Goal: Information Seeking & Learning: Understand process/instructions

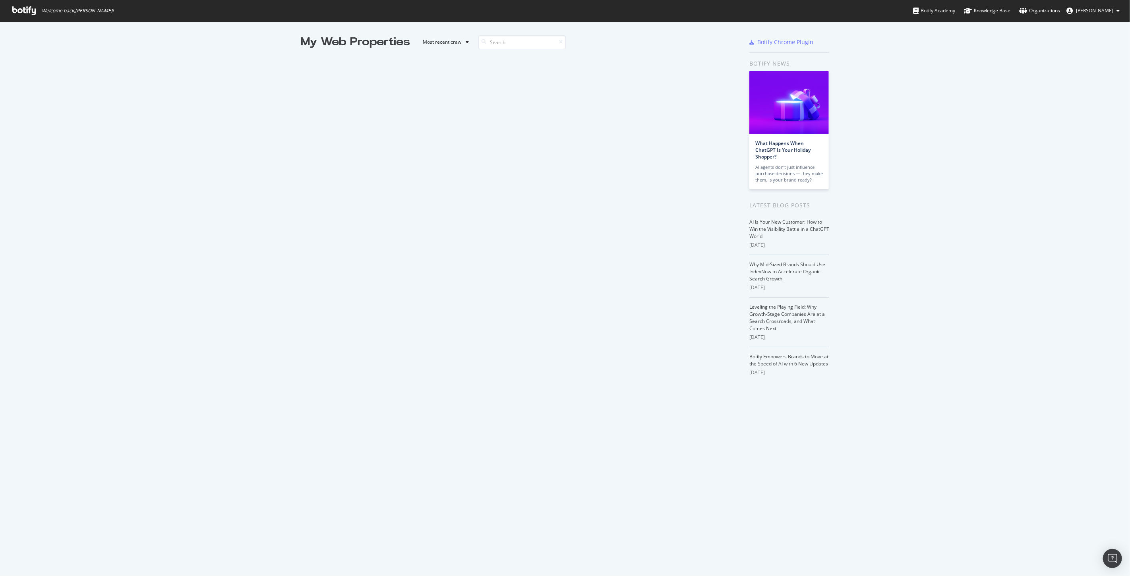
scroll to position [570, 1117]
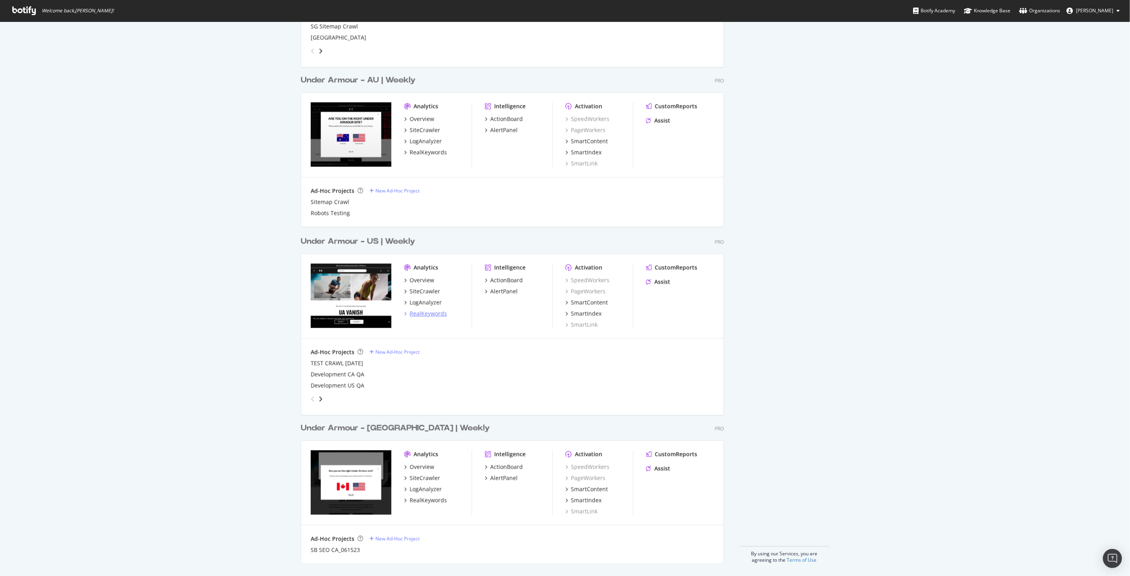
click at [410, 314] on div "RealKeywords" at bounding box center [428, 314] width 37 height 8
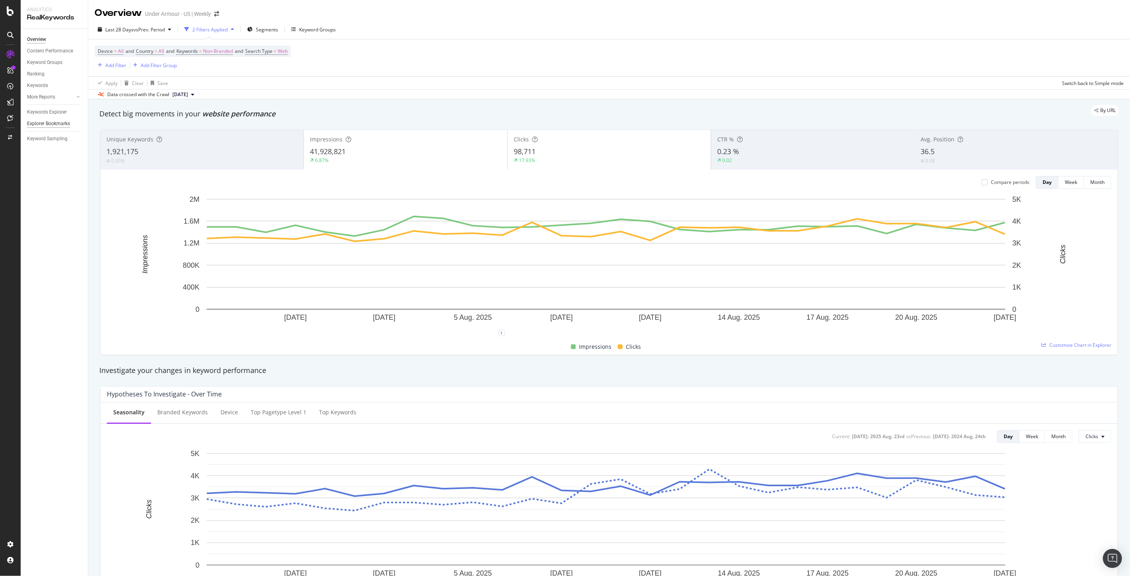
click at [48, 125] on div "Explorer Bookmarks" at bounding box center [48, 124] width 43 height 8
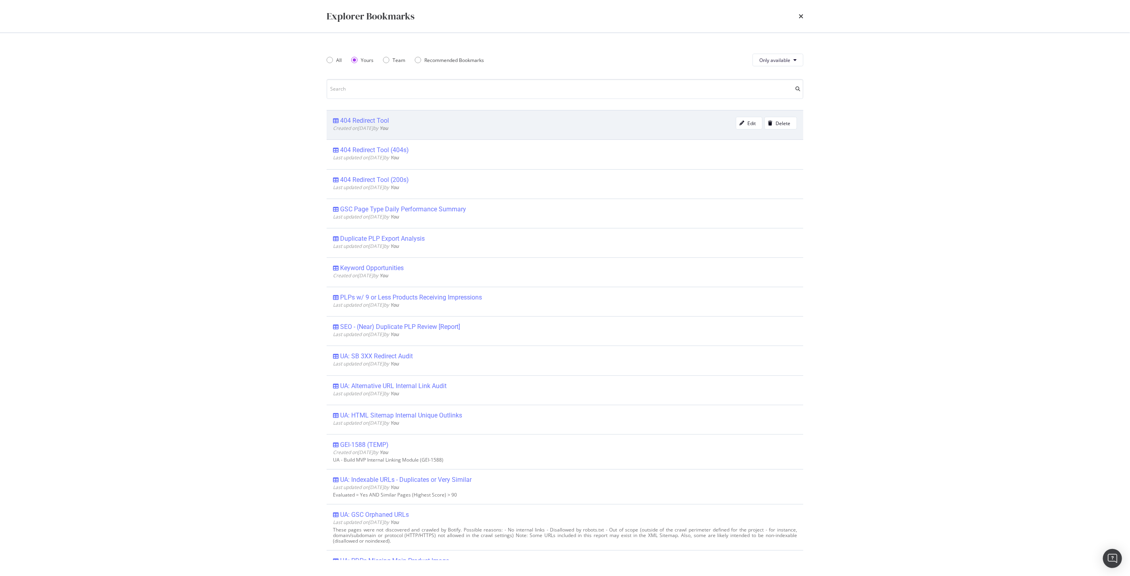
click at [358, 124] on div "404 Redirect Tool" at bounding box center [364, 121] width 49 height 8
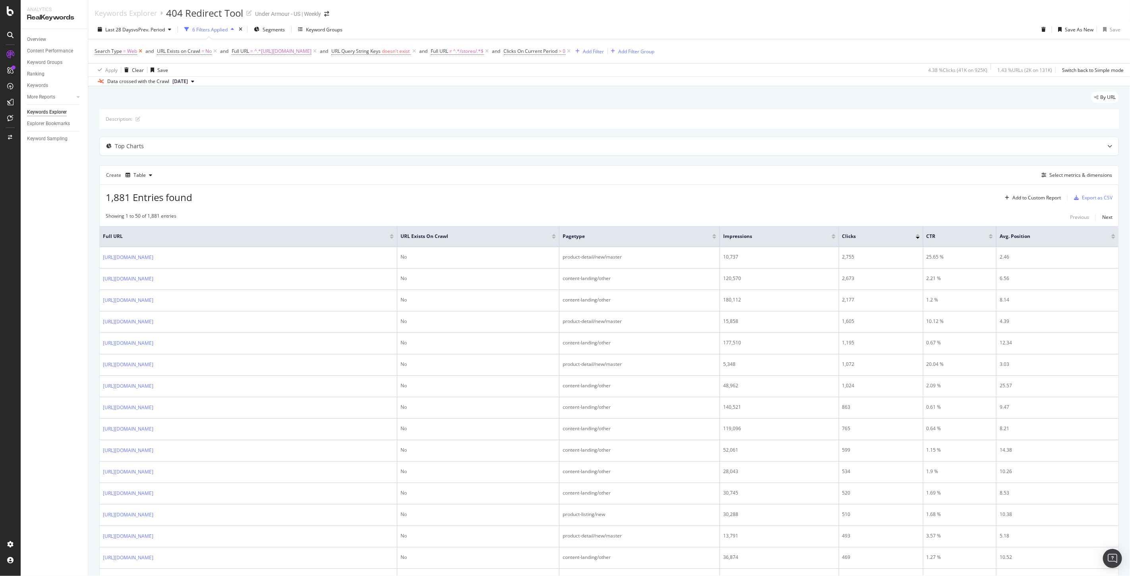
click at [138, 52] on icon at bounding box center [140, 51] width 7 height 8
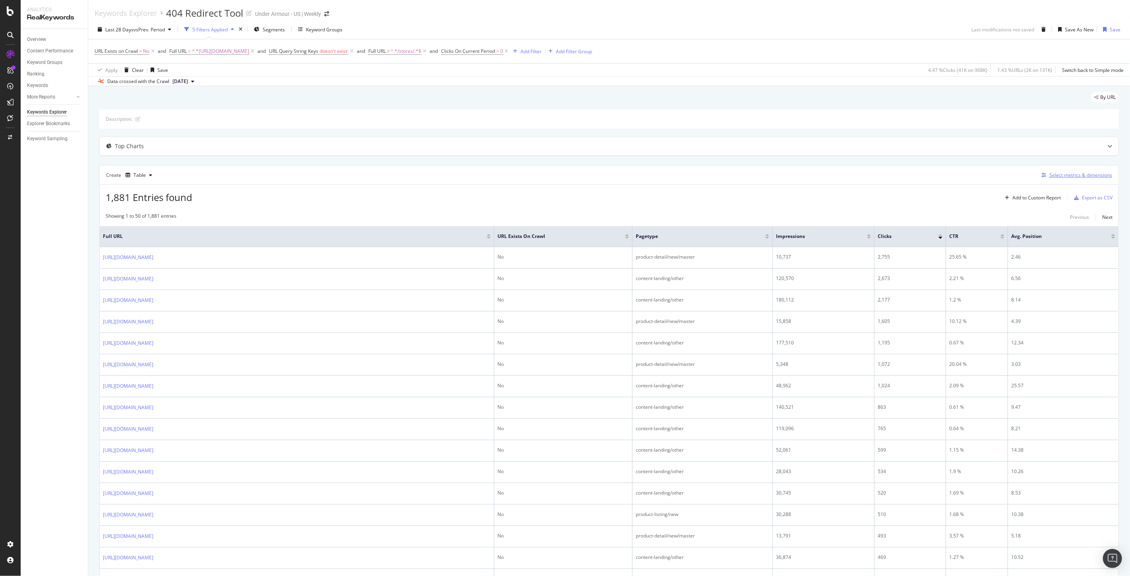
click at [1070, 176] on div "Select metrics & dimensions" at bounding box center [1081, 175] width 63 height 7
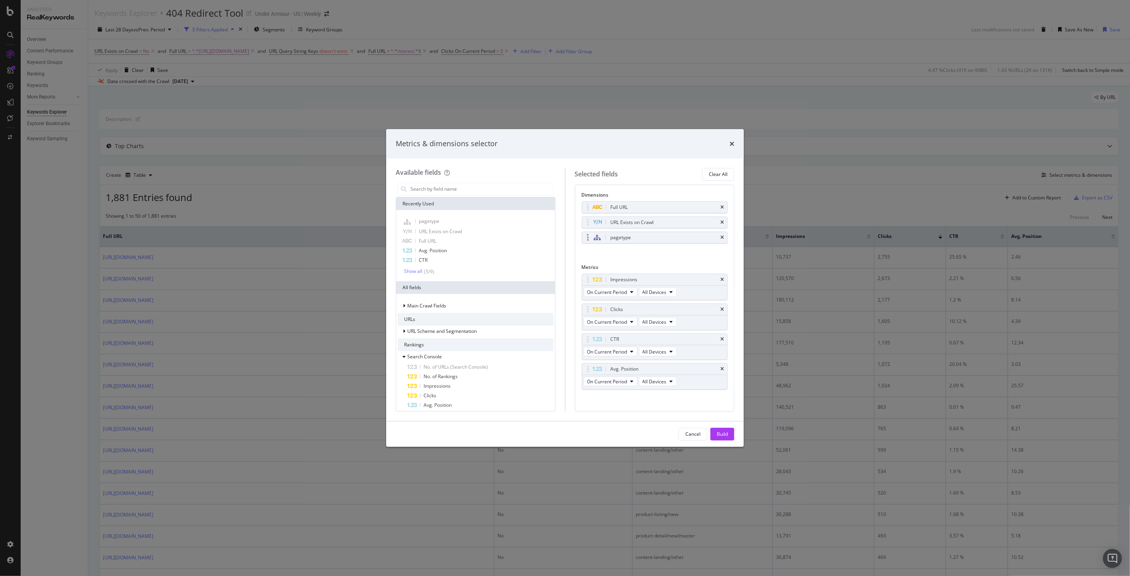
click at [626, 237] on div "pagetype" at bounding box center [621, 238] width 21 height 8
click at [597, 236] on icon "modal" at bounding box center [597, 238] width 7 height 6
click at [678, 440] on div "Cancel Build" at bounding box center [565, 434] width 339 height 13
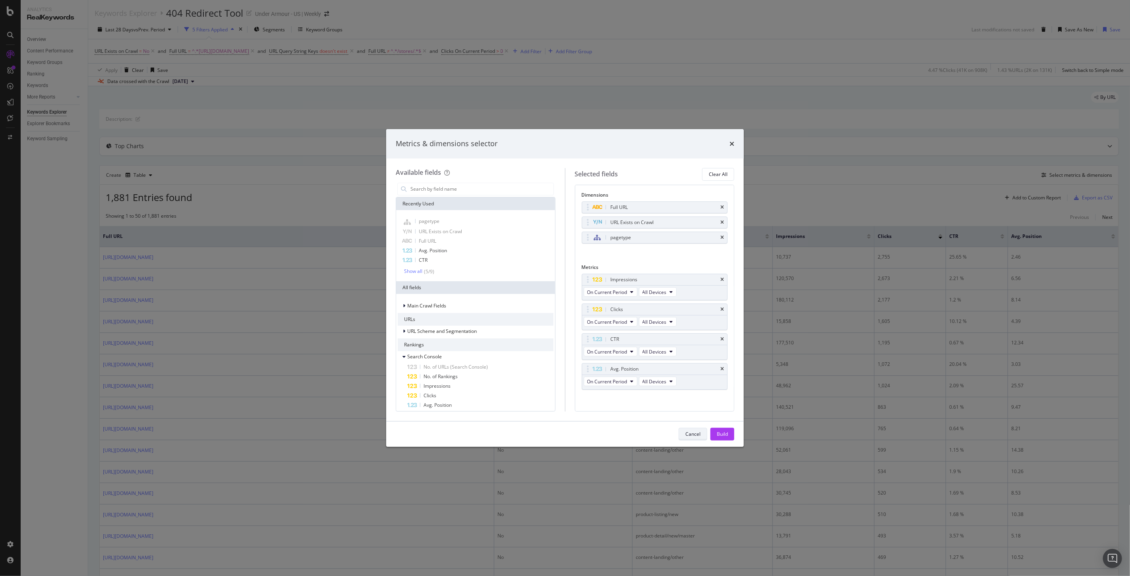
click at [690, 436] on div "Cancel" at bounding box center [693, 434] width 15 height 7
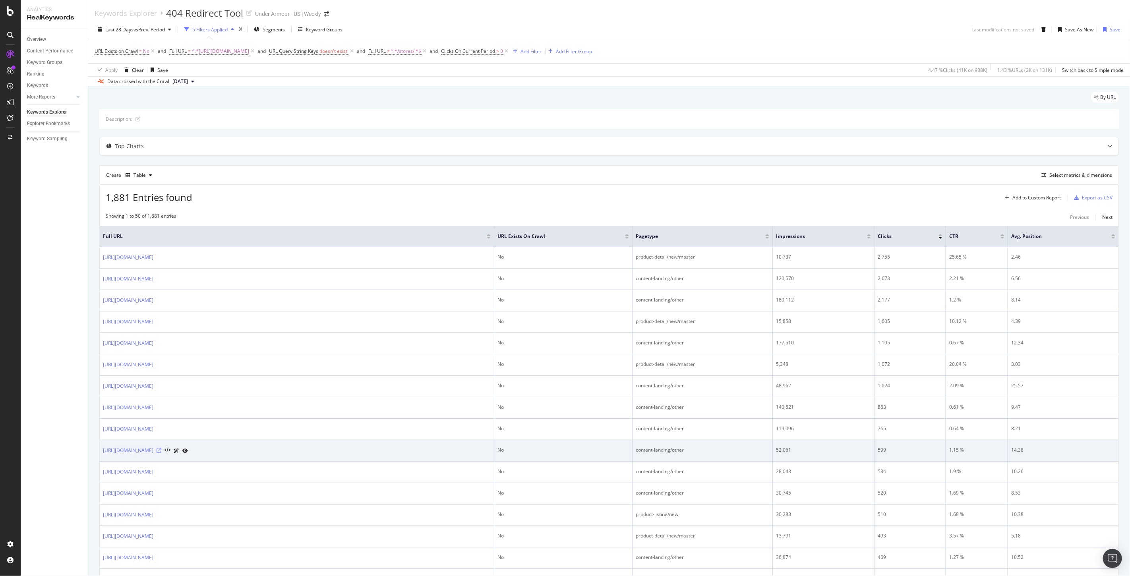
click at [161, 451] on icon at bounding box center [159, 450] width 5 height 5
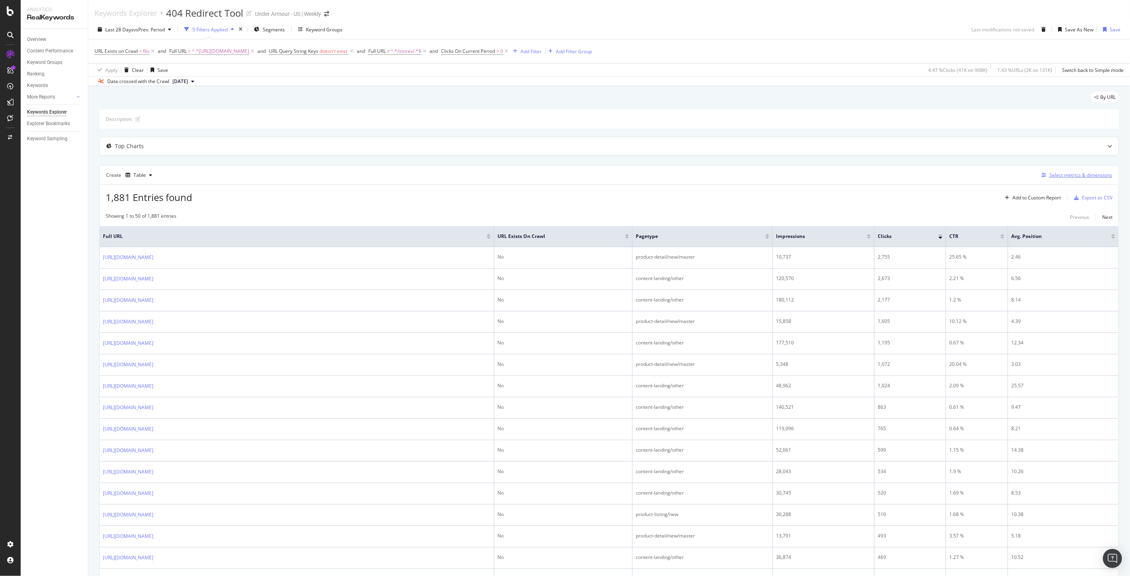
click at [1071, 176] on div "Select metrics & dimensions" at bounding box center [1081, 175] width 63 height 7
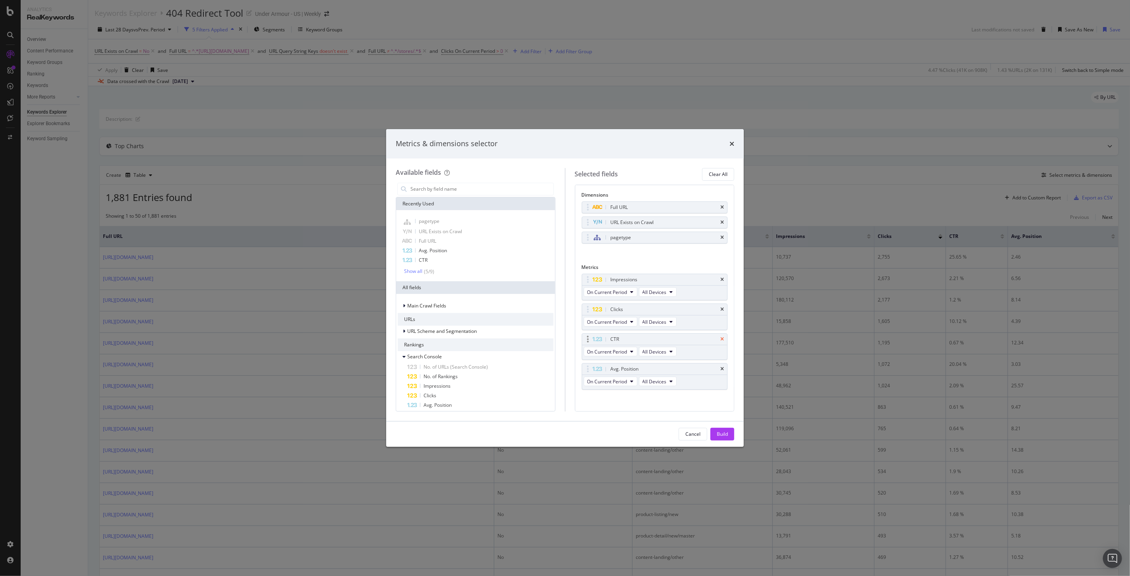
click at [721, 339] on icon "times" at bounding box center [723, 339] width 4 height 5
click at [722, 340] on icon "times" at bounding box center [723, 339] width 4 height 5
click at [724, 436] on div "Build" at bounding box center [722, 434] width 11 height 7
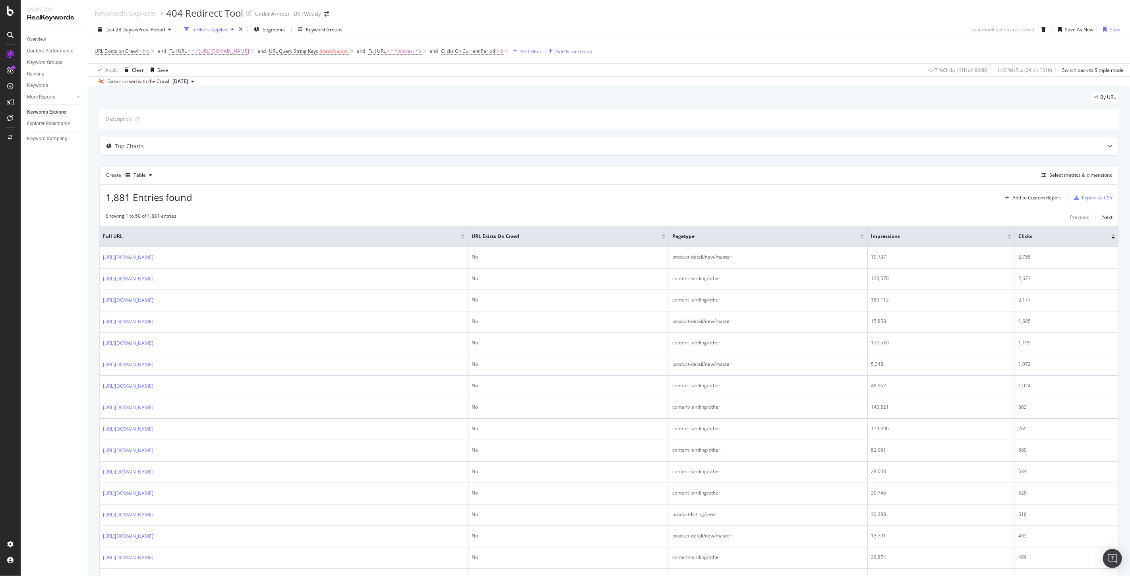
click at [1111, 29] on div "Save" at bounding box center [1115, 29] width 11 height 7
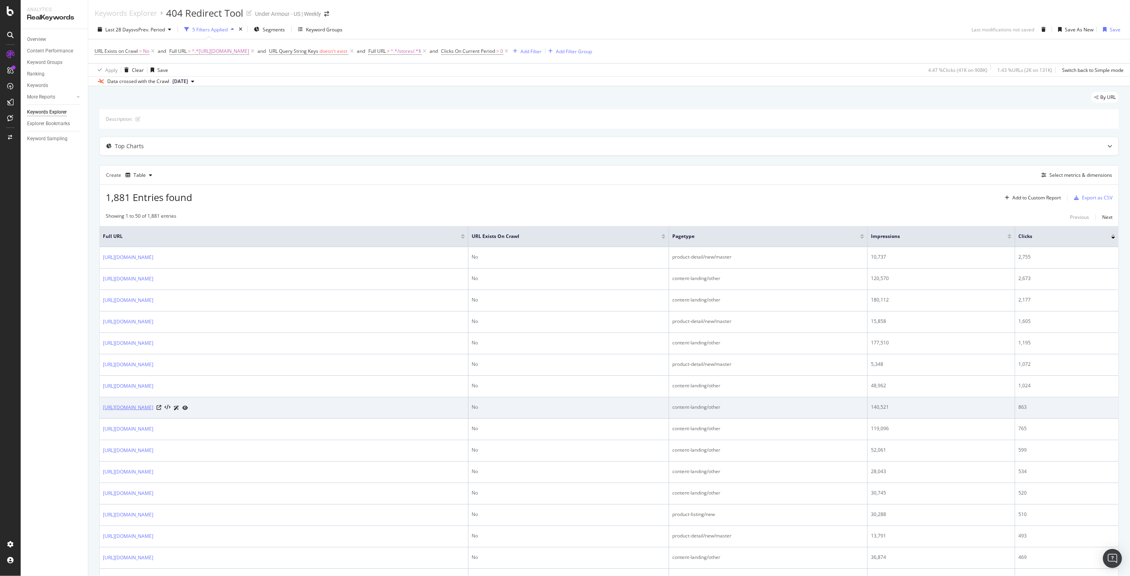
click at [153, 410] on link "[URL][DOMAIN_NAME]" at bounding box center [128, 408] width 50 height 8
click at [161, 406] on icon at bounding box center [159, 407] width 5 height 5
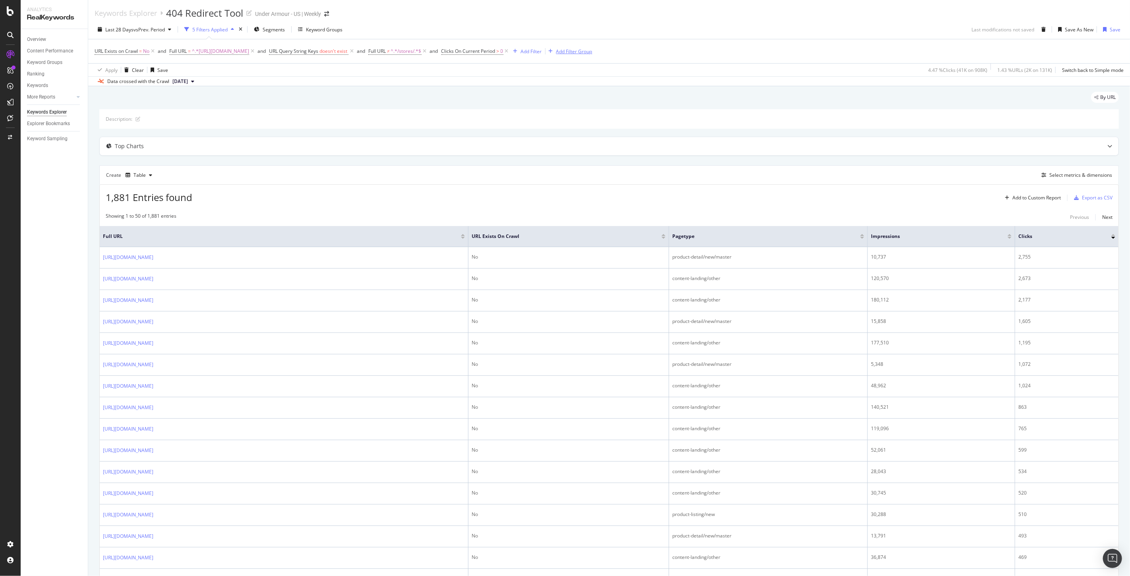
click at [593, 50] on div "Add Filter Group" at bounding box center [574, 51] width 36 height 7
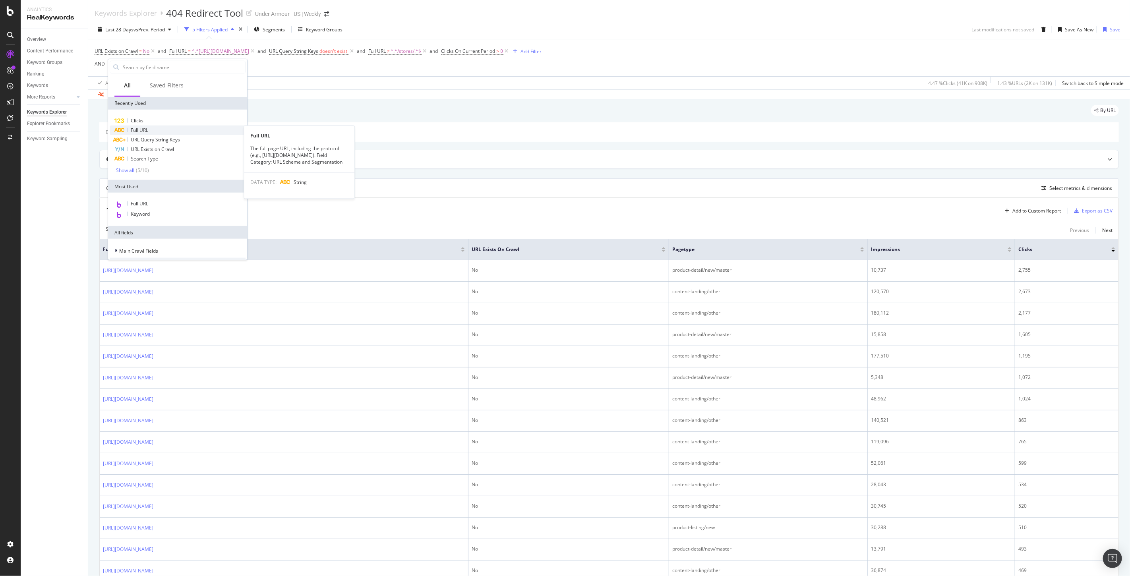
click at [144, 132] on span "Full URL" at bounding box center [139, 130] width 17 height 7
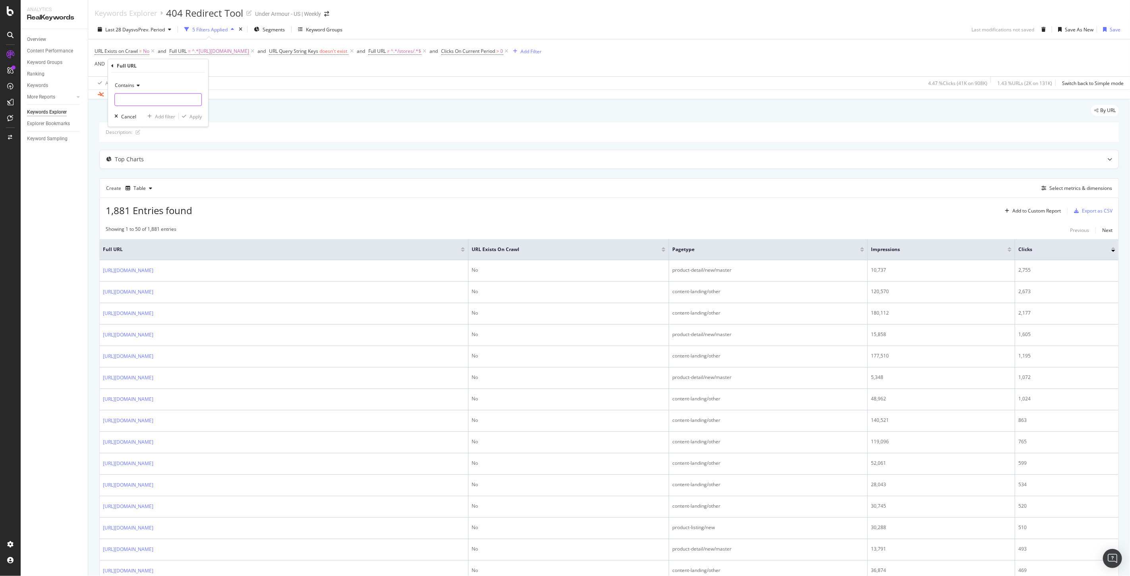
click at [152, 93] on input "text" at bounding box center [158, 99] width 87 height 13
click at [291, 73] on div "URL Exists on Crawl = No and Full URL = ^.*https://www.underarmour.com/en-us/.*…" at bounding box center [609, 58] width 1029 height 38
click at [249, 53] on span "^.*[URL][DOMAIN_NAME]" at bounding box center [220, 51] width 57 height 11
click at [216, 86] on input "[URL][DOMAIN_NAME]" at bounding box center [214, 84] width 75 height 13
click at [322, 72] on div "URL Exists on Crawl = No and Full URL = ^.*https://www.underarmour.com/en-us/.*…" at bounding box center [609, 58] width 1029 height 38
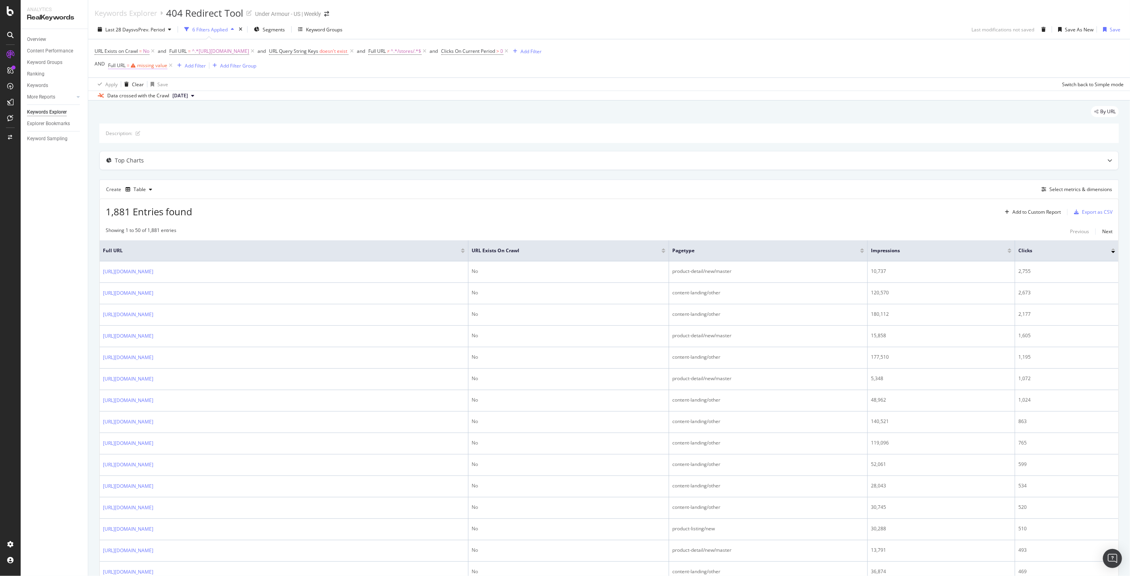
click at [149, 68] on div "missing value" at bounding box center [152, 65] width 30 height 7
click at [132, 101] on input "text" at bounding box center [158, 99] width 87 height 13
paste input "[URL][DOMAIN_NAME]"
type input "[URL][DOMAIN_NAME]"
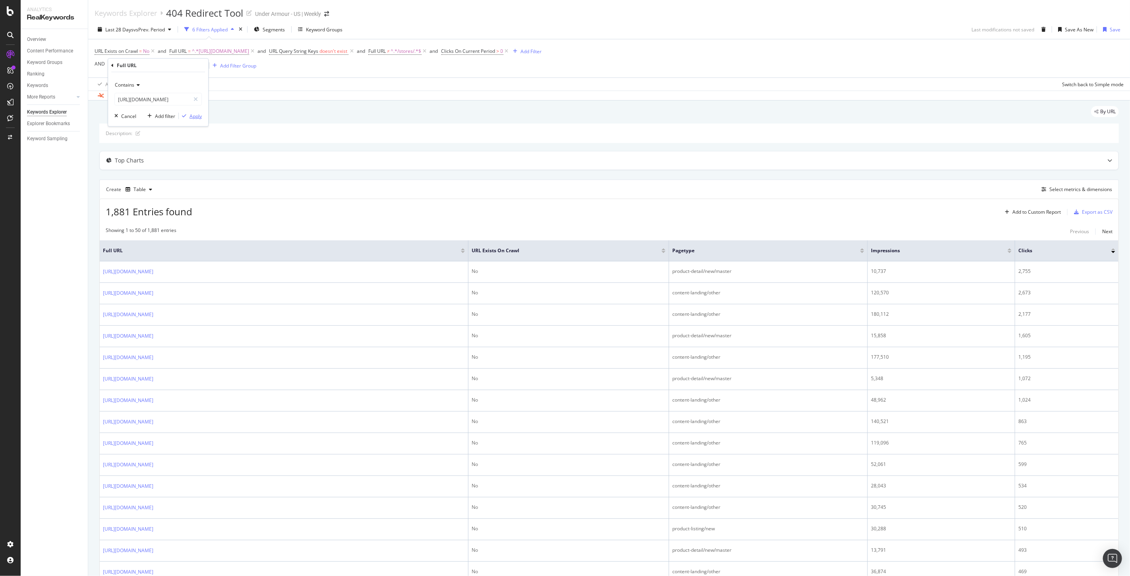
scroll to position [0, 0]
click at [197, 118] on div "Apply" at bounding box center [196, 115] width 12 height 7
click at [227, 69] on div "Add Filter" at bounding box center [216, 65] width 21 height 7
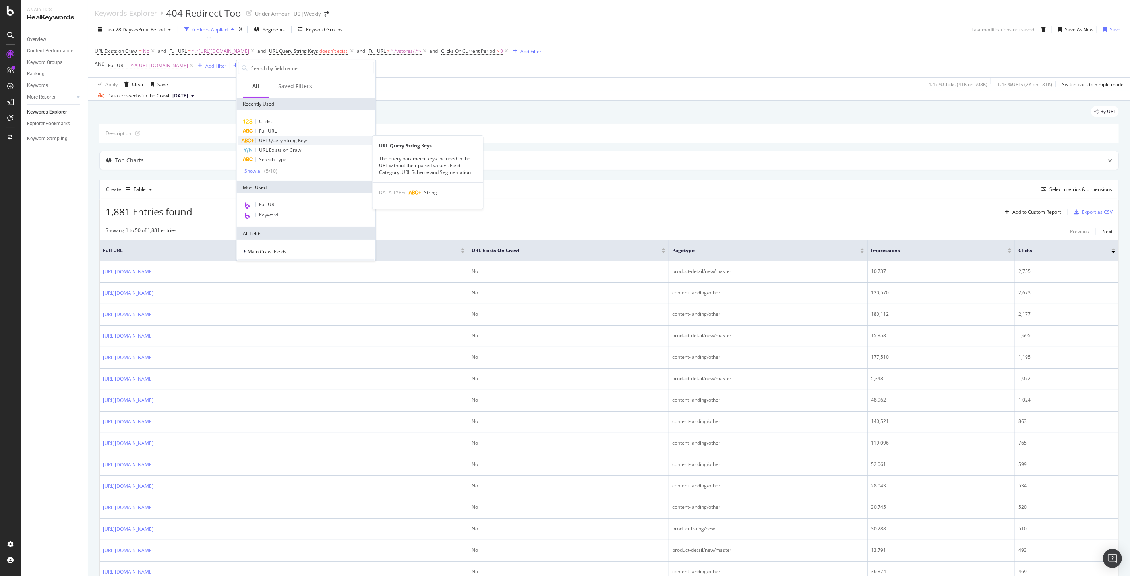
click at [277, 141] on span "URL Query String Keys" at bounding box center [283, 140] width 49 height 7
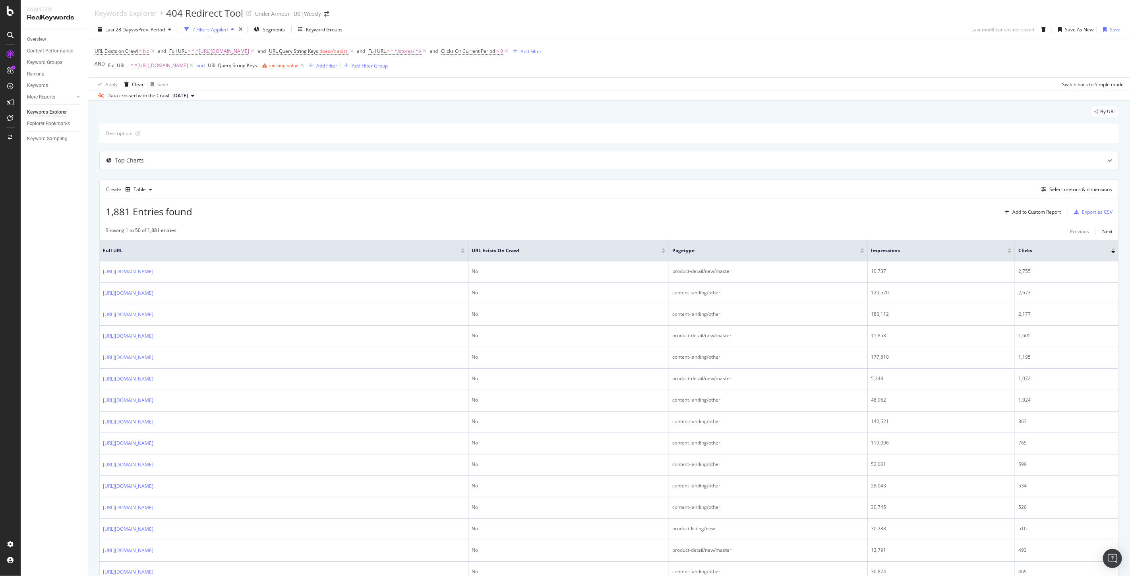
click at [378, 86] on div "Apply Clear Save Switch back to Simple mode" at bounding box center [609, 84] width 1042 height 13
click at [299, 68] on div "missing value" at bounding box center [284, 65] width 30 height 7
click at [277, 84] on span "Any equal to" at bounding box center [270, 84] width 27 height 7
click at [280, 213] on span "Doesn't exist" at bounding box center [274, 214] width 29 height 7
click at [335, 103] on div "Apply" at bounding box center [338, 101] width 12 height 7
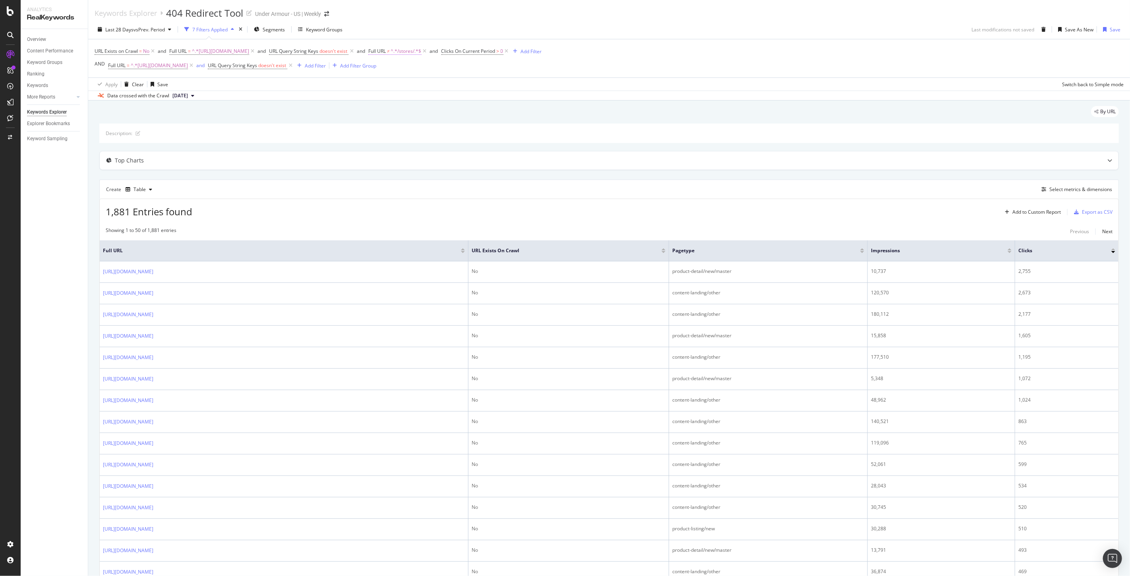
click at [390, 53] on span "≠" at bounding box center [388, 51] width 3 height 7
click at [457, 89] on input "/stores/" at bounding box center [455, 84] width 75 height 13
click at [335, 87] on div "Apply Clear Save 4.47 % Clicks ( 41K on 908K ) 1.43 % URLs ( 2K on 131K ) Switc…" at bounding box center [609, 84] width 1042 height 13
click at [257, 64] on span "URL Query String Keys" at bounding box center [232, 65] width 49 height 7
click at [369, 82] on div "Apply Clear Save 4.47 % Clicks ( 41K on 908K ) 1.43 % URLs ( 2K on 131K ) Switc…" at bounding box center [609, 84] width 1042 height 13
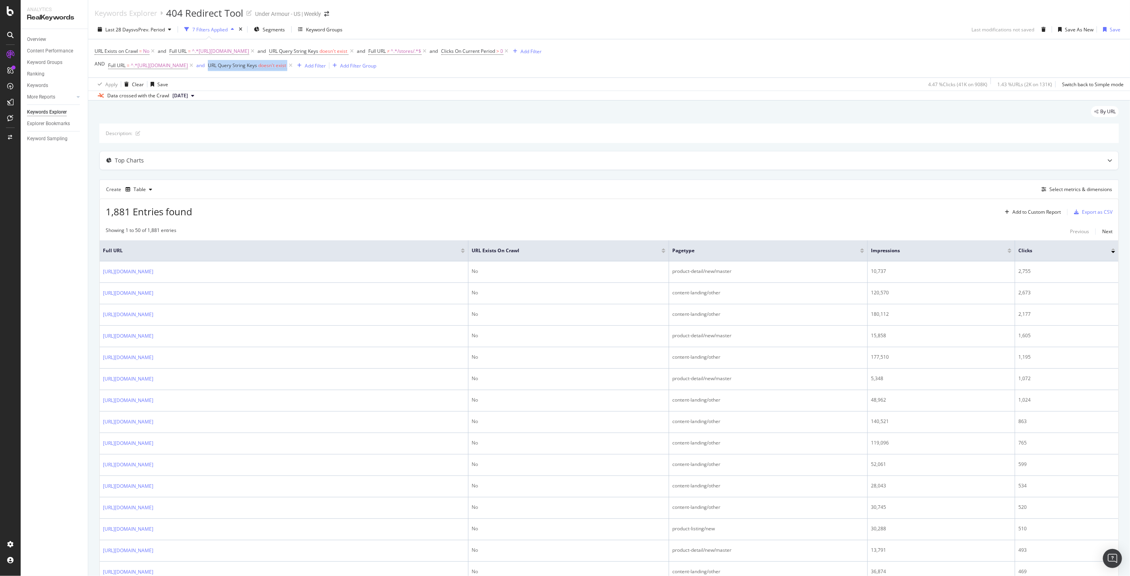
drag, startPoint x: 250, startPoint y: 65, endPoint x: 337, endPoint y: 81, distance: 88.4
click at [335, 78] on div "URL Exists on Crawl = No and Full URL = ^.*https://www.underarmour.com/en-us/.*…" at bounding box center [609, 64] width 1029 height 51
click at [341, 86] on div "Apply Clear Save 4.47 % Clicks ( 41K on 908K ) 1.43 % URLs ( 2K on 131K ) Switc…" at bounding box center [609, 84] width 1042 height 13
click at [294, 65] on icon at bounding box center [290, 66] width 7 height 8
click at [227, 68] on div "Add Filter" at bounding box center [216, 65] width 21 height 7
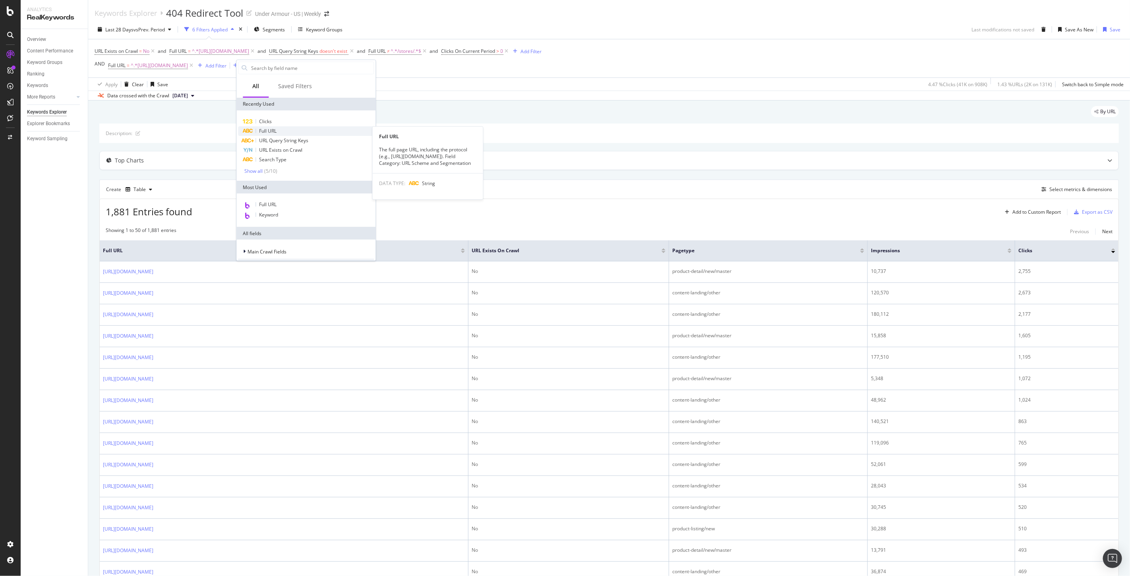
click at [276, 130] on span "Full URL" at bounding box center [267, 131] width 17 height 7
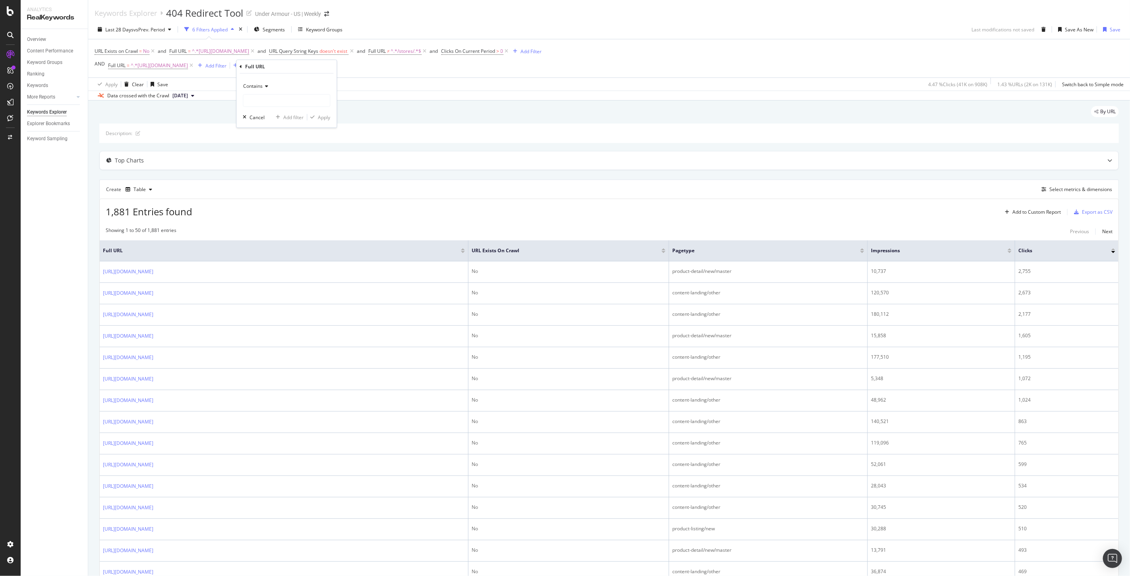
click at [258, 89] on div "Contains" at bounding box center [286, 86] width 87 height 13
click at [271, 172] on span "Doesn't contain" at bounding box center [264, 175] width 35 height 7
click at [272, 98] on input "text" at bounding box center [286, 100] width 87 height 13
paste input "/stores/"
type input "/stores/"
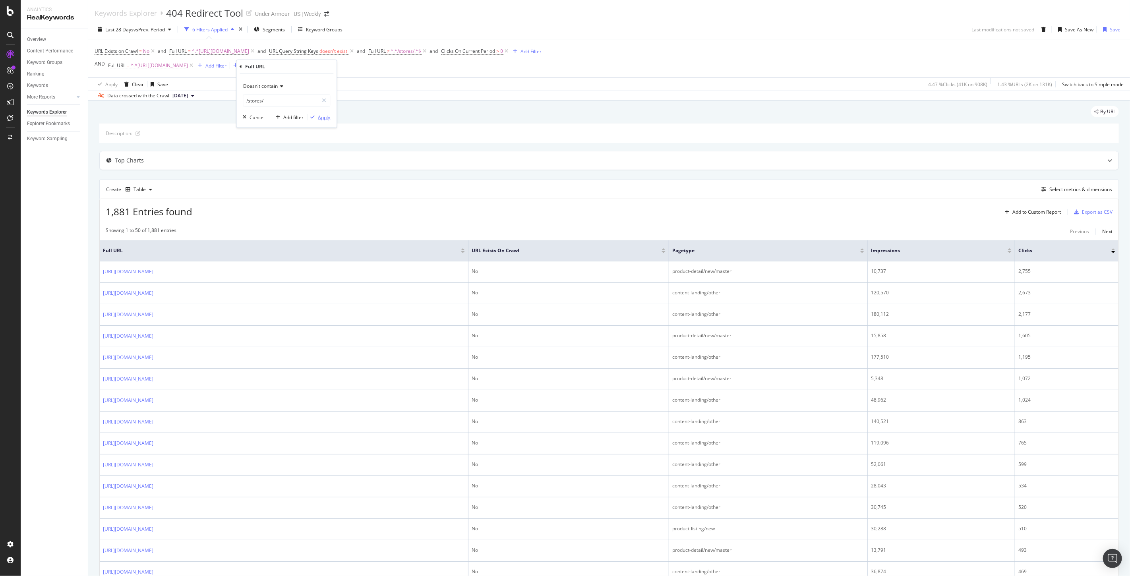
click at [327, 118] on div "Apply" at bounding box center [324, 117] width 12 height 7
click at [300, 66] on div "Add Filter" at bounding box center [289, 65] width 21 height 7
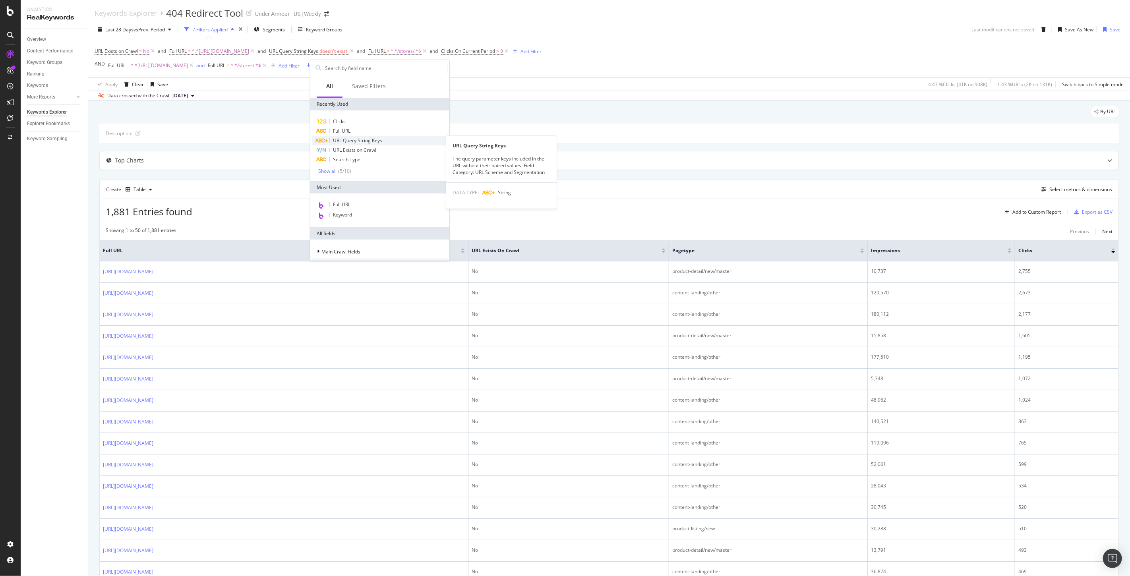
click at [366, 144] on div "URL Query String Keys" at bounding box center [380, 141] width 136 height 10
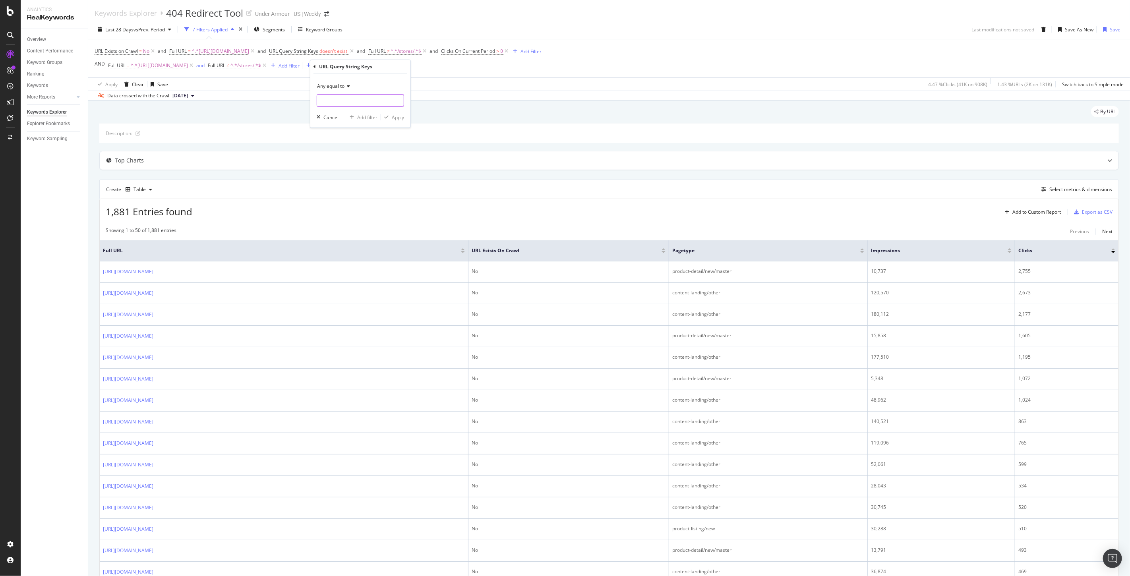
click at [343, 97] on input "text" at bounding box center [360, 100] width 87 height 13
click at [335, 86] on span "Any equal to" at bounding box center [330, 86] width 27 height 7
click at [338, 213] on span "Doesn't exist" at bounding box center [335, 216] width 29 height 7
click at [396, 107] on div "Doesn't exist Cancel Add filter Apply" at bounding box center [360, 94] width 100 height 40
click at [396, 103] on div "Apply" at bounding box center [398, 103] width 12 height 7
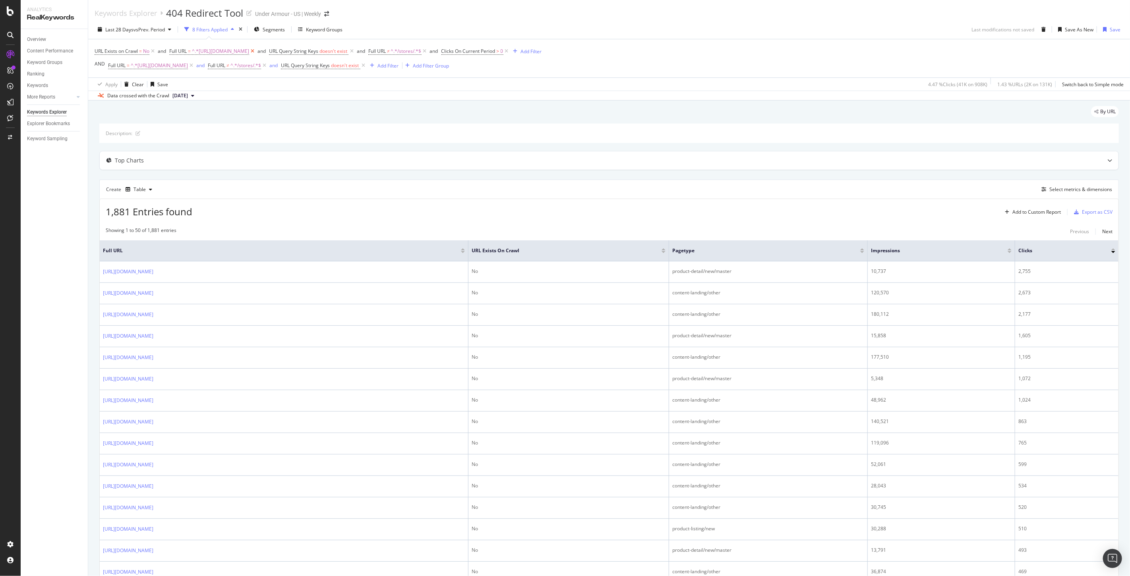
click at [256, 51] on icon at bounding box center [252, 51] width 7 height 8
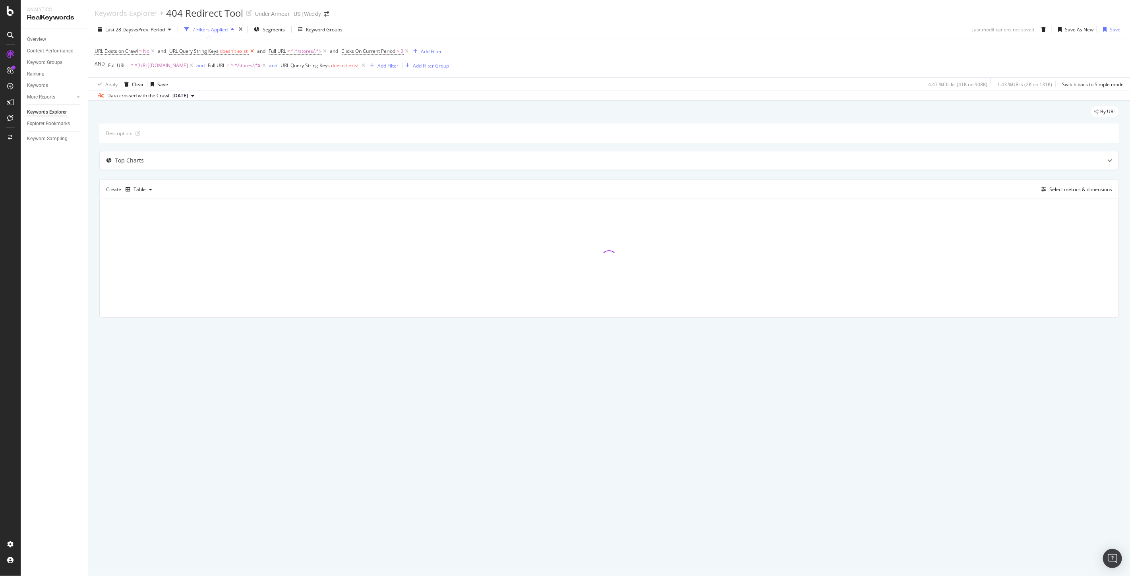
click at [251, 50] on icon at bounding box center [252, 51] width 7 height 8
click at [228, 52] on icon at bounding box center [226, 51] width 7 height 8
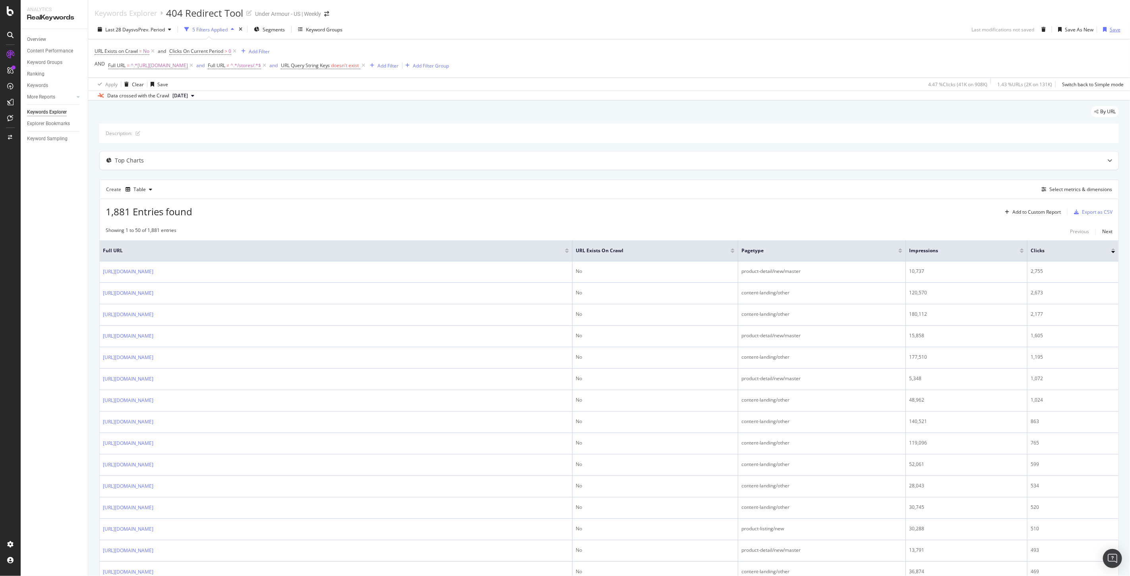
click at [1110, 31] on div "Save" at bounding box center [1115, 29] width 11 height 7
drag, startPoint x: 648, startPoint y: 132, endPoint x: 642, endPoint y: 134, distance: 6.1
click at [647, 133] on div "Description:" at bounding box center [609, 133] width 1020 height 19
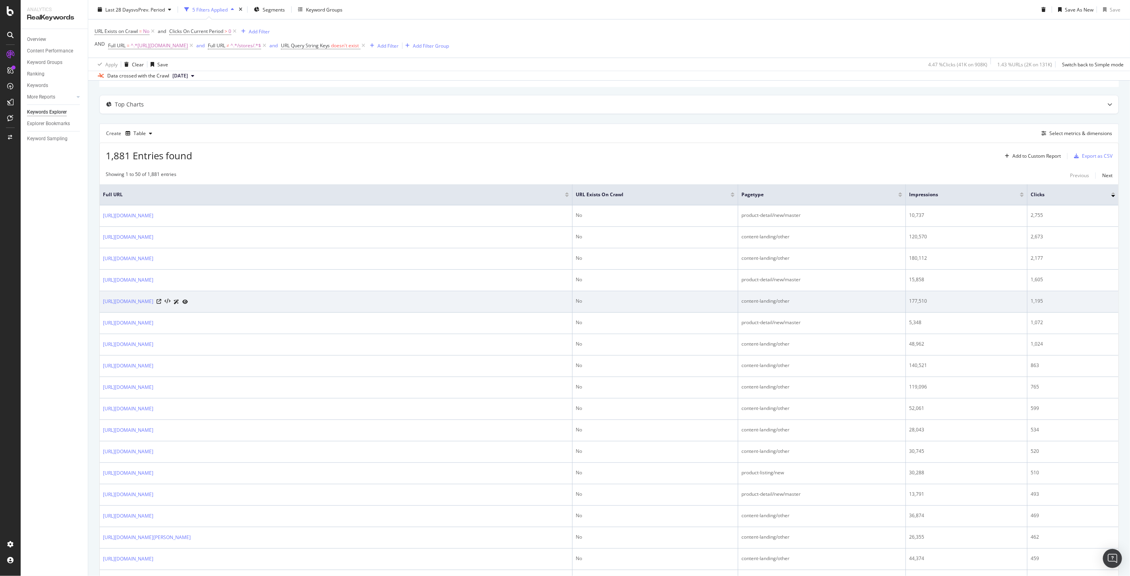
scroll to position [12, 0]
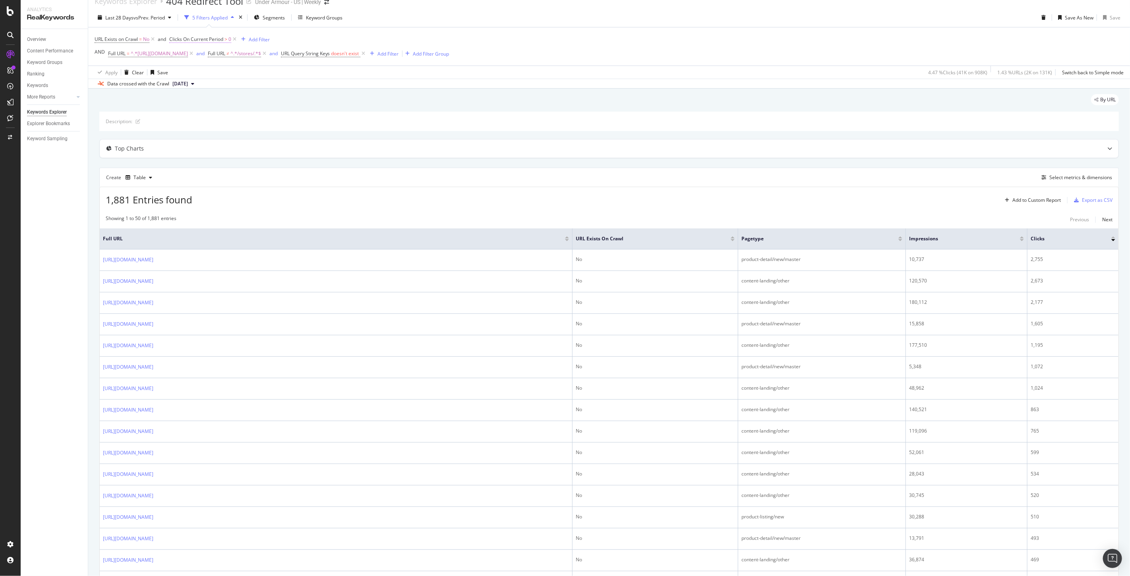
click at [207, 39] on span "Clicks On Current Period" at bounding box center [196, 39] width 54 height 7
drag, startPoint x: 187, startPoint y: 103, endPoint x: 176, endPoint y: 102, distance: 11.2
click at [176, 102] on input "0" at bounding box center [219, 99] width 87 height 13
type input "5"
click at [254, 119] on div "Apply" at bounding box center [258, 116] width 12 height 7
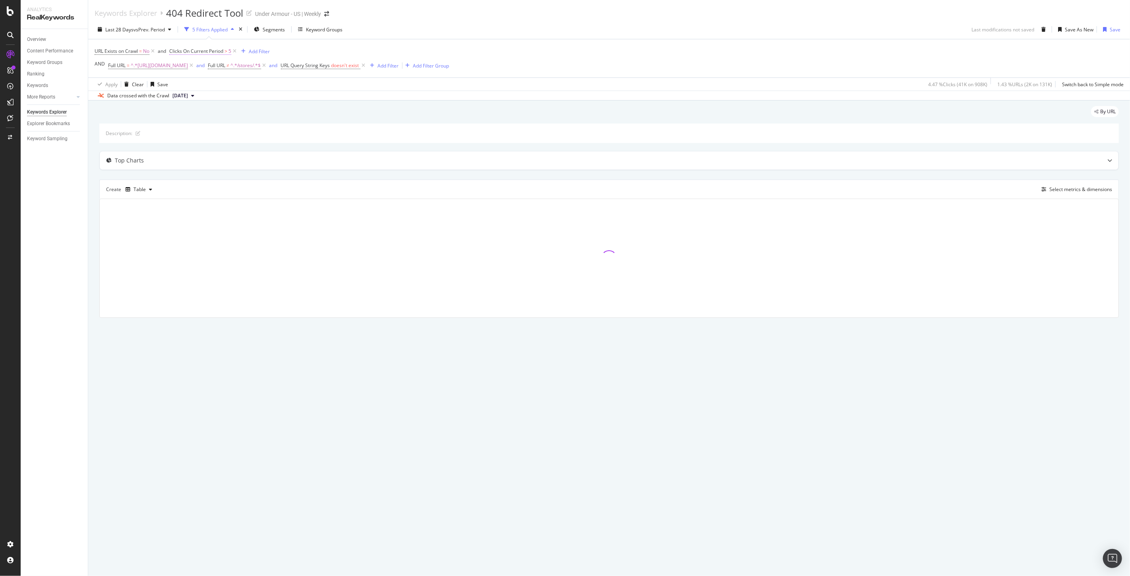
click at [201, 48] on span "Clicks On Current Period" at bounding box center [196, 51] width 54 height 7
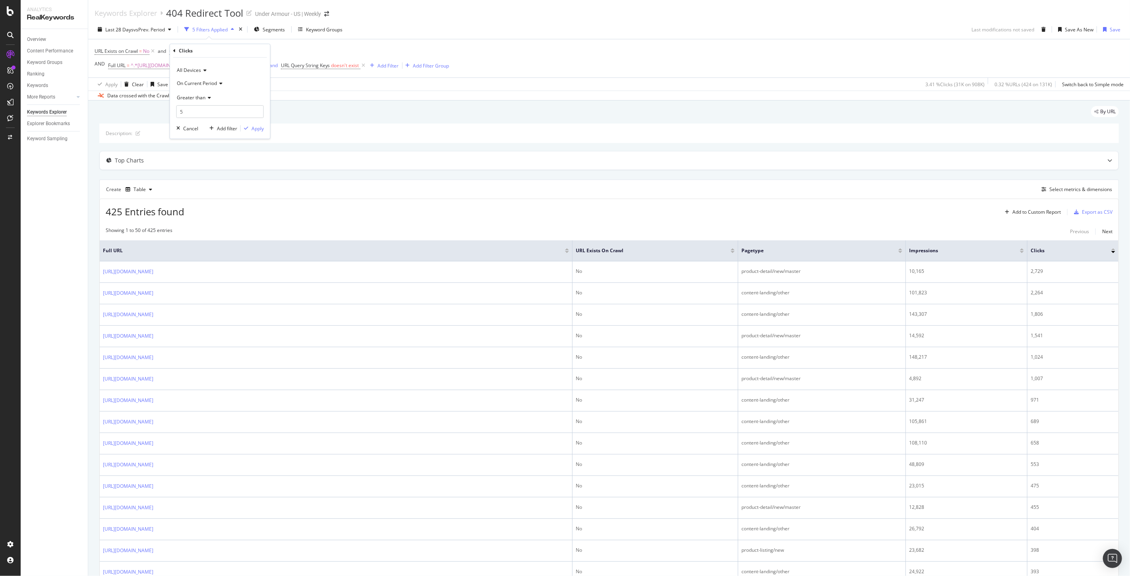
click at [200, 98] on span "Greater than" at bounding box center [191, 97] width 29 height 7
click at [208, 168] on span "Greater than or equal to" at bounding box center [207, 165] width 54 height 7
click at [255, 132] on div "Apply" at bounding box center [258, 128] width 12 height 7
click at [1110, 32] on div "Save" at bounding box center [1115, 29] width 11 height 7
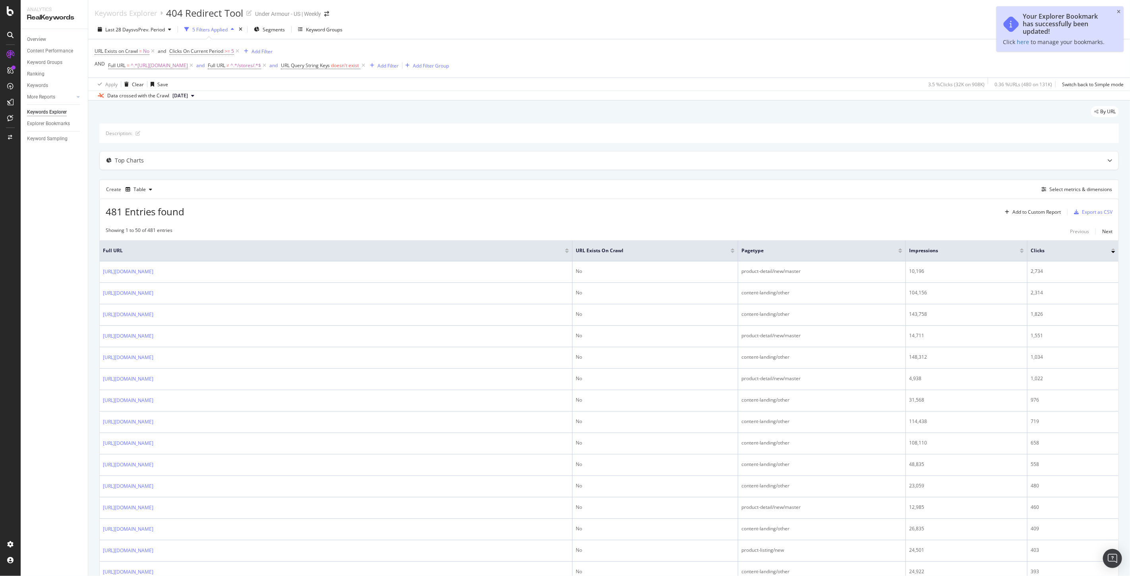
click at [1116, 10] on div "Your Explorer Bookmark has successfully been updated! Click here to manage your…" at bounding box center [1060, 28] width 127 height 45
click at [1120, 10] on icon "close toast" at bounding box center [1119, 12] width 4 height 5
click at [1082, 215] on div "Export as CSV" at bounding box center [1097, 212] width 31 height 7
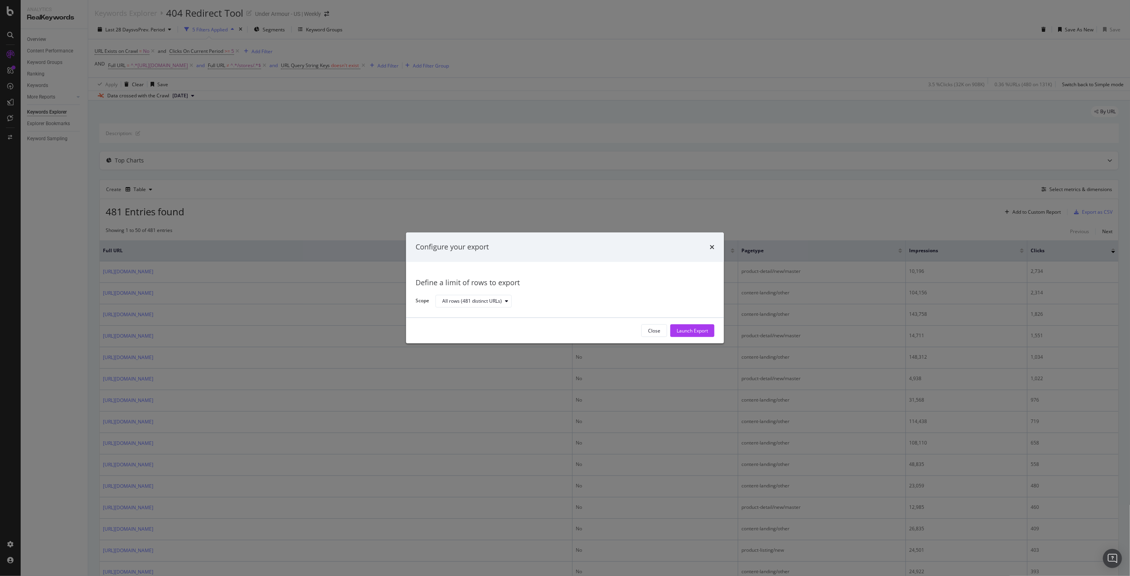
click at [709, 247] on div "Configure your export" at bounding box center [565, 247] width 299 height 10
click at [712, 247] on icon "times" at bounding box center [712, 247] width 5 height 6
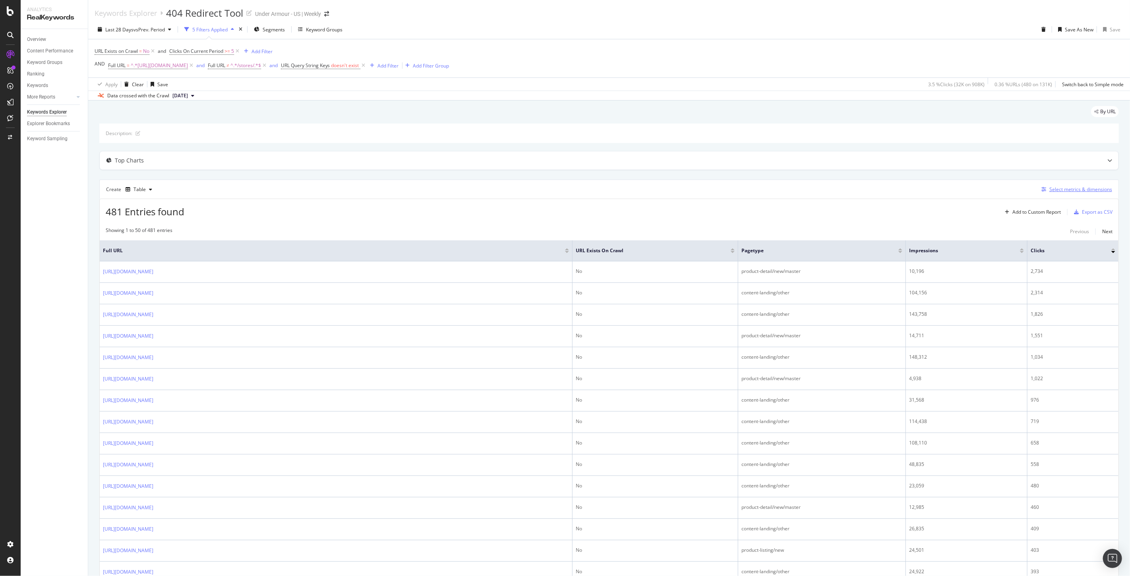
click at [1054, 188] on div "Select metrics & dimensions" at bounding box center [1081, 189] width 63 height 7
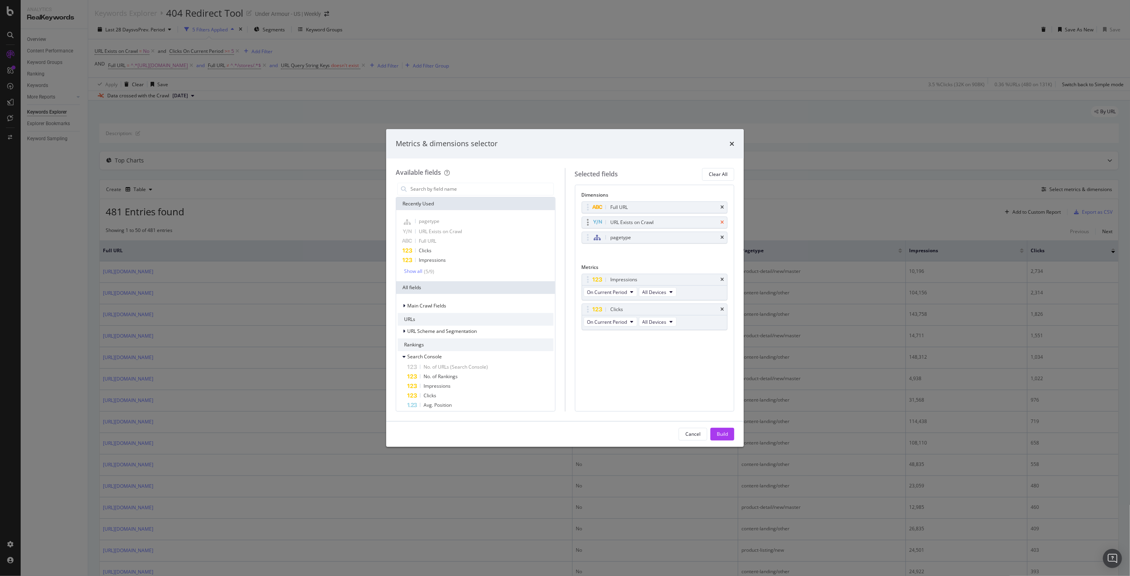
click at [722, 222] on icon "times" at bounding box center [723, 222] width 4 height 5
click at [720, 438] on div "Build" at bounding box center [722, 434] width 11 height 7
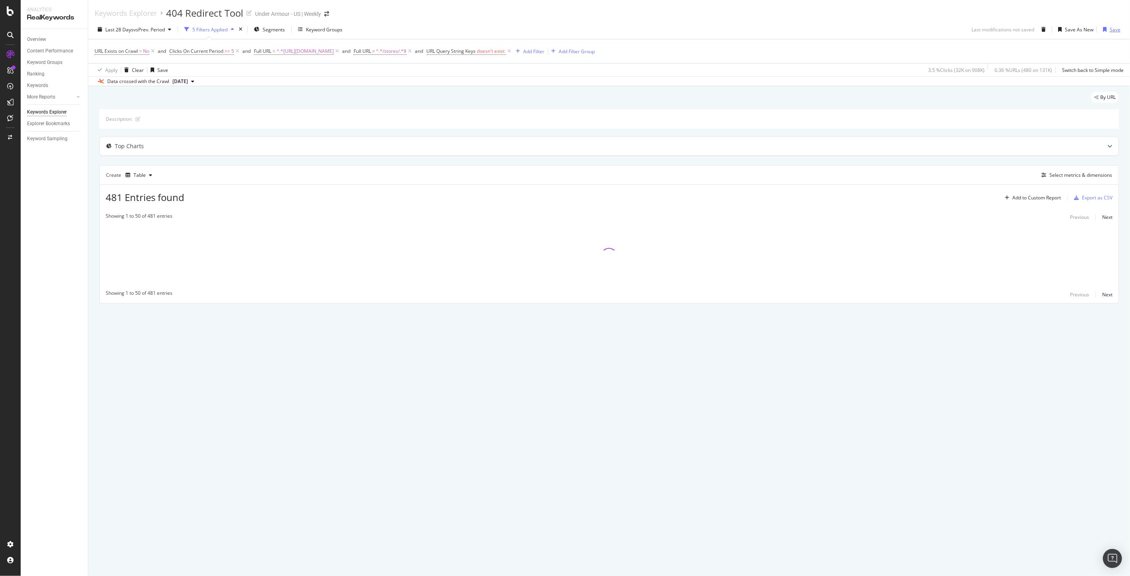
click at [1115, 26] on div "Save" at bounding box center [1115, 29] width 11 height 7
click at [1120, 11] on icon "close toast" at bounding box center [1119, 12] width 4 height 5
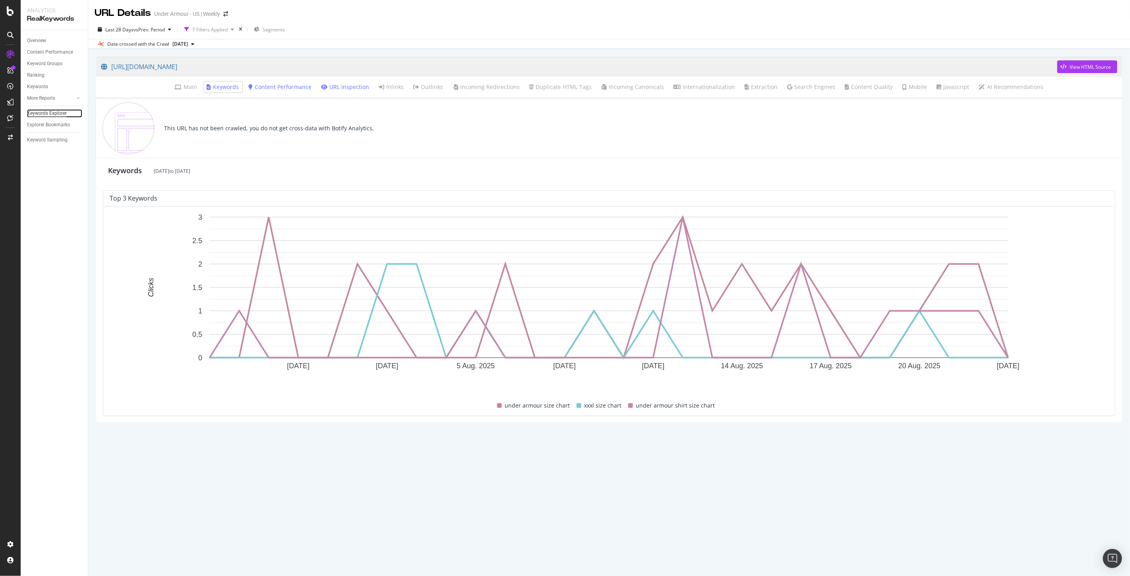
click at [46, 112] on div "Keywords Explorer" at bounding box center [47, 113] width 40 height 8
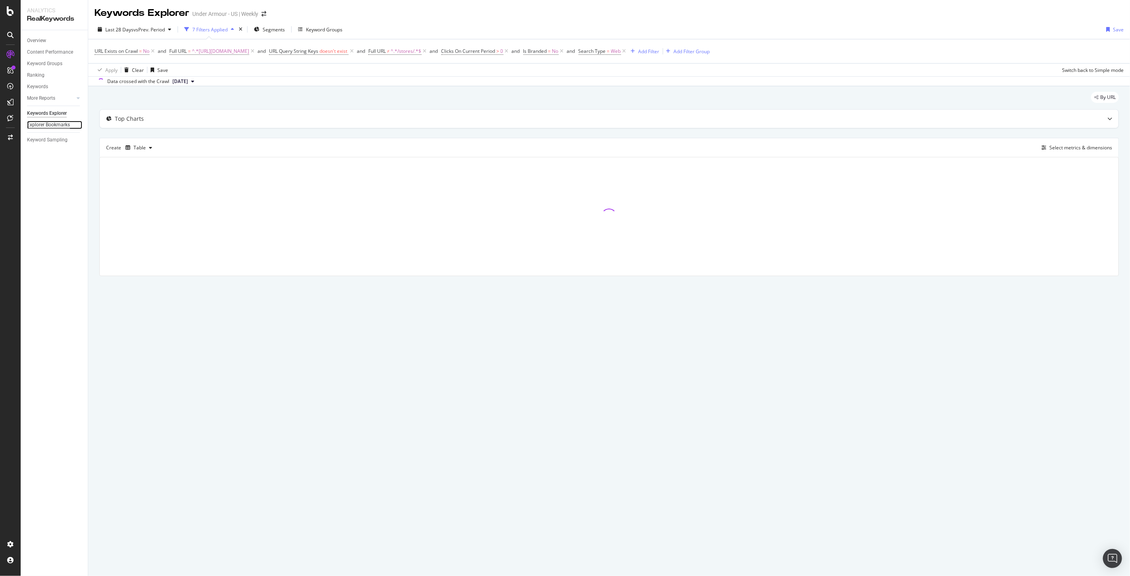
click at [43, 125] on div "Explorer Bookmarks" at bounding box center [48, 125] width 43 height 8
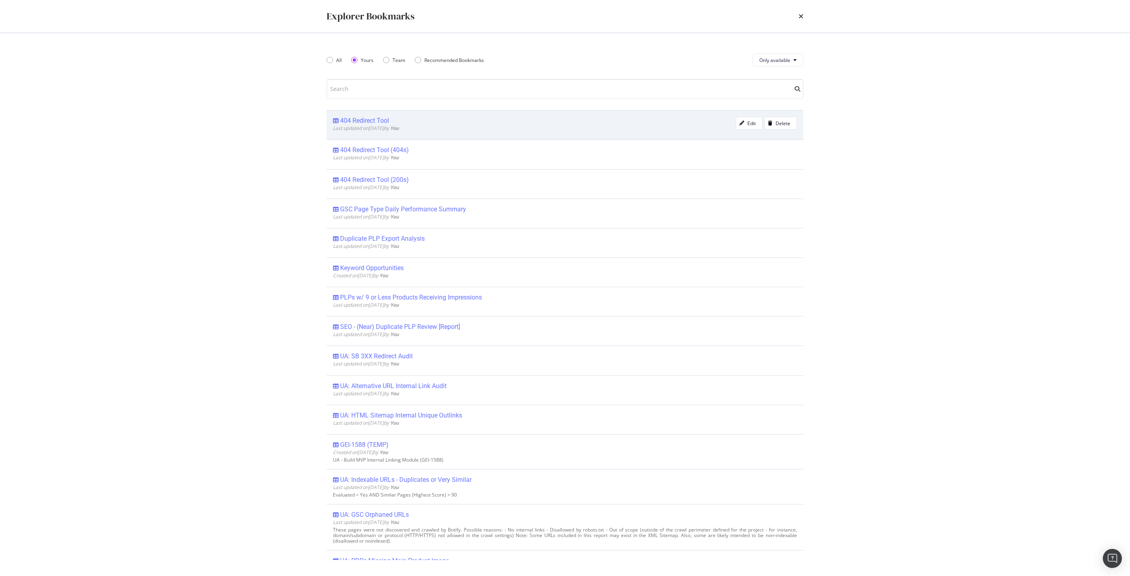
click at [376, 120] on div "404 Redirect Tool" at bounding box center [364, 121] width 49 height 8
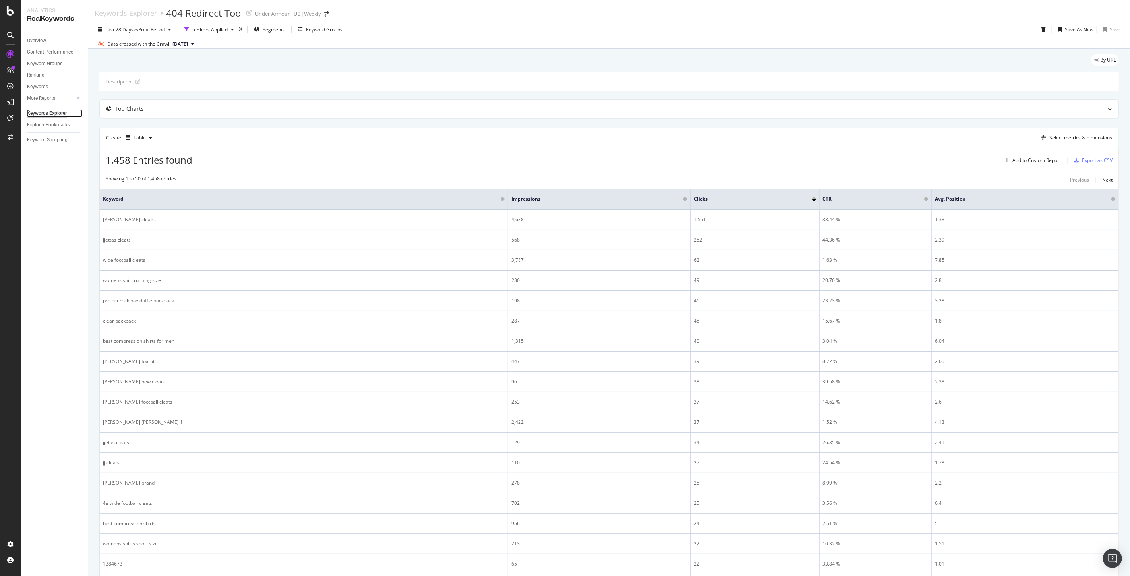
click at [43, 112] on div "Keywords Explorer" at bounding box center [47, 113] width 40 height 8
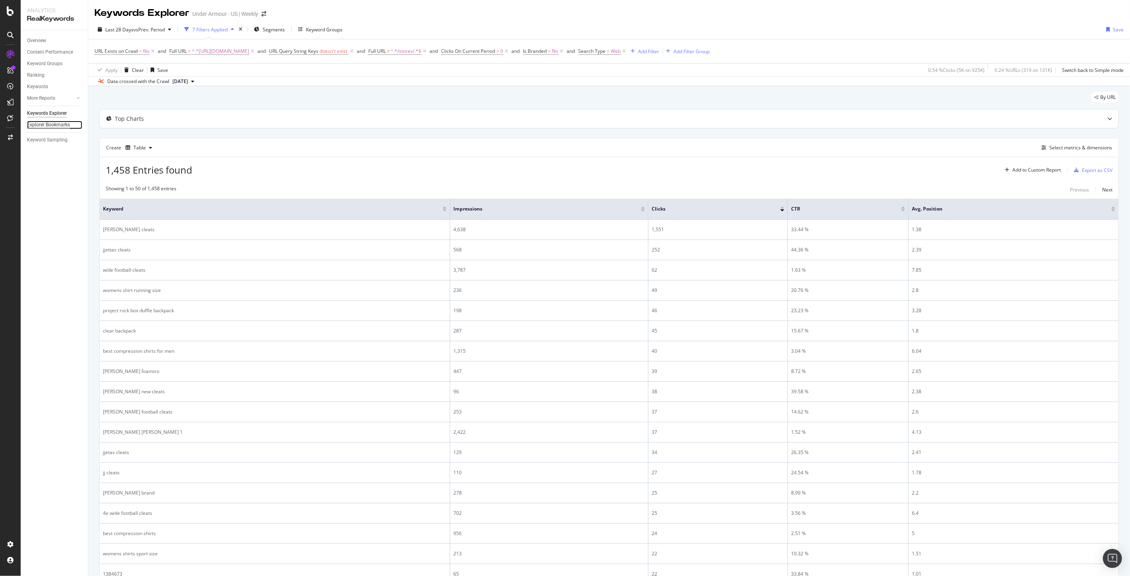
click at [44, 125] on div "Explorer Bookmarks" at bounding box center [48, 125] width 43 height 8
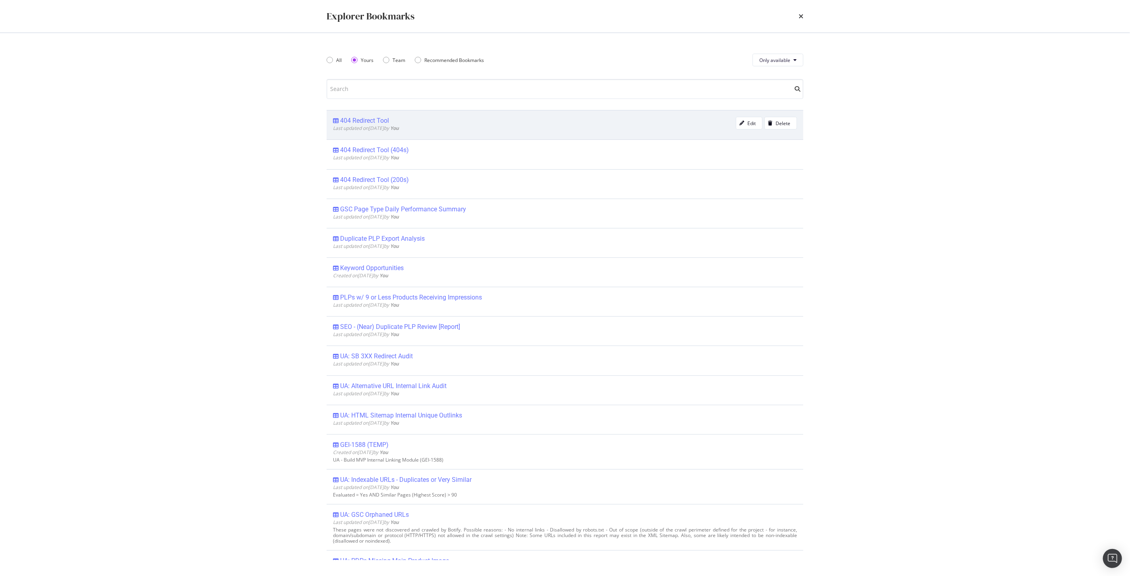
click at [376, 120] on div "404 Redirect Tool" at bounding box center [364, 121] width 49 height 8
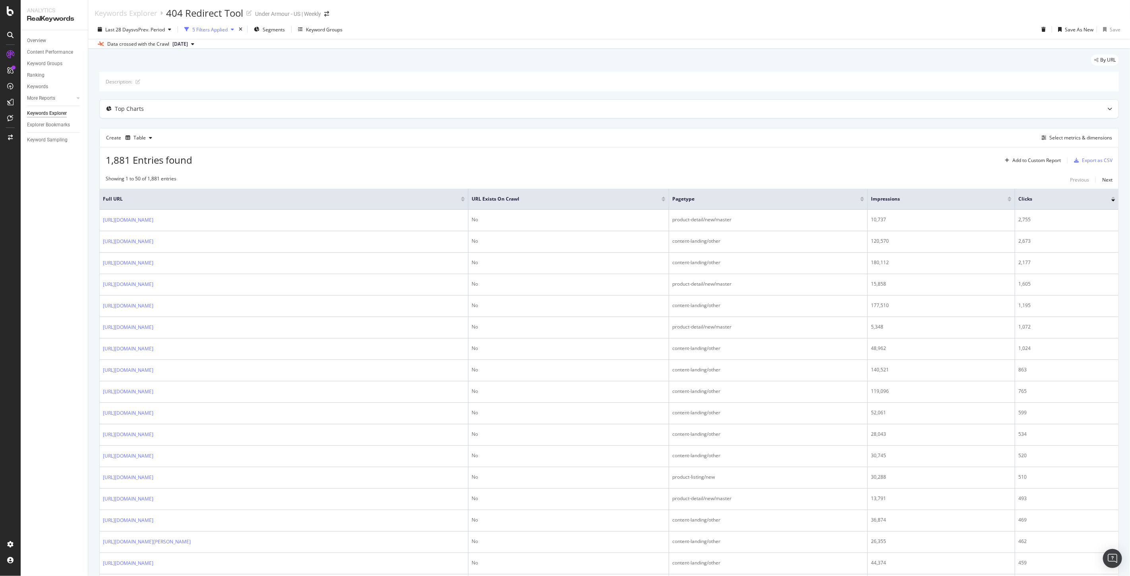
click at [213, 33] on div "5 Filters Applied" at bounding box center [209, 29] width 35 height 7
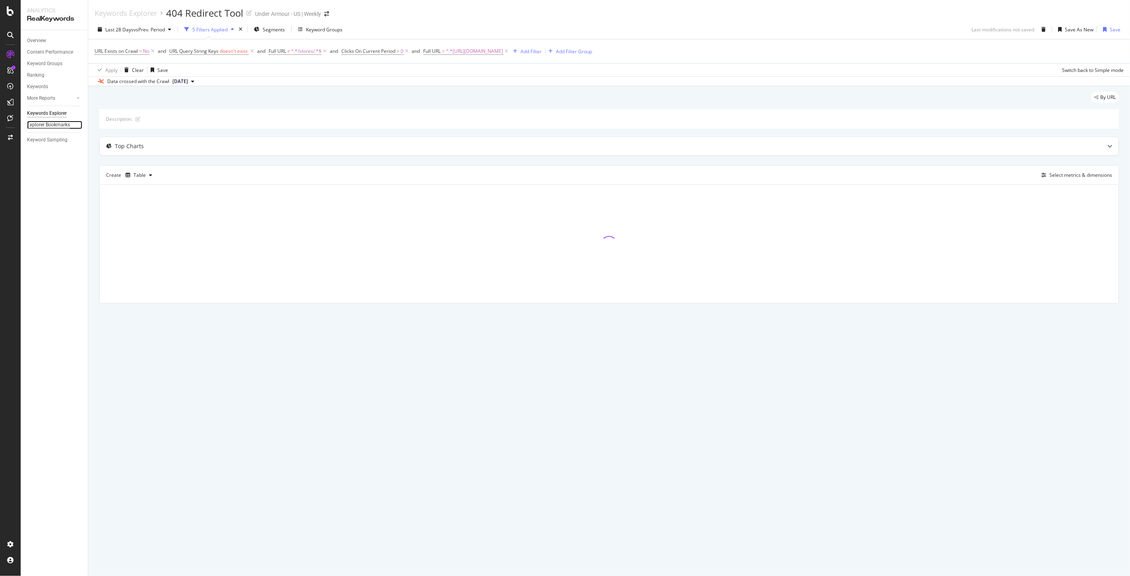
click at [38, 124] on div "Explorer Bookmarks" at bounding box center [48, 125] width 43 height 8
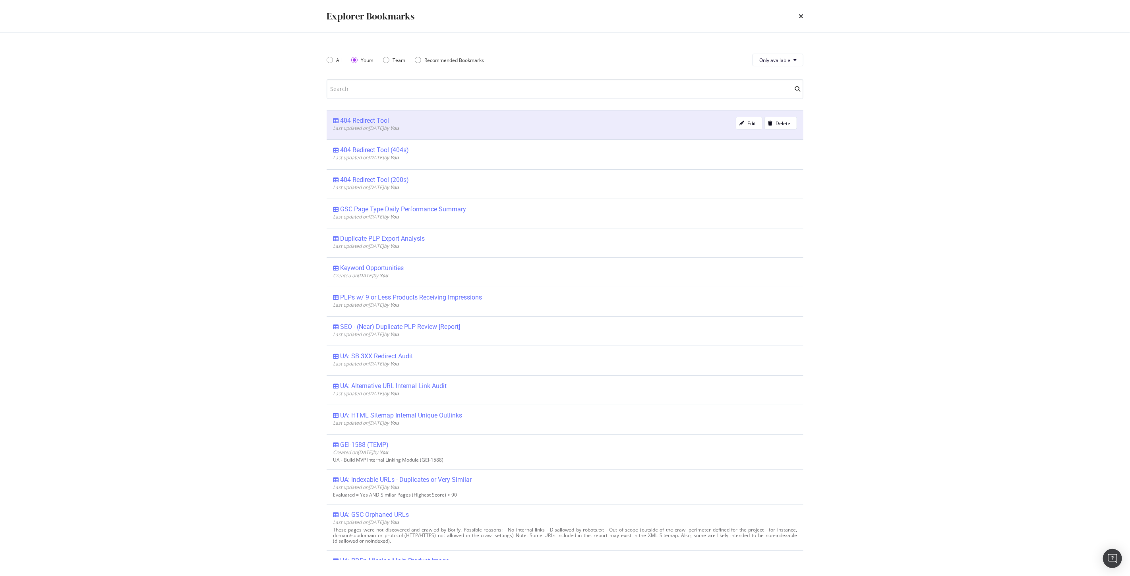
click at [354, 120] on div "404 Redirect Tool" at bounding box center [364, 121] width 49 height 8
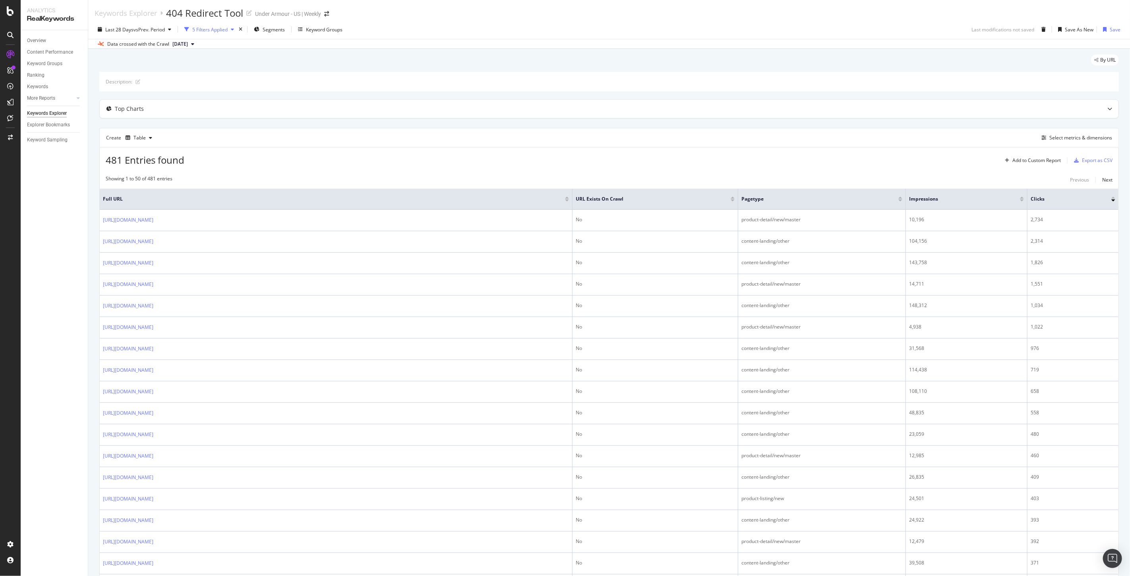
click at [219, 31] on div "5 Filters Applied" at bounding box center [209, 29] width 35 height 7
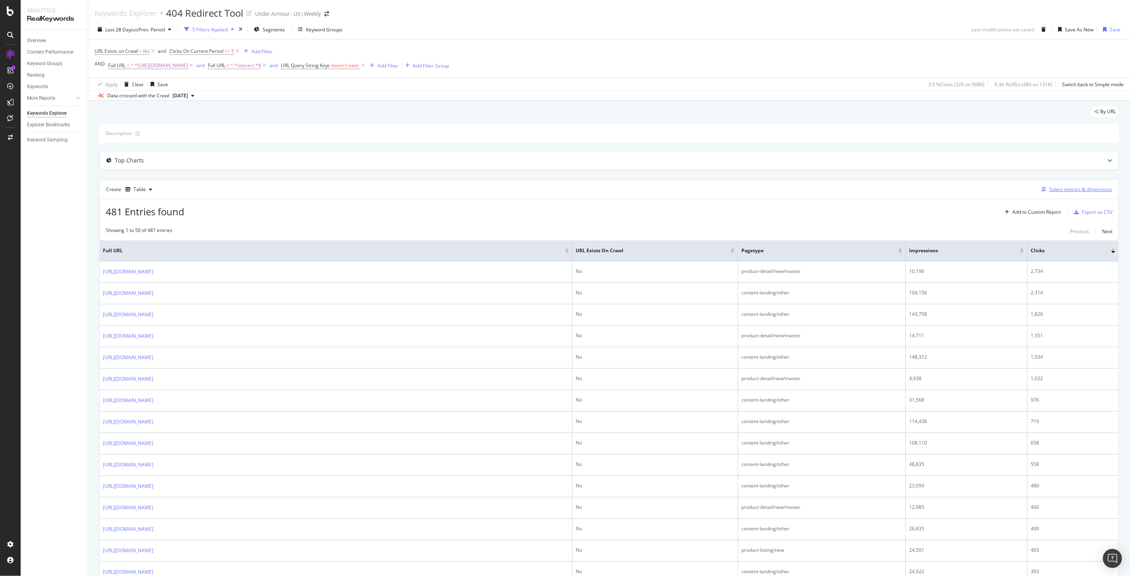
click at [1066, 191] on div "Select metrics & dimensions" at bounding box center [1081, 189] width 63 height 7
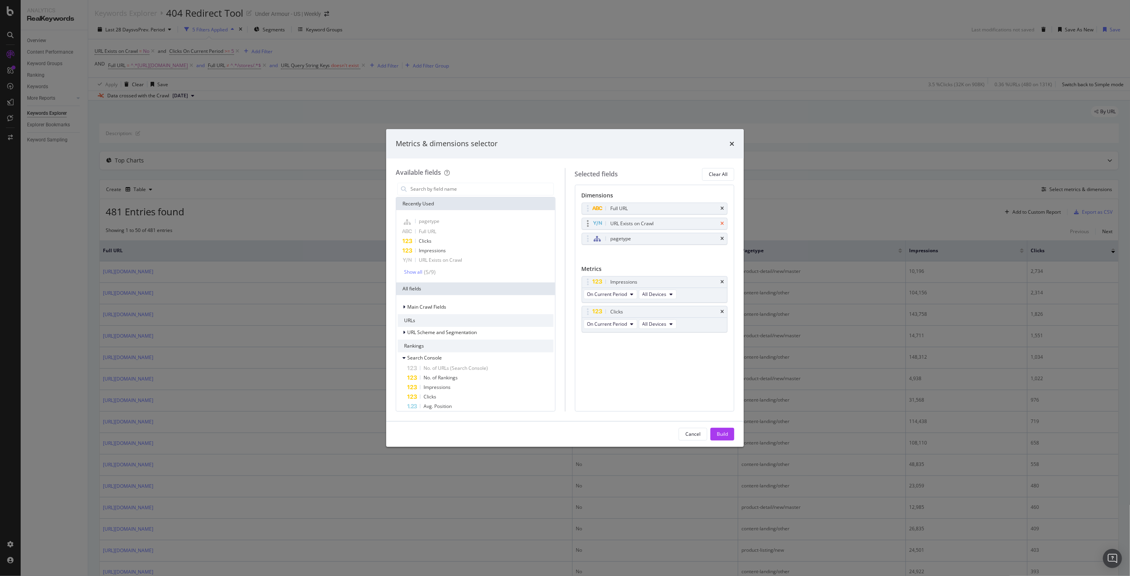
click at [723, 224] on icon "times" at bounding box center [723, 223] width 4 height 5
click at [724, 430] on div "Build" at bounding box center [722, 434] width 11 height 12
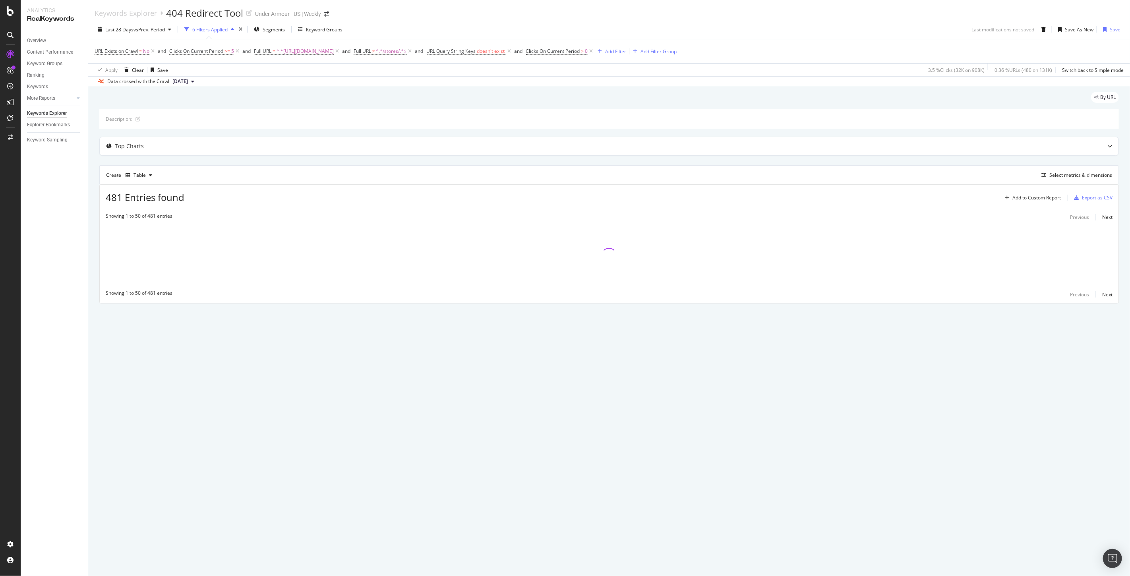
click at [1116, 29] on div "Save" at bounding box center [1115, 29] width 11 height 7
click at [219, 27] on div "5 Filters Applied" at bounding box center [209, 29] width 35 height 7
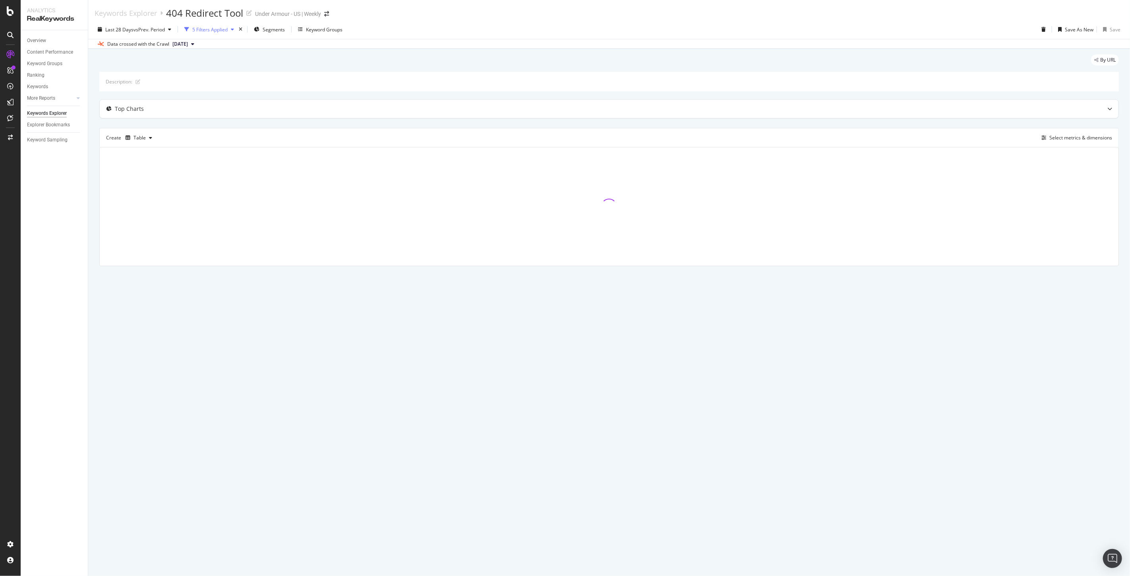
click at [219, 27] on div "5 Filters Applied" at bounding box center [209, 29] width 35 height 7
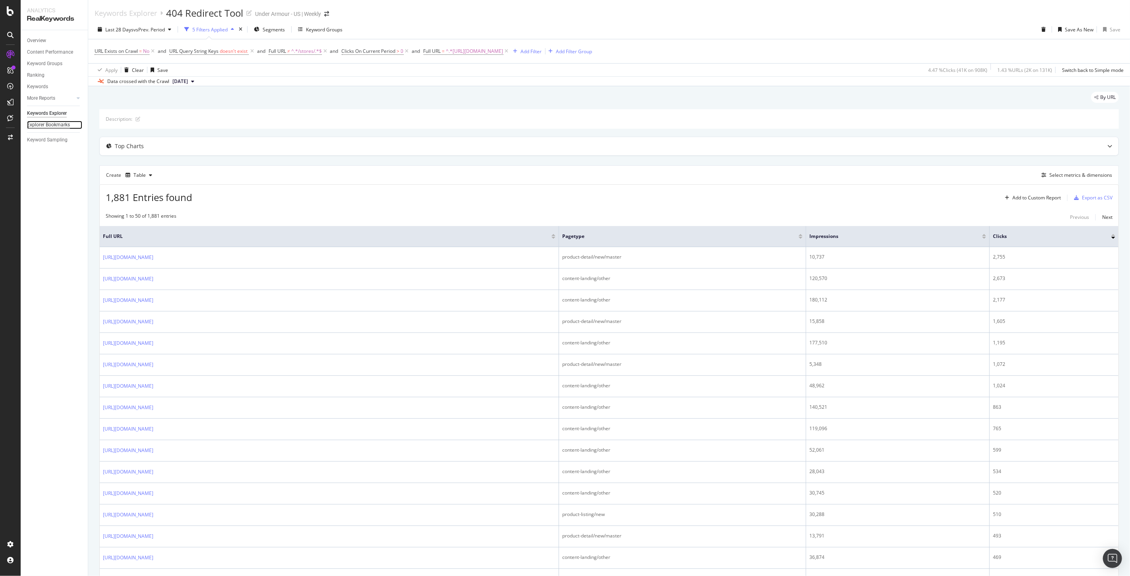
click at [38, 122] on div "Explorer Bookmarks" at bounding box center [48, 125] width 43 height 8
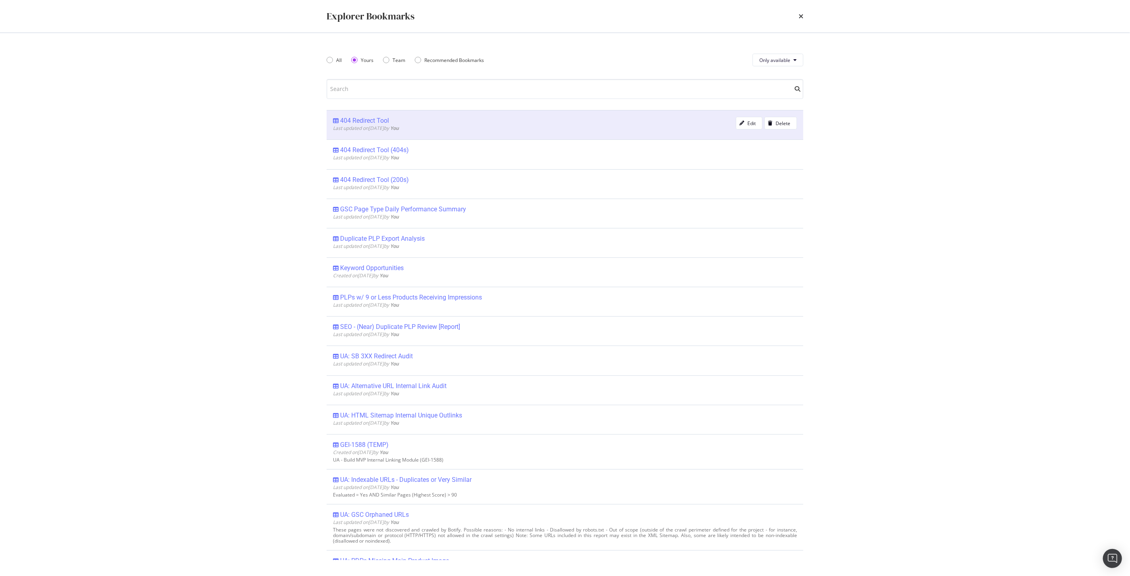
click at [370, 117] on div "404 Redirect Tool" at bounding box center [364, 121] width 49 height 8
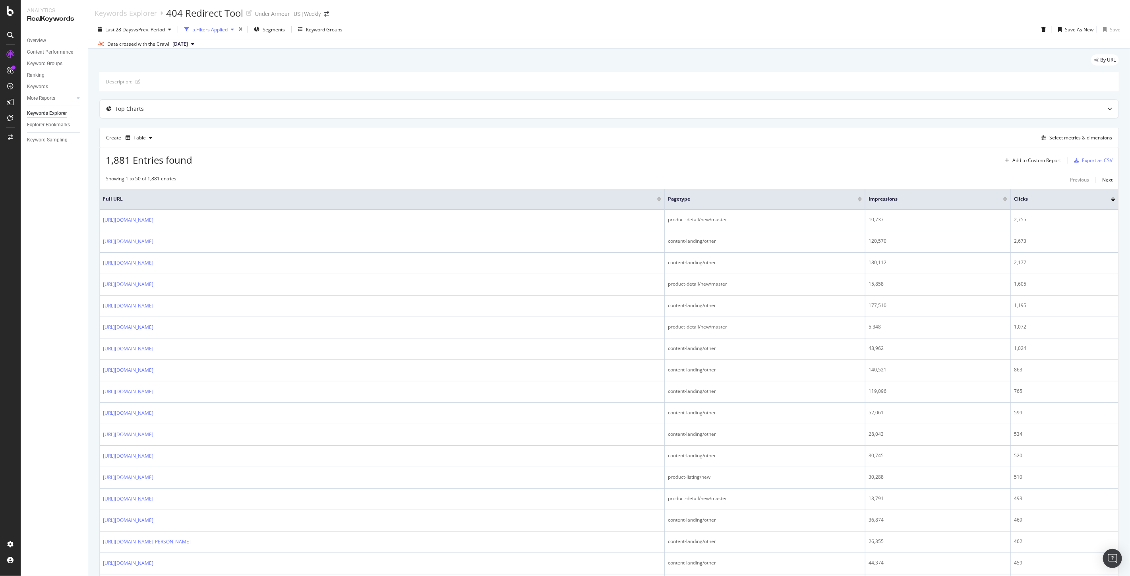
click at [219, 29] on div "5 Filters Applied" at bounding box center [209, 29] width 35 height 7
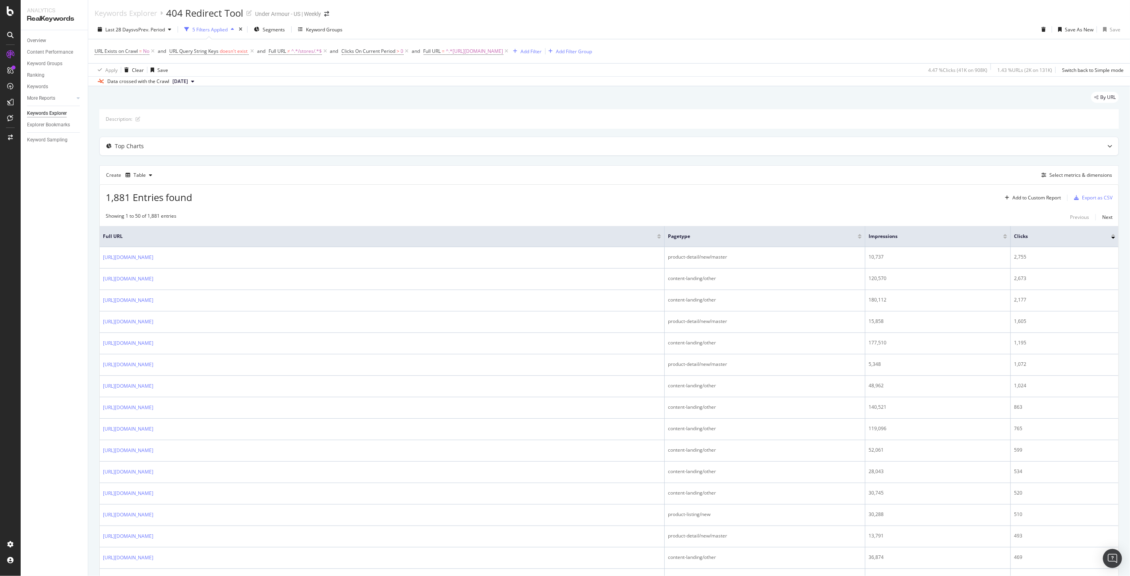
drag, startPoint x: 218, startPoint y: 48, endPoint x: 204, endPoint y: 79, distance: 34.1
click at [204, 79] on div "Last 28 Days vs Prev. Period 5 Filters Applied Segments Keyword Groups Save As …" at bounding box center [609, 53] width 1042 height 66
click at [401, 125] on div "Description:" at bounding box center [609, 118] width 1020 height 19
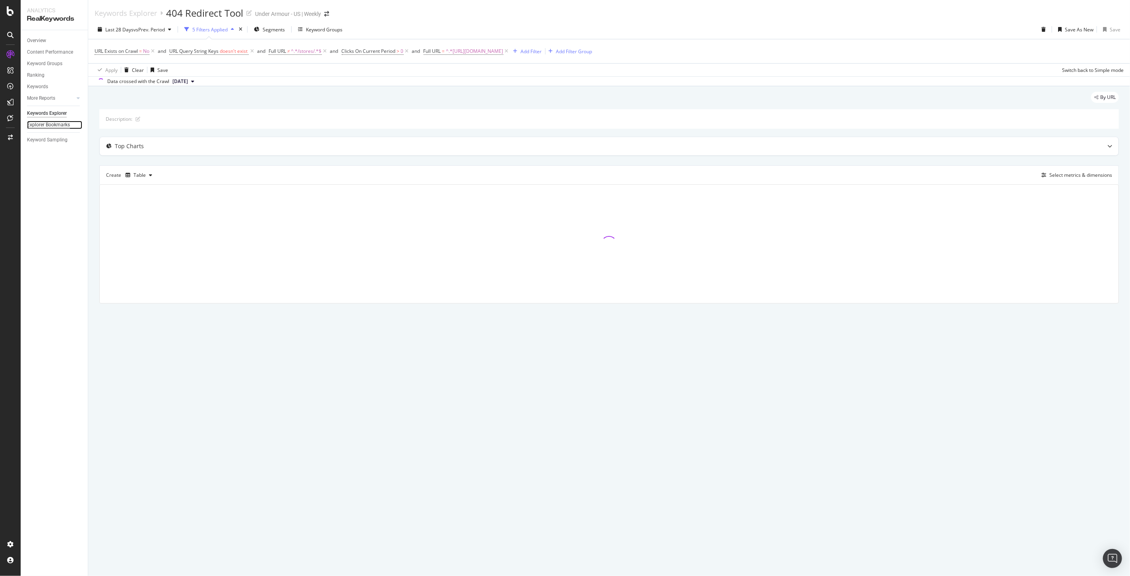
click at [49, 125] on div "Explorer Bookmarks" at bounding box center [48, 125] width 43 height 8
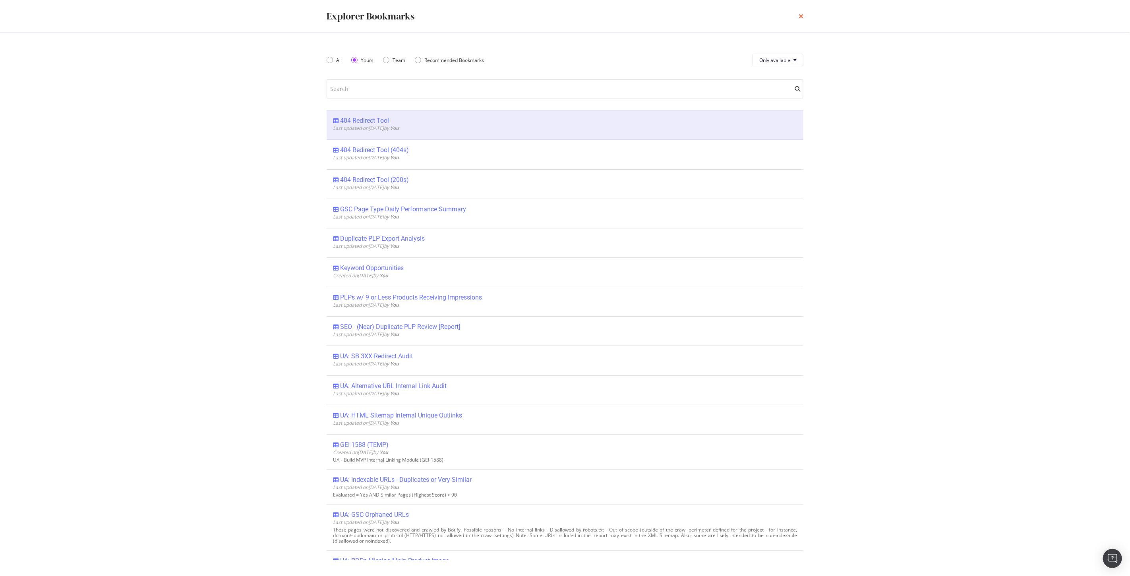
click at [802, 14] on icon "times" at bounding box center [801, 16] width 5 height 6
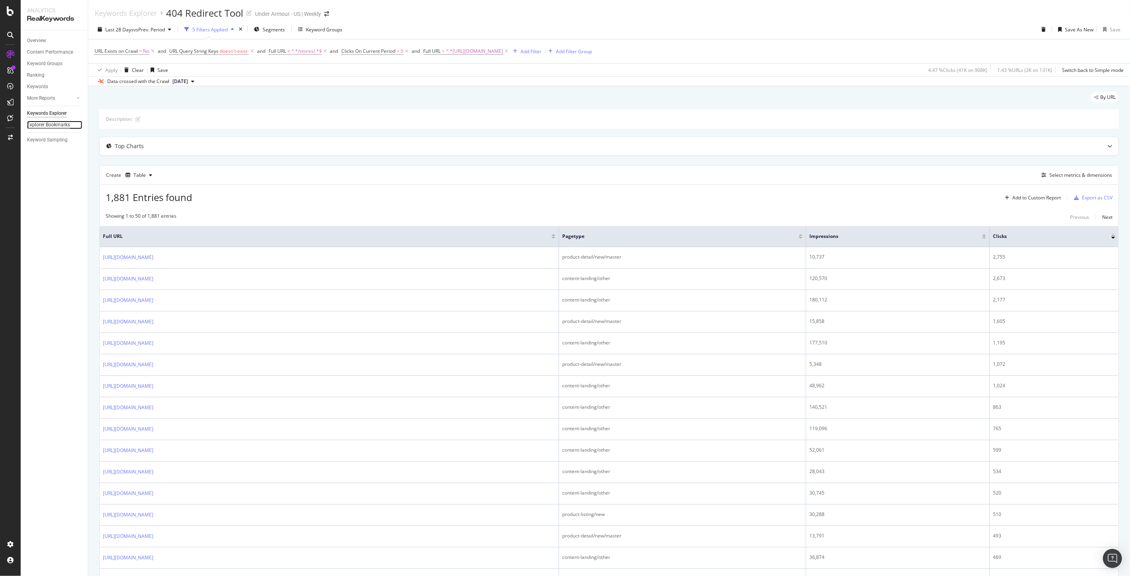
click at [38, 125] on div "Explorer Bookmarks" at bounding box center [48, 125] width 43 height 8
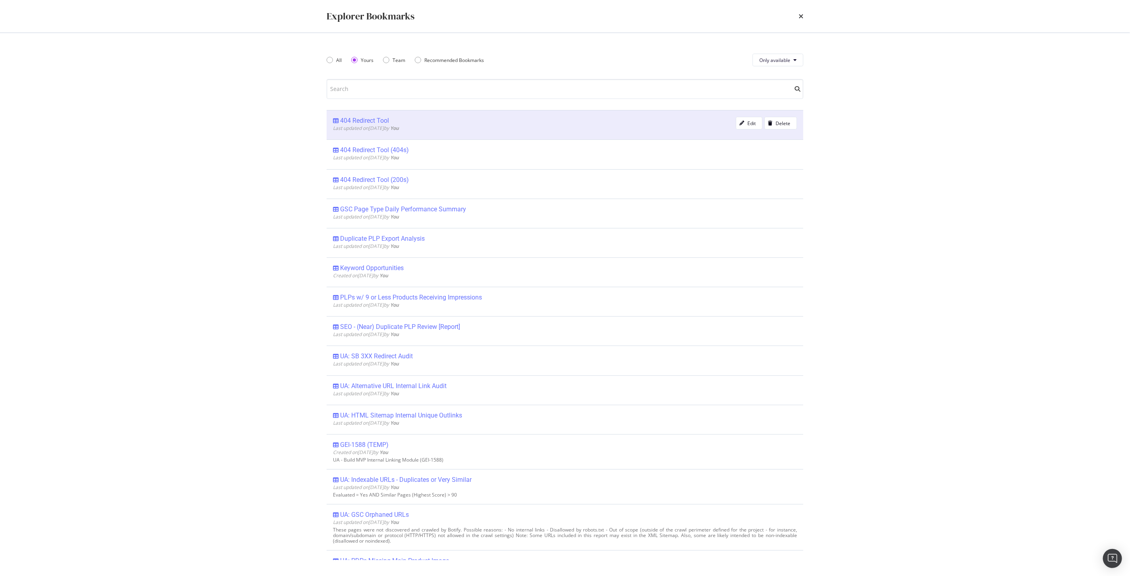
click at [364, 120] on div "404 Redirect Tool" at bounding box center [364, 121] width 49 height 8
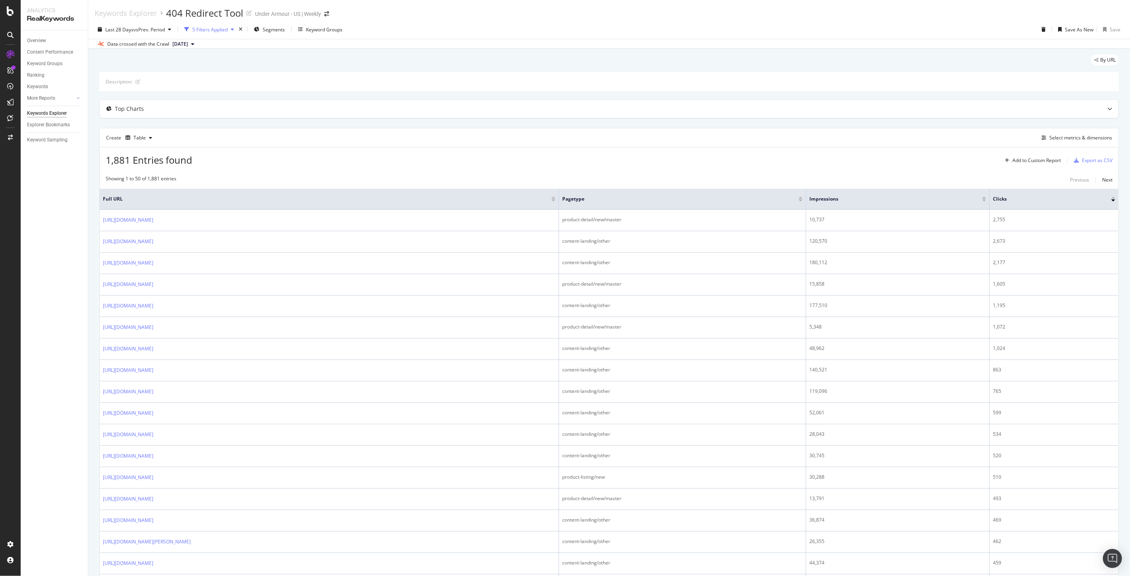
click at [214, 29] on div "5 Filters Applied" at bounding box center [209, 29] width 35 height 7
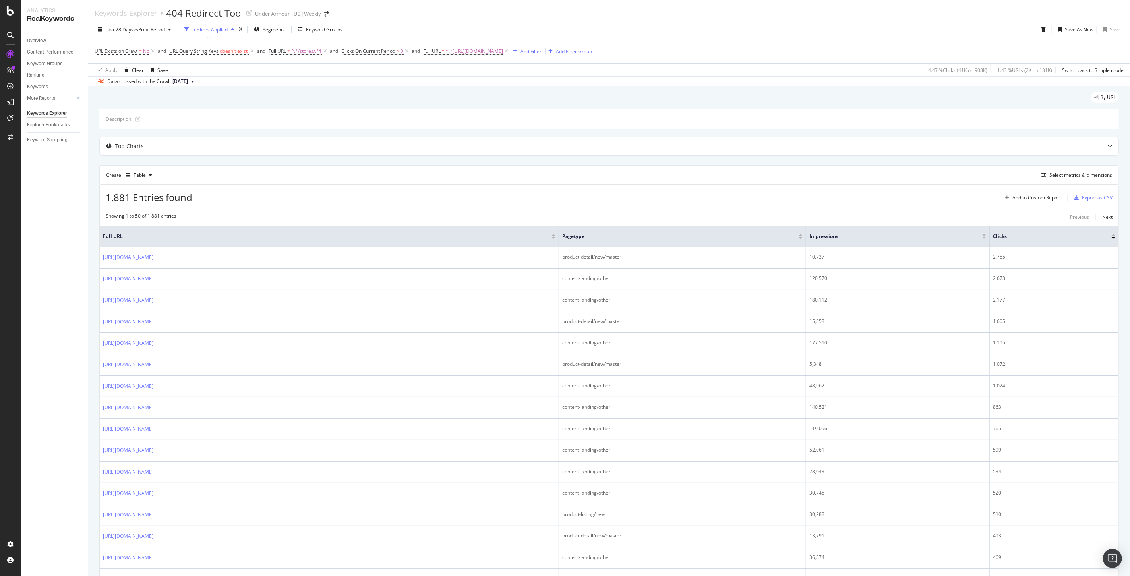
click at [593, 52] on div "Add Filter Group" at bounding box center [574, 51] width 36 height 7
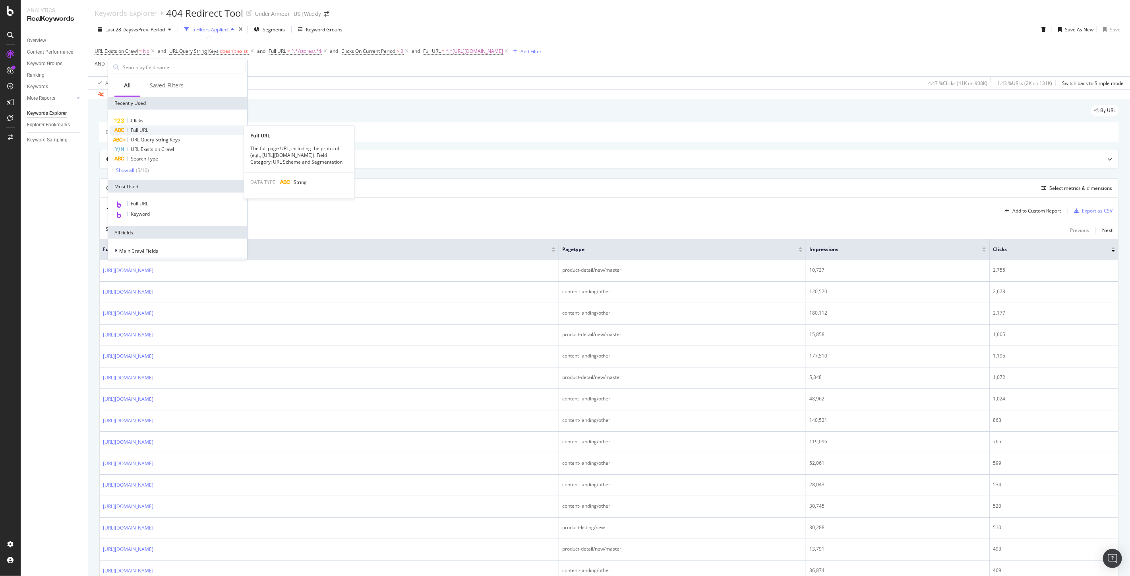
click at [129, 132] on div "Full URL" at bounding box center [178, 131] width 136 height 10
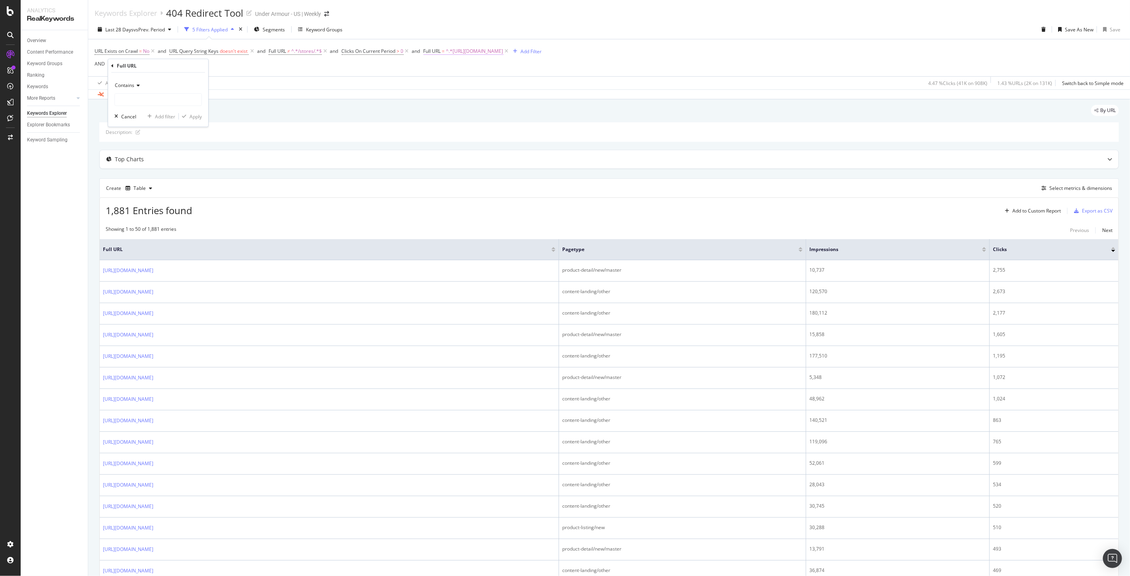
click at [496, 53] on span "^.*[URL][DOMAIN_NAME]" at bounding box center [474, 51] width 57 height 11
click at [476, 80] on input "[URL][DOMAIN_NAME]" at bounding box center [470, 84] width 75 height 13
click at [138, 66] on div "missing value" at bounding box center [152, 65] width 30 height 7
click at [138, 98] on input "text" at bounding box center [158, 99] width 87 height 13
paste input "[URL][DOMAIN_NAME]"
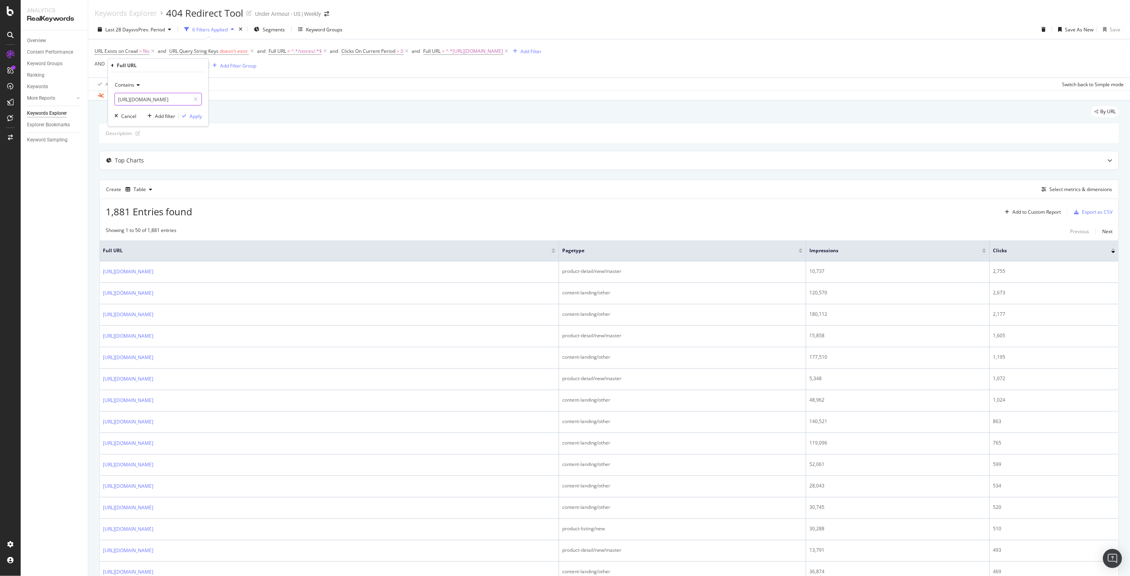
scroll to position [0, 16]
type input "[URL][DOMAIN_NAME]"
click at [198, 115] on div "Apply" at bounding box center [196, 115] width 12 height 7
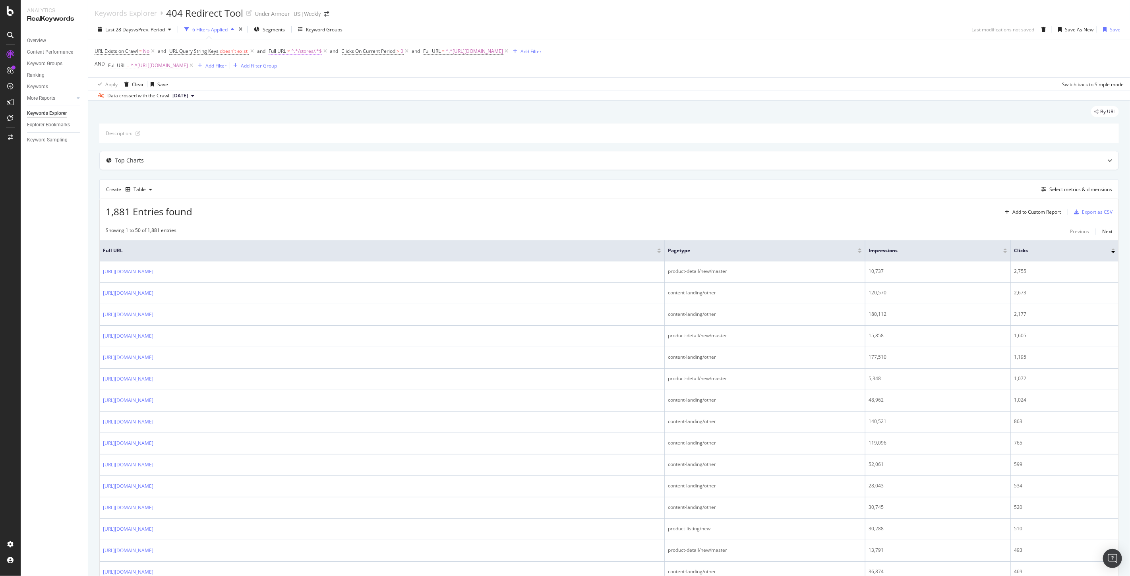
click at [308, 50] on span "^.*/stores/.*$" at bounding box center [306, 51] width 31 height 11
click at [311, 82] on input "/stores/" at bounding box center [314, 84] width 75 height 13
click at [533, 76] on div "URL Exists on Crawl = No and URL Query String Keys doesn't exist and Full URL ≠…" at bounding box center [609, 58] width 1029 height 38
click at [542, 50] on div "Add Filter" at bounding box center [531, 51] width 21 height 7
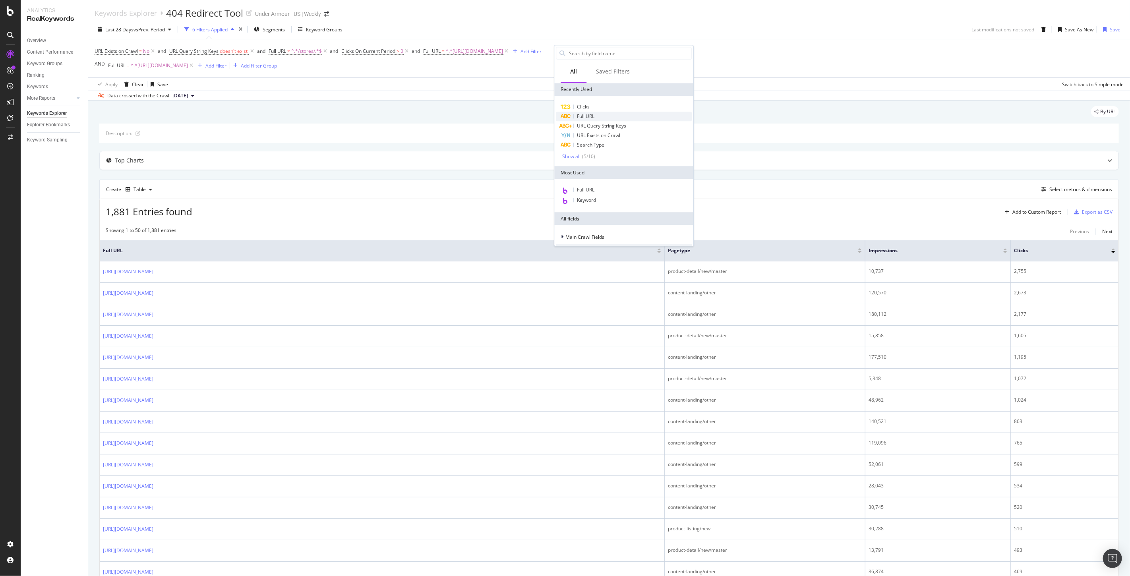
click at [595, 114] on span "Full URL" at bounding box center [585, 116] width 17 height 7
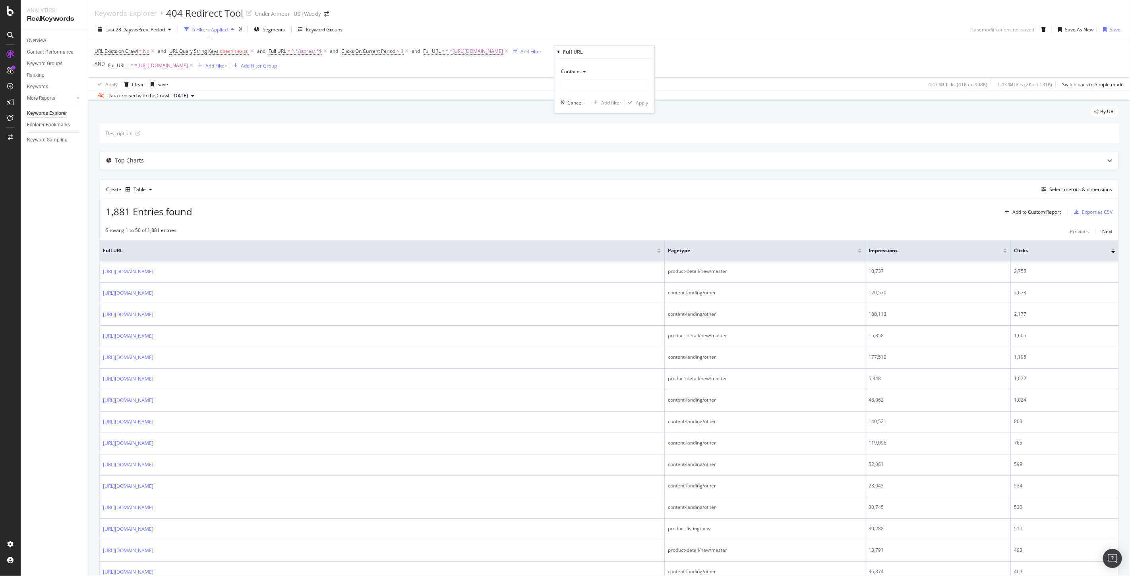
click at [574, 75] on div "Contains" at bounding box center [604, 71] width 87 height 13
click at [583, 161] on span "Doesn't contain" at bounding box center [582, 160] width 35 height 7
click at [582, 92] on input "text" at bounding box center [604, 85] width 87 height 13
paste input "/stores/"
type input "/stores/"
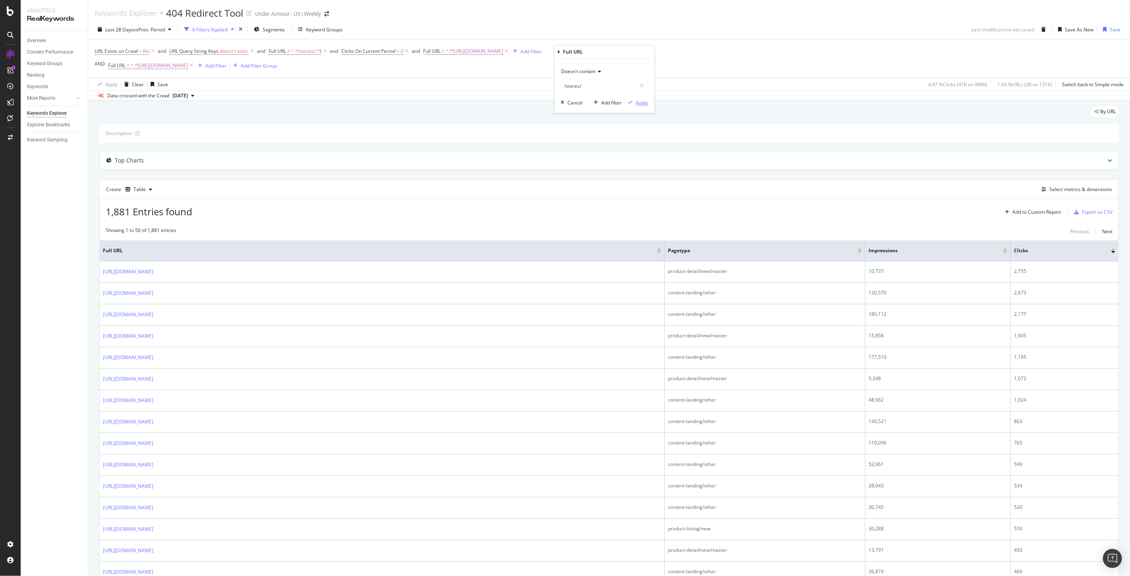
click at [646, 102] on div "Apply" at bounding box center [642, 102] width 12 height 7
click at [227, 66] on div "Add Filter" at bounding box center [216, 65] width 21 height 7
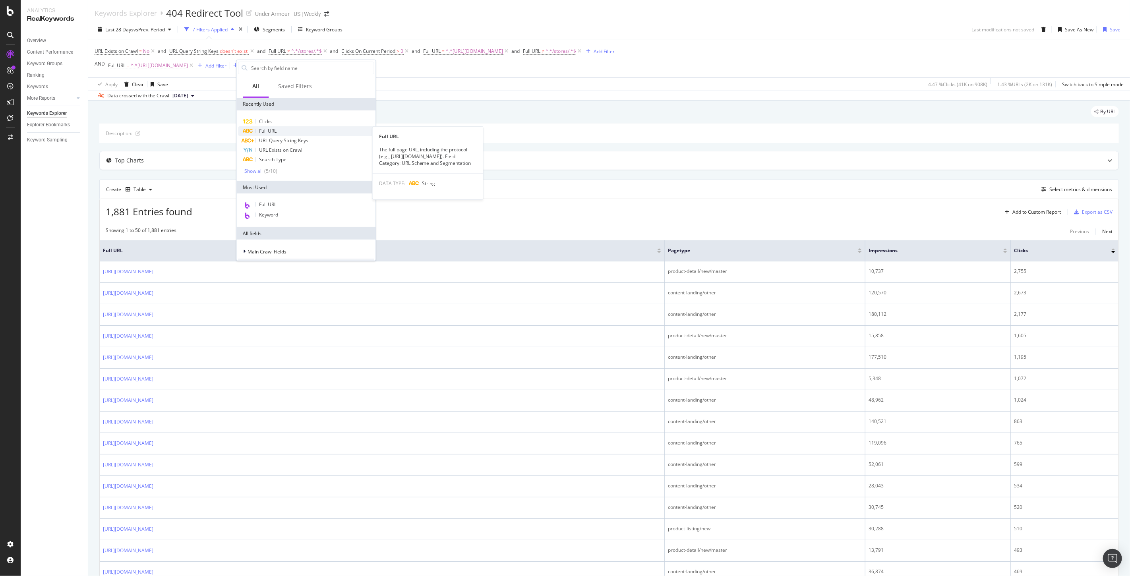
click at [267, 131] on span "Full URL" at bounding box center [267, 131] width 17 height 7
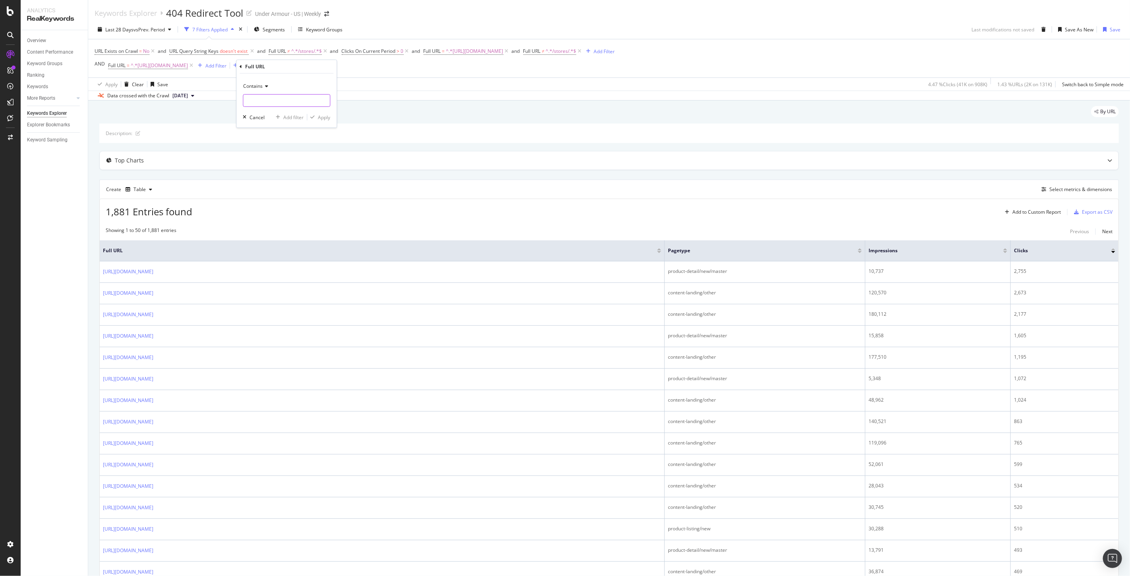
click at [262, 97] on input "text" at bounding box center [286, 100] width 87 height 13
click at [249, 86] on span "Contains" at bounding box center [252, 86] width 19 height 7
click at [275, 177] on span "Doesn't contain" at bounding box center [264, 175] width 35 height 7
click at [269, 103] on input "text" at bounding box center [286, 100] width 87 height 13
paste input "/stores/"
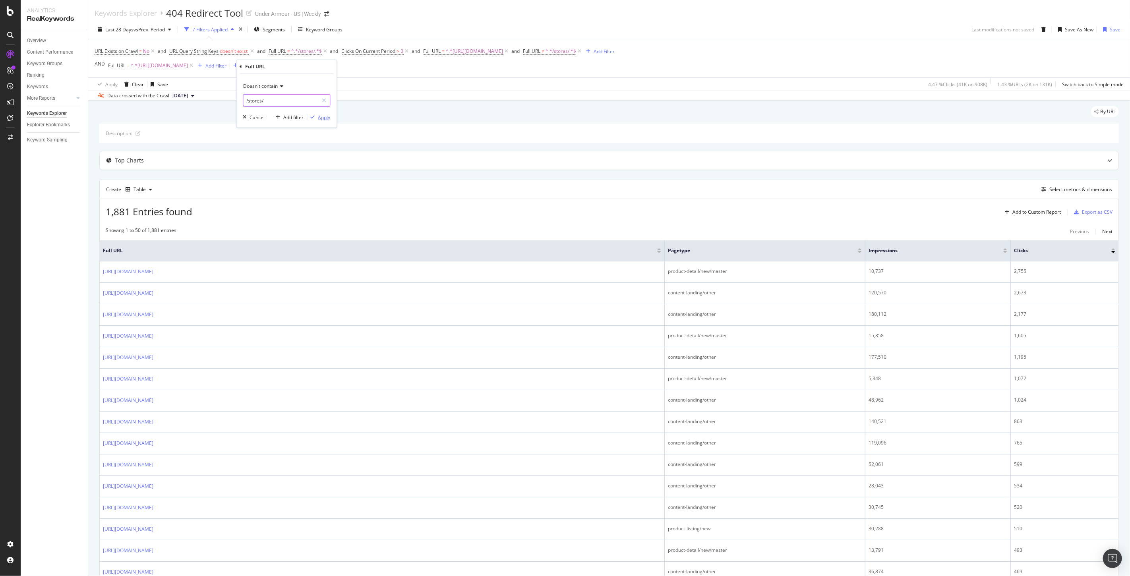
type input "/stores/"
click at [324, 120] on div "Apply" at bounding box center [324, 117] width 12 height 7
click at [583, 52] on icon at bounding box center [579, 51] width 7 height 8
click at [510, 53] on icon at bounding box center [507, 51] width 7 height 8
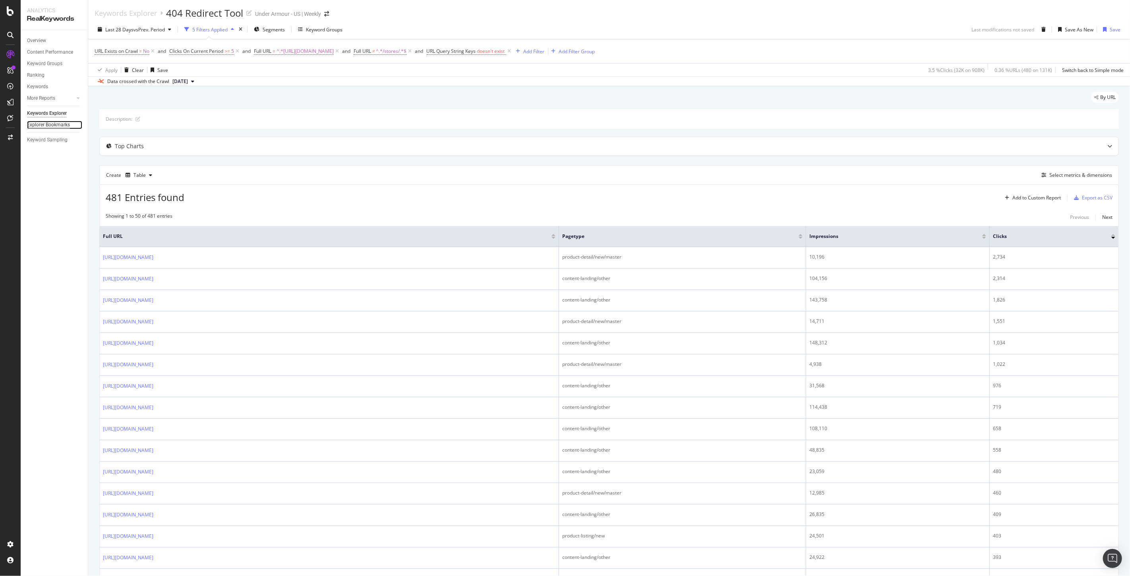
click at [56, 121] on div "Explorer Bookmarks" at bounding box center [48, 125] width 43 height 8
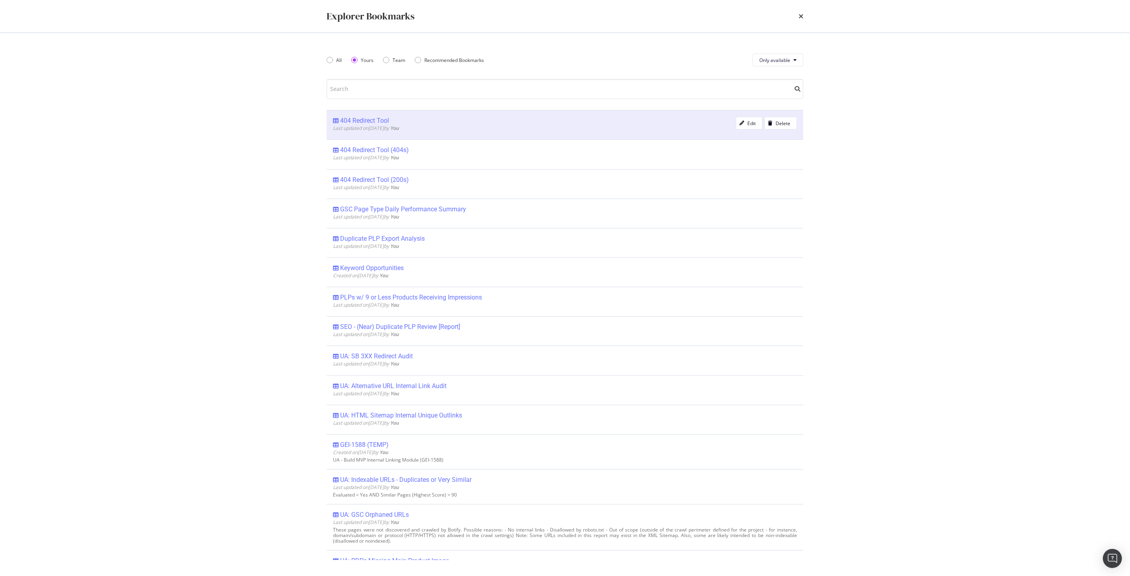
click at [353, 120] on div "404 Redirect Tool" at bounding box center [364, 121] width 49 height 8
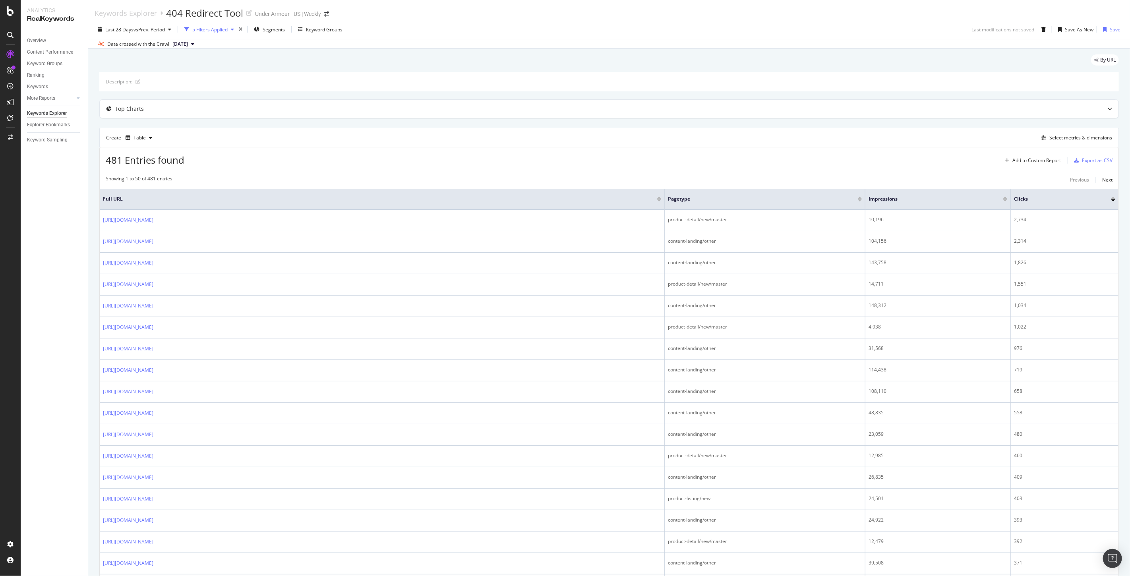
click at [223, 30] on div "5 Filters Applied" at bounding box center [209, 29] width 35 height 7
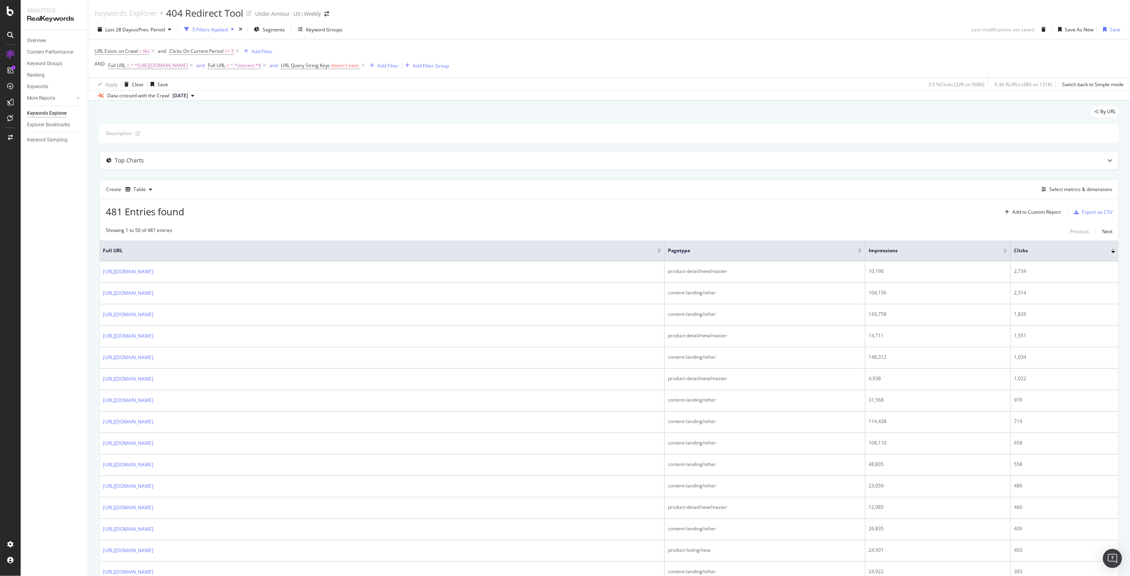
click at [188, 94] on span "[DATE]" at bounding box center [181, 95] width 16 height 7
click at [378, 126] on div "Description:" at bounding box center [609, 133] width 1020 height 19
click at [1110, 27] on div "Save" at bounding box center [1115, 29] width 11 height 7
click at [44, 122] on div "Explorer Bookmarks" at bounding box center [48, 125] width 43 height 8
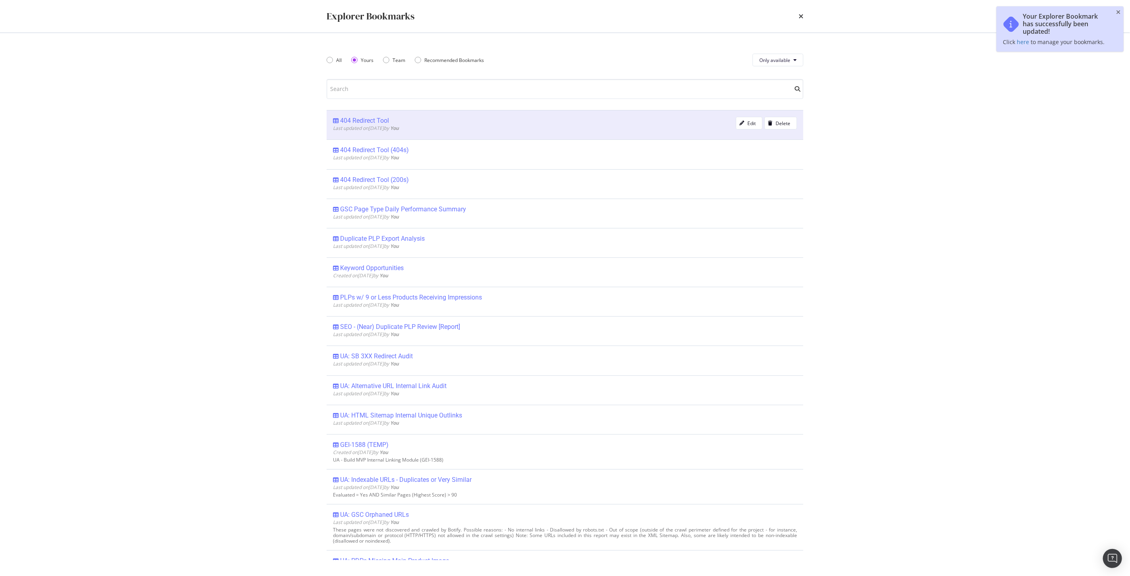
click at [386, 129] on span "Last updated on 2025 Aug 26th by You" at bounding box center [366, 128] width 66 height 7
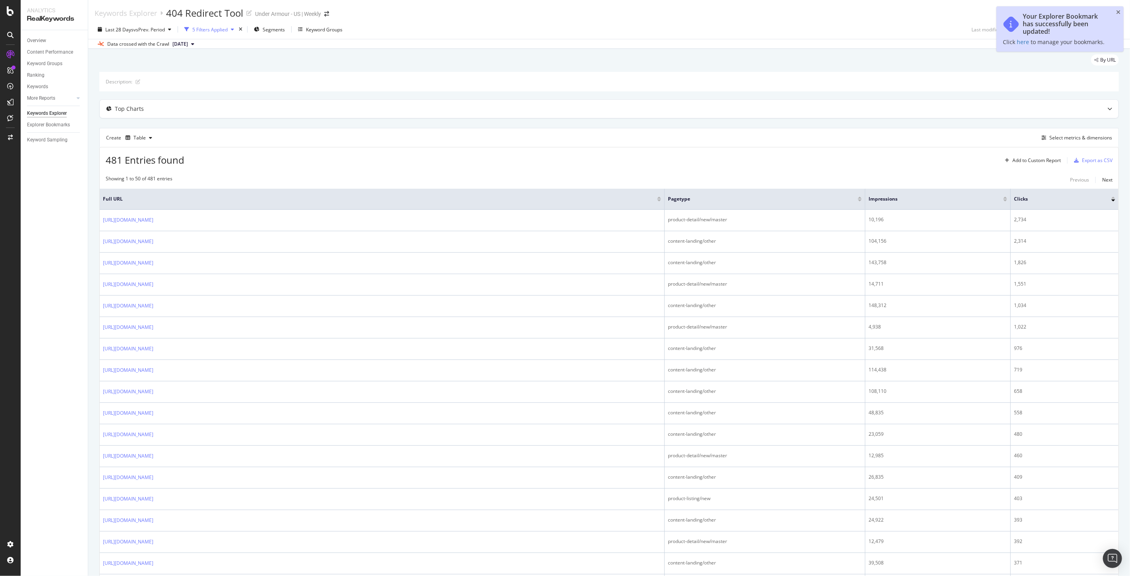
click at [224, 29] on div "5 Filters Applied" at bounding box center [209, 29] width 35 height 7
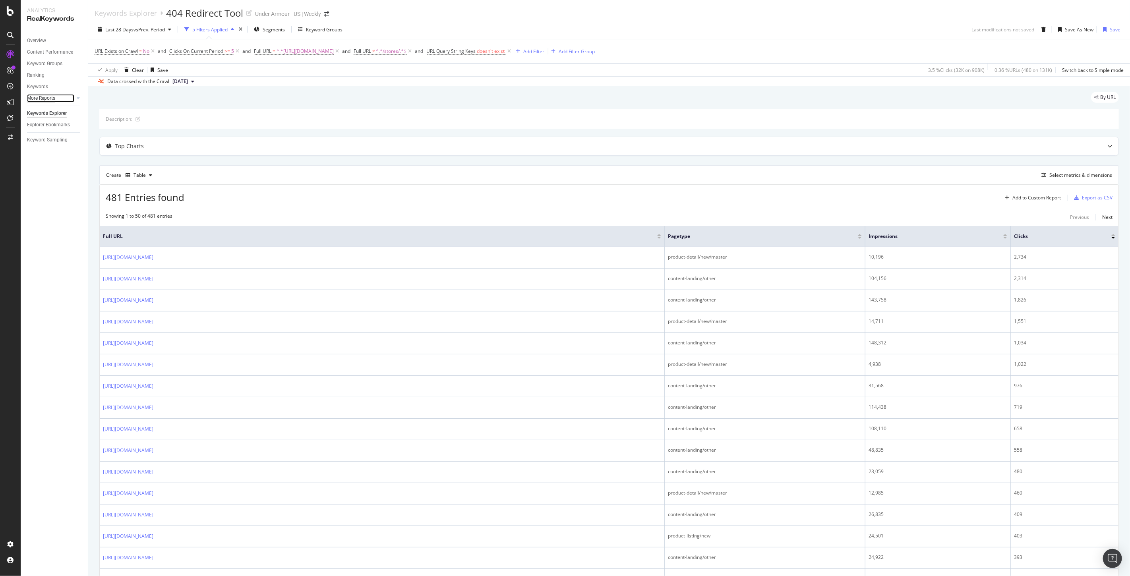
click at [36, 99] on div "More Reports" at bounding box center [41, 98] width 28 height 8
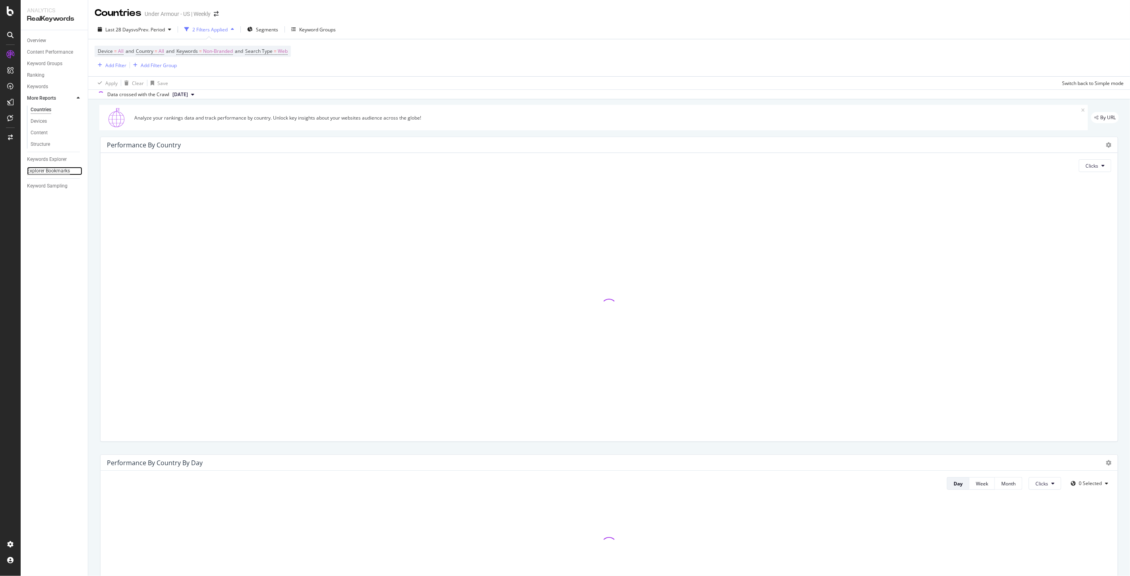
click at [45, 173] on div "Explorer Bookmarks" at bounding box center [48, 171] width 43 height 8
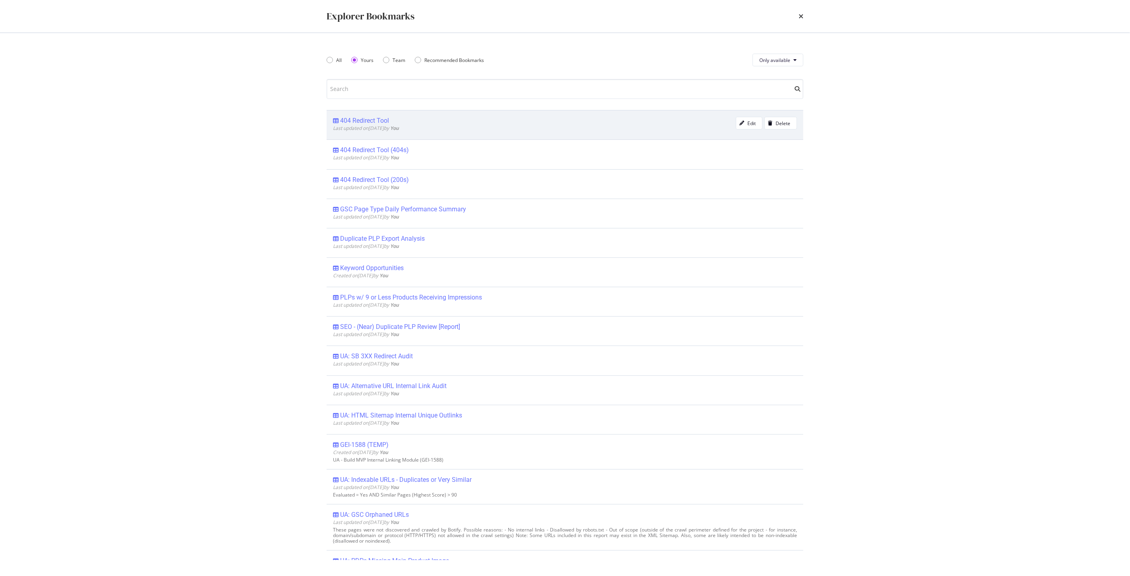
click at [366, 122] on div "404 Redirect Tool" at bounding box center [364, 121] width 49 height 8
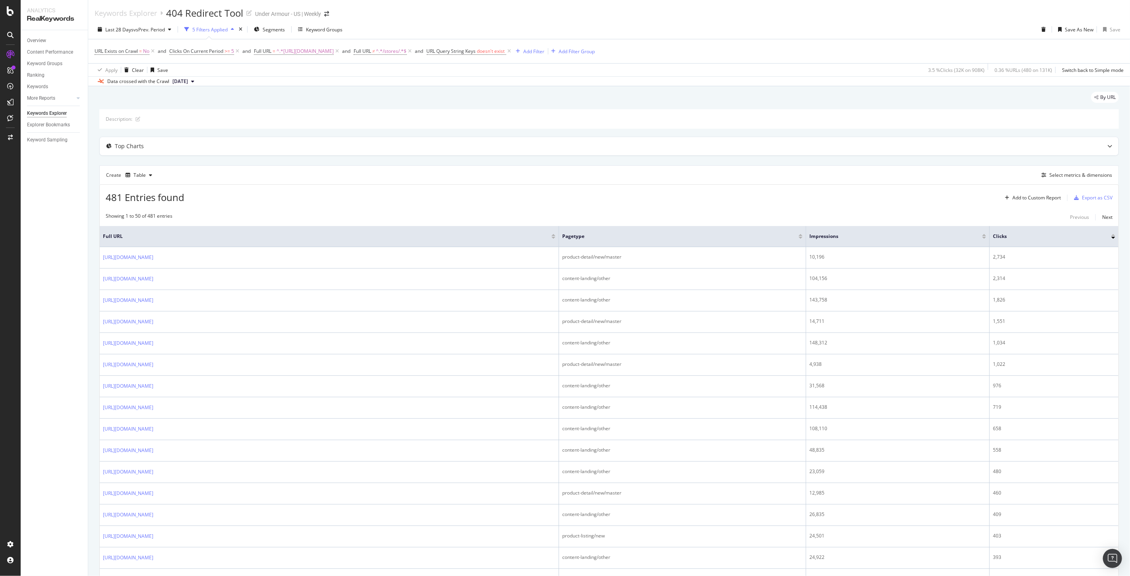
click at [227, 30] on div "5 Filters Applied" at bounding box center [209, 29] width 35 height 7
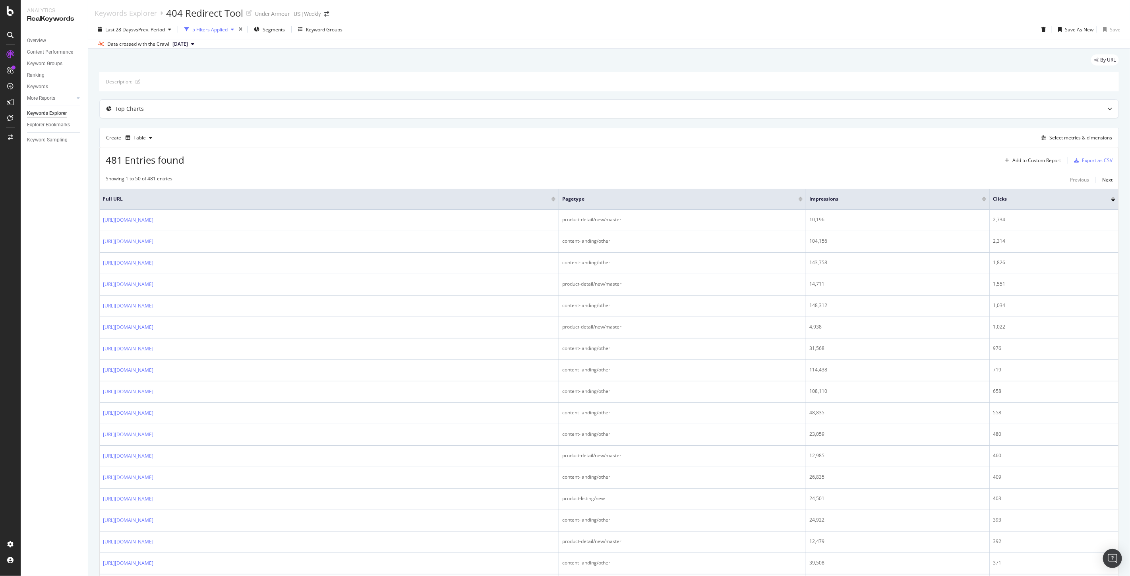
click at [223, 31] on div "5 Filters Applied" at bounding box center [209, 29] width 35 height 7
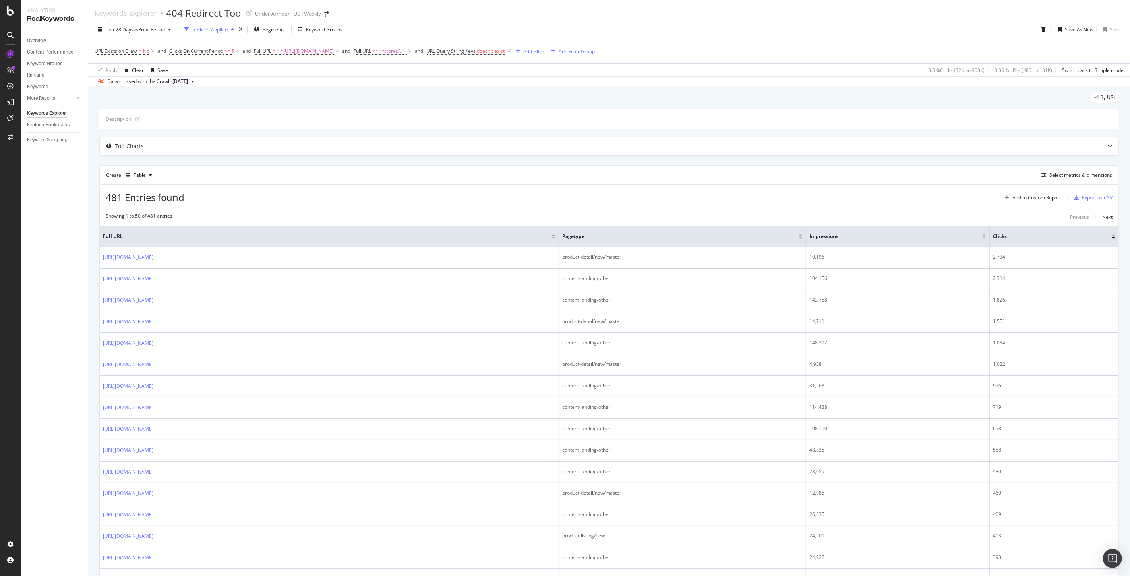
click at [545, 50] on div "Add Filter" at bounding box center [534, 51] width 21 height 7
type input "sitemap"
click at [583, 209] on div "Sitemaps In Sitemaps Sitemaps Retrieval Date Sitemaps: No. of Hreflangs Media S…" at bounding box center [626, 155] width 139 height 119
click at [583, 204] on span "Show 10 more" at bounding box center [579, 205] width 29 height 7
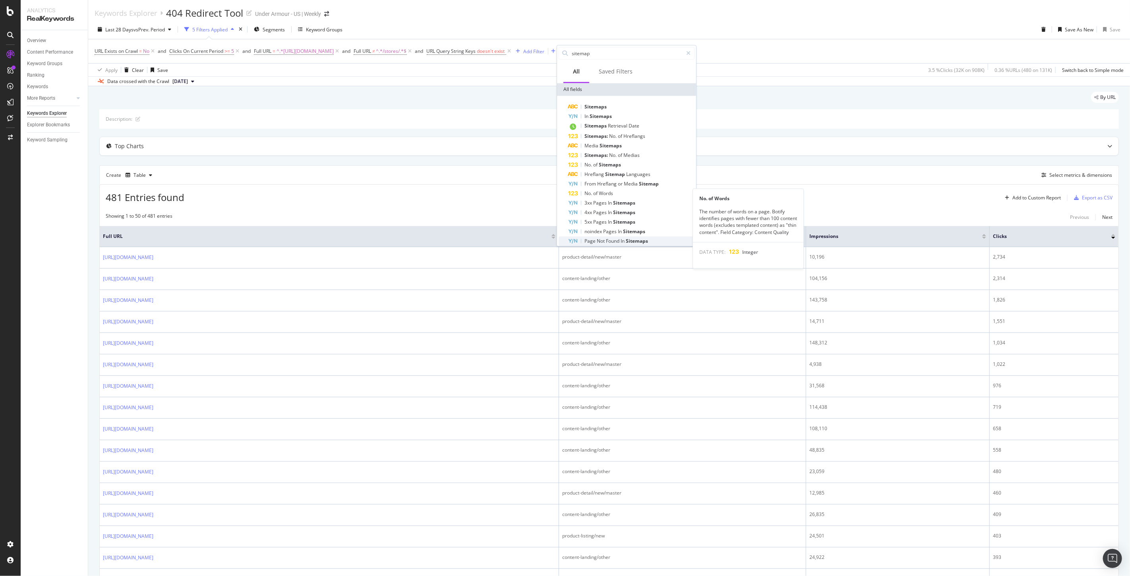
scroll to position [64, 0]
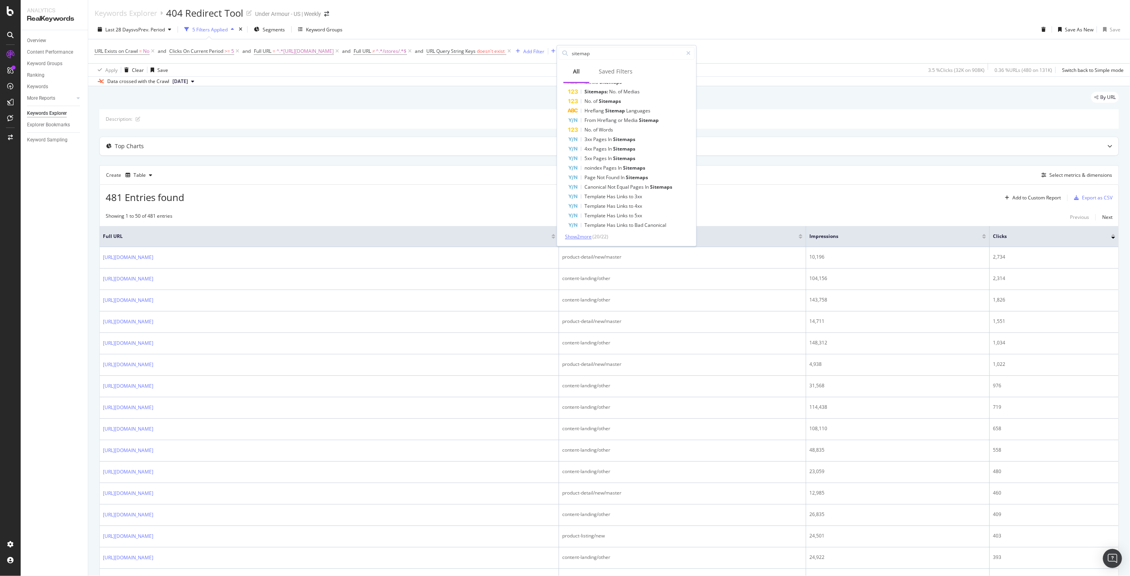
click at [584, 237] on span "Show 2 more" at bounding box center [578, 236] width 27 height 7
click at [607, 115] on span "Sitemaps" at bounding box center [601, 116] width 22 height 7
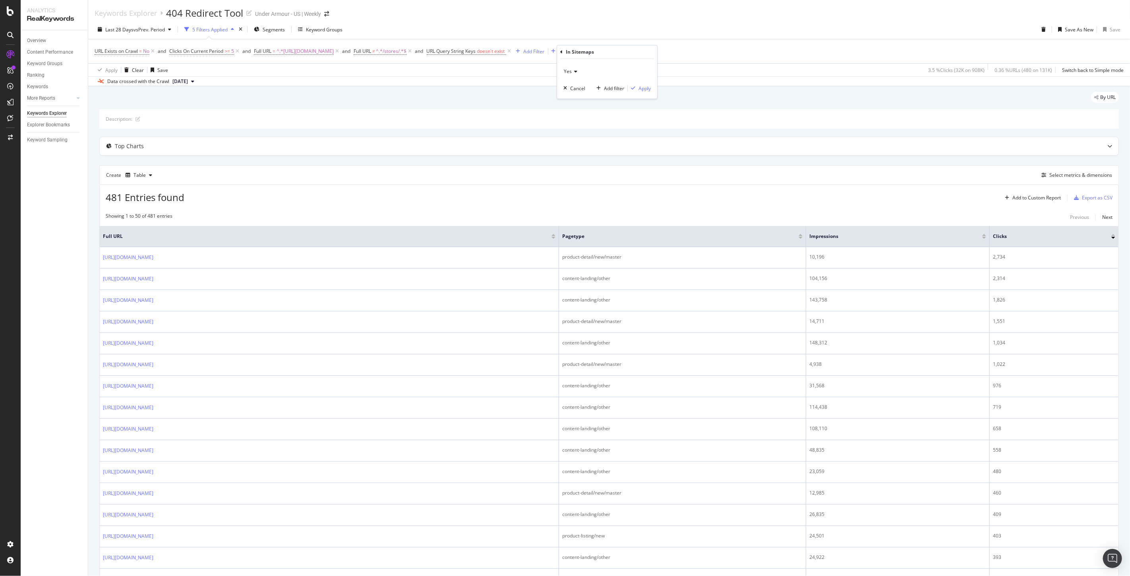
click at [572, 72] on icon at bounding box center [575, 71] width 6 height 5
click at [575, 96] on div "No" at bounding box center [608, 98] width 85 height 10
click at [646, 90] on div "Apply" at bounding box center [645, 88] width 12 height 7
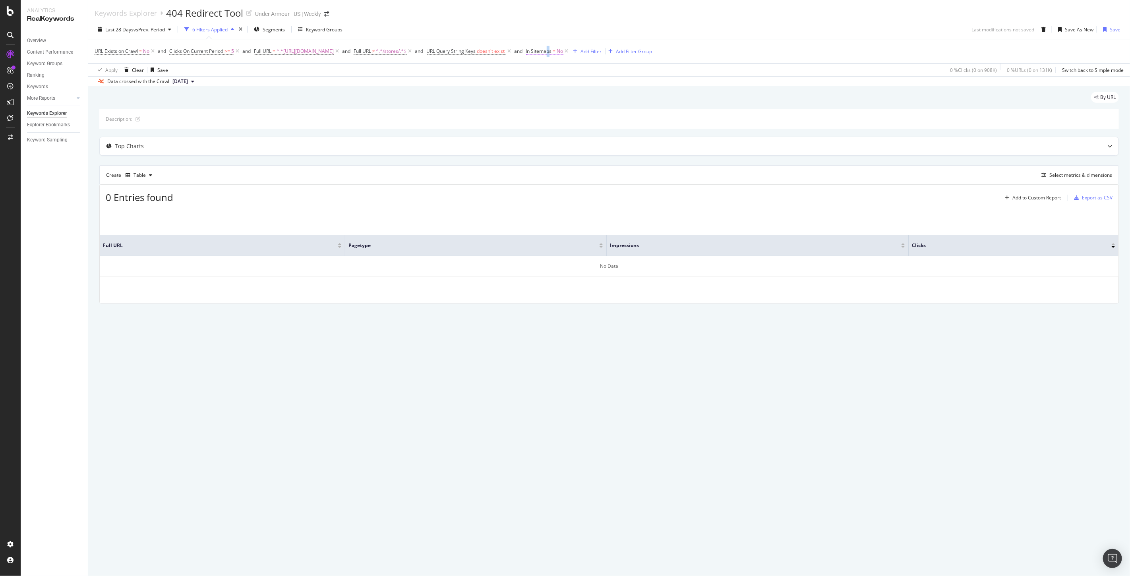
click at [552, 52] on span "In Sitemaps" at bounding box center [539, 51] width 26 height 7
click at [581, 70] on span "No" at bounding box center [580, 70] width 6 height 7
click at [585, 72] on icon at bounding box center [587, 70] width 6 height 5
click at [580, 87] on div "Yes" at bounding box center [621, 86] width 85 height 10
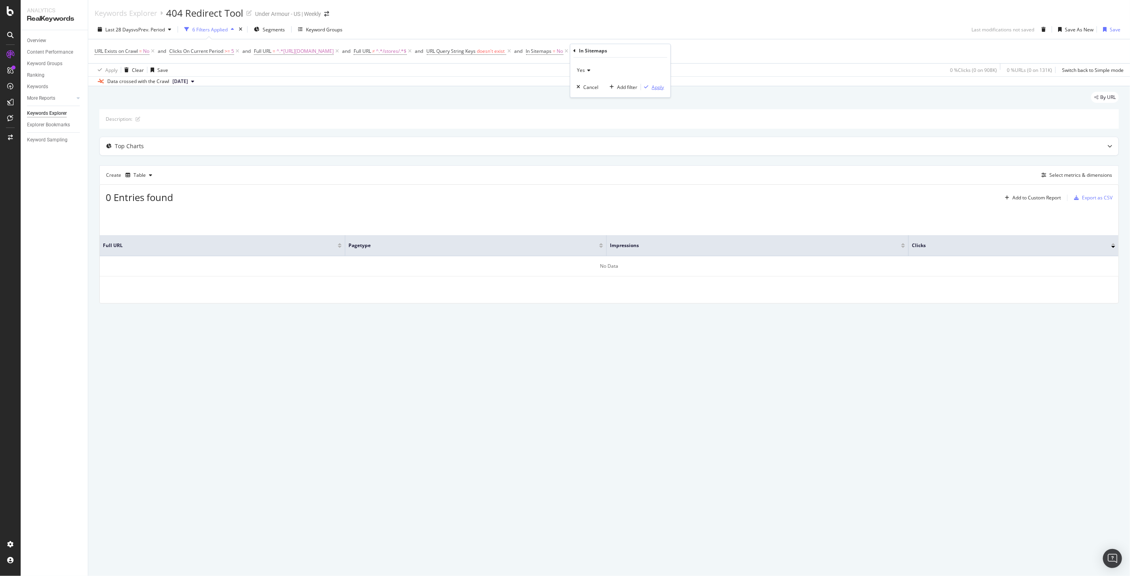
click at [664, 86] on div "Yes Cancel Add filter Apply" at bounding box center [620, 78] width 100 height 40
click at [658, 88] on div "Apply" at bounding box center [658, 87] width 12 height 7
click at [572, 49] on icon at bounding box center [568, 51] width 7 height 8
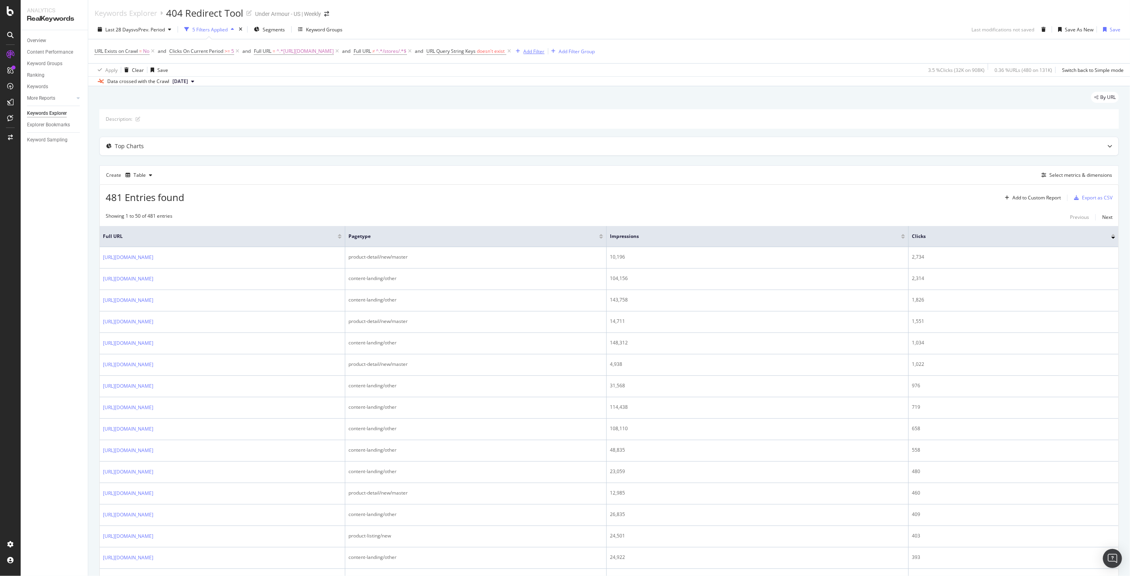
click at [545, 50] on div "Add Filter" at bounding box center [534, 51] width 21 height 7
click at [426, 128] on div "Description:" at bounding box center [609, 118] width 1020 height 19
click at [43, 512] on div "Project settings" at bounding box center [41, 509] width 33 height 6
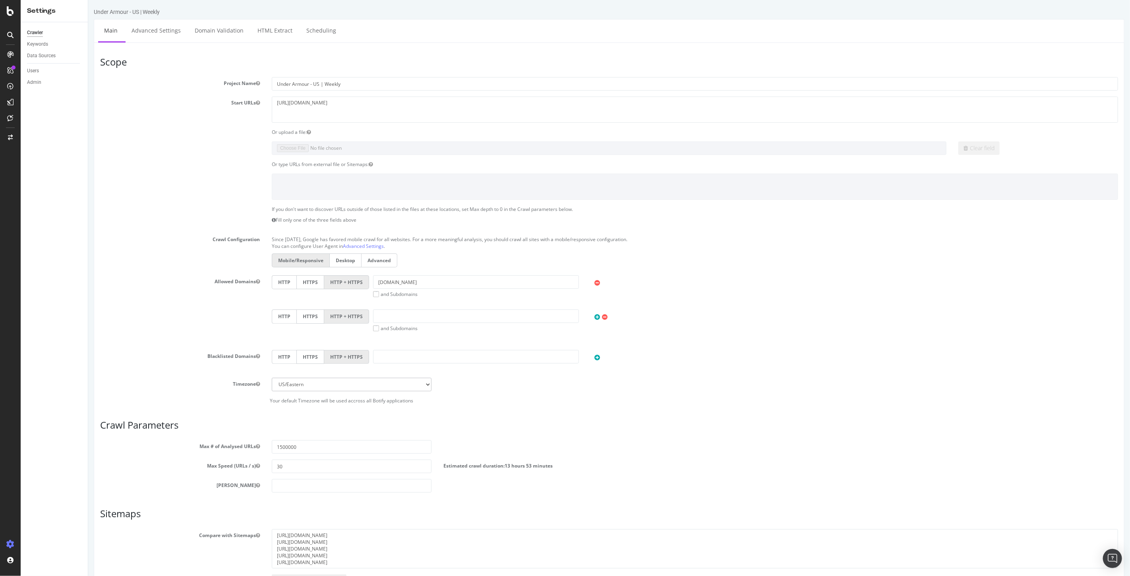
scroll to position [58, 0]
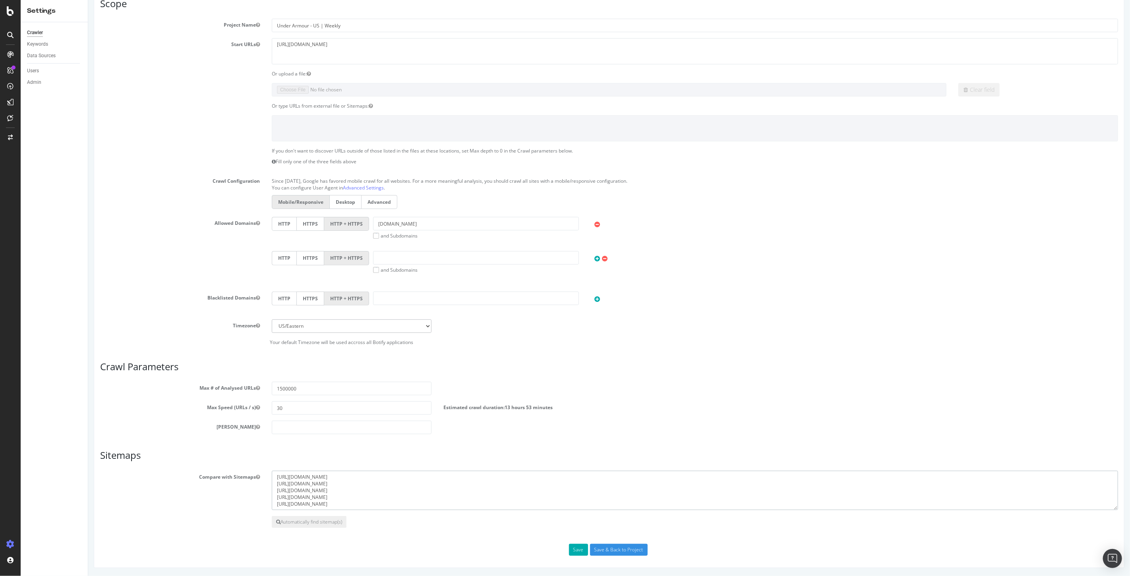
click at [438, 494] on textarea "https://www.underarmour.com/en-us/sitemap_2.xml https://www.underarmour.com/en-…" at bounding box center [694, 491] width 847 height 40
click at [47, 118] on div "RealKeywords" at bounding box center [46, 118] width 35 height 8
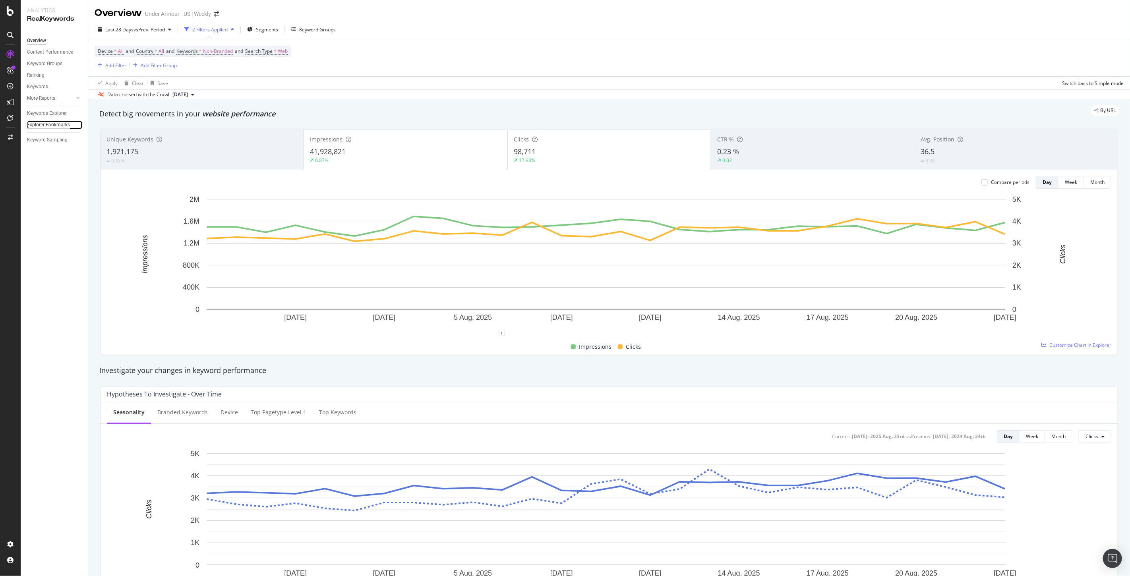
click at [56, 125] on div "Explorer Bookmarks" at bounding box center [48, 125] width 43 height 8
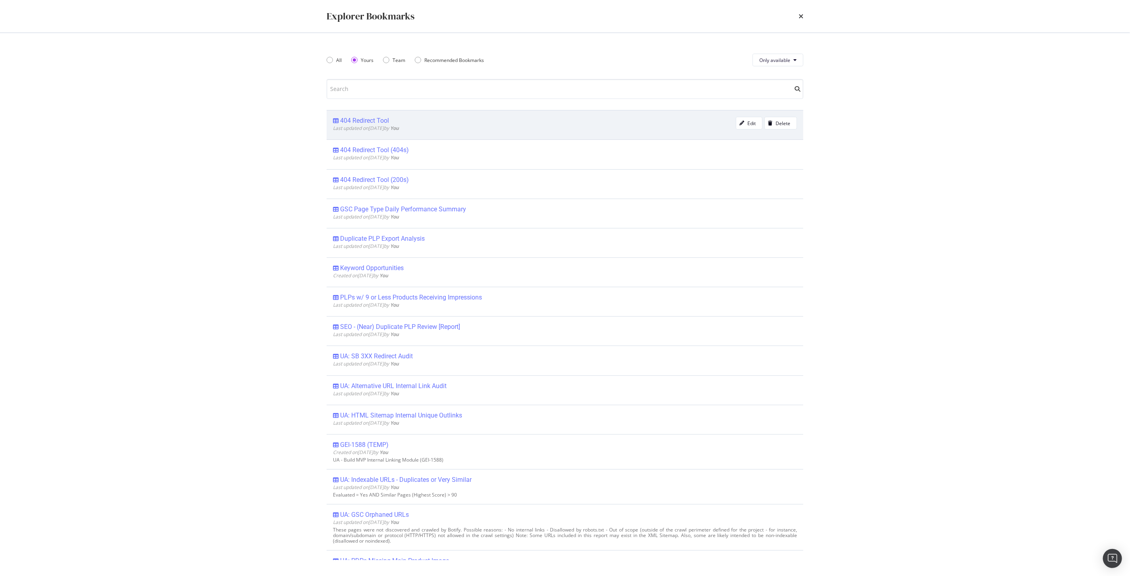
click at [349, 120] on div "404 Redirect Tool" at bounding box center [364, 121] width 49 height 8
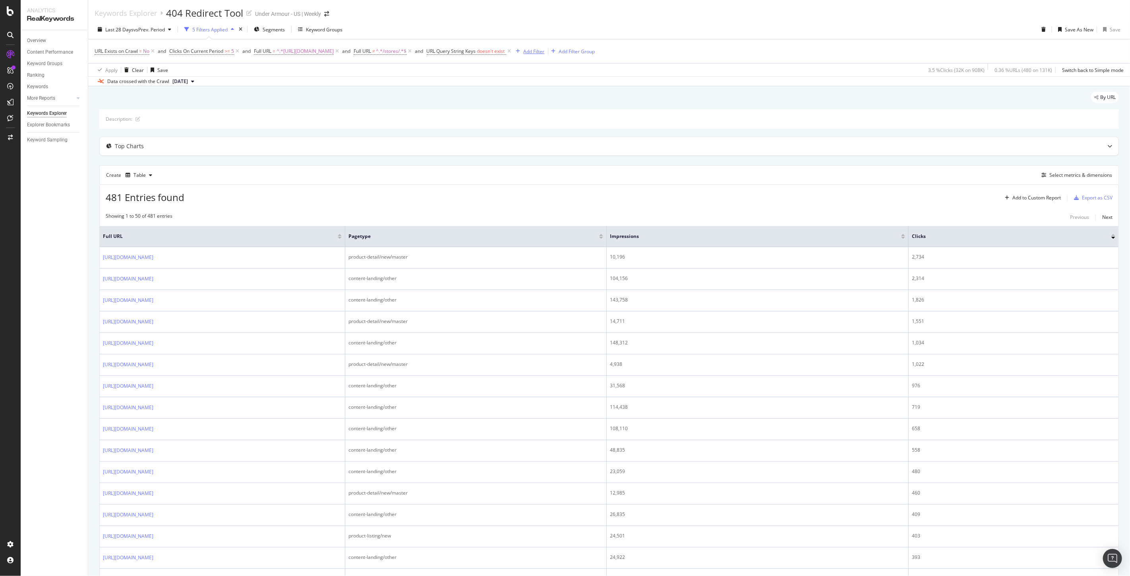
click at [545, 54] on div "Add Filter" at bounding box center [534, 51] width 21 height 7
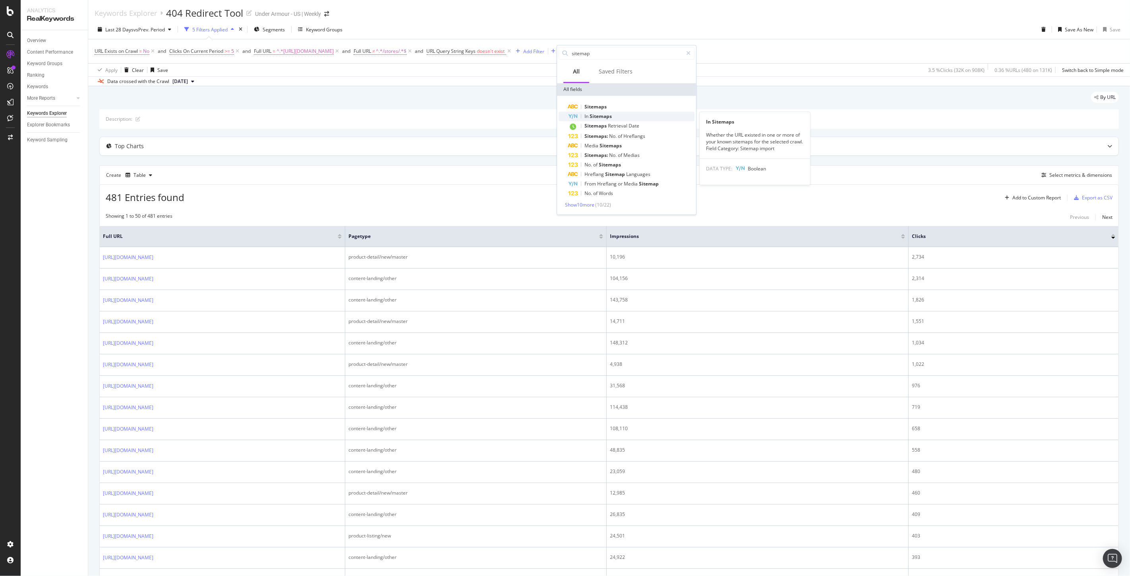
type input "sitemap"
click at [607, 117] on span "Sitemaps" at bounding box center [601, 116] width 22 height 7
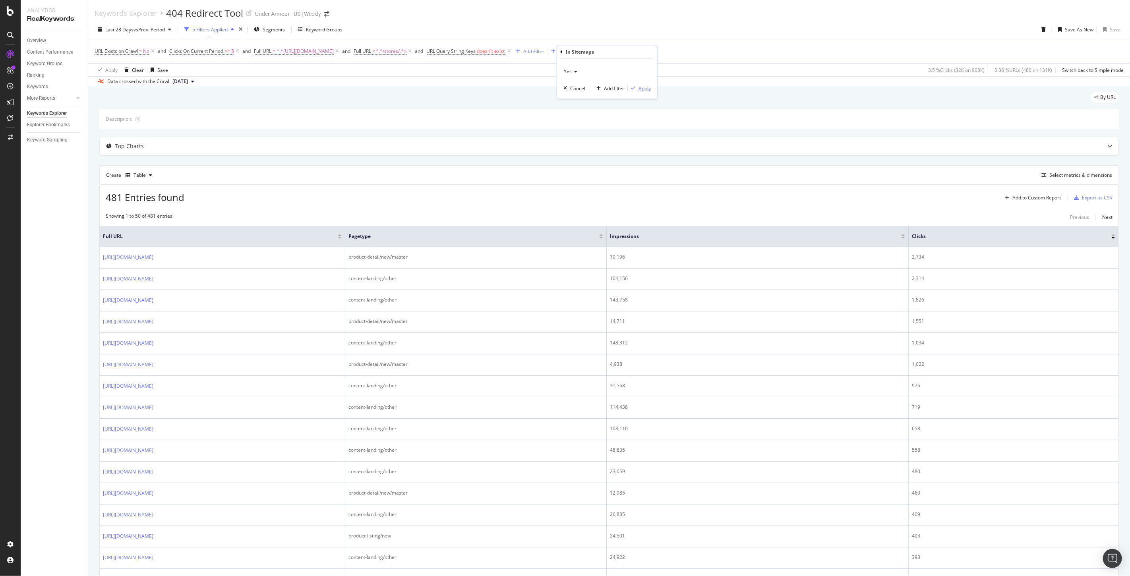
click at [643, 87] on div "Apply" at bounding box center [645, 88] width 12 height 7
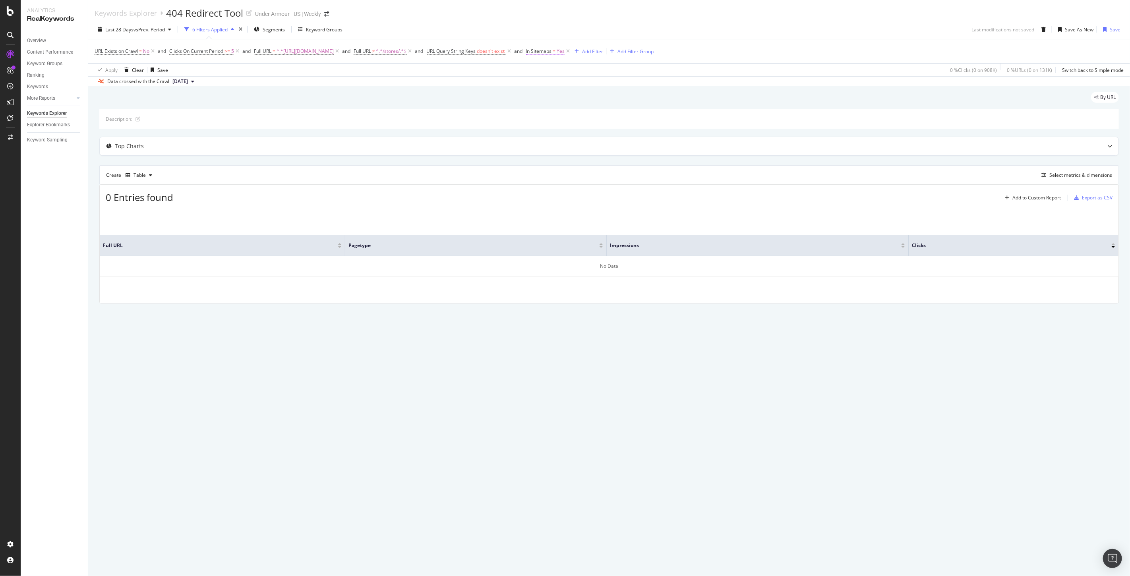
click at [552, 54] on span "In Sitemaps" at bounding box center [539, 51] width 26 height 7
click at [579, 68] on span "Yes" at bounding box center [581, 70] width 8 height 7
click at [591, 93] on div "No" at bounding box center [621, 97] width 85 height 10
click at [651, 86] on div "button" at bounding box center [646, 87] width 11 height 5
click at [570, 49] on icon at bounding box center [567, 51] width 7 height 8
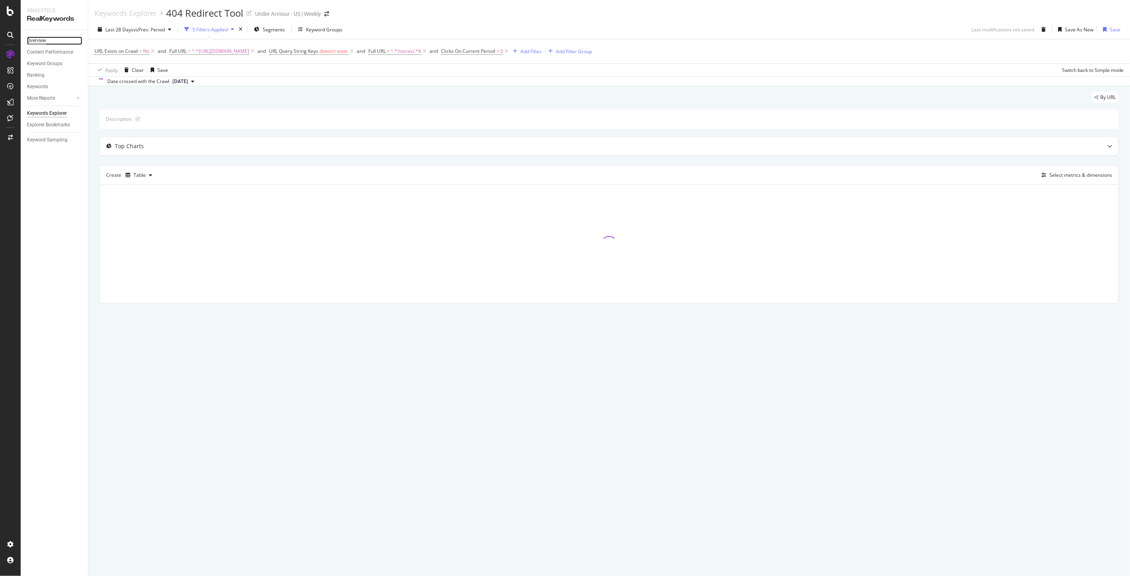
click at [32, 37] on div "Overview" at bounding box center [36, 41] width 19 height 8
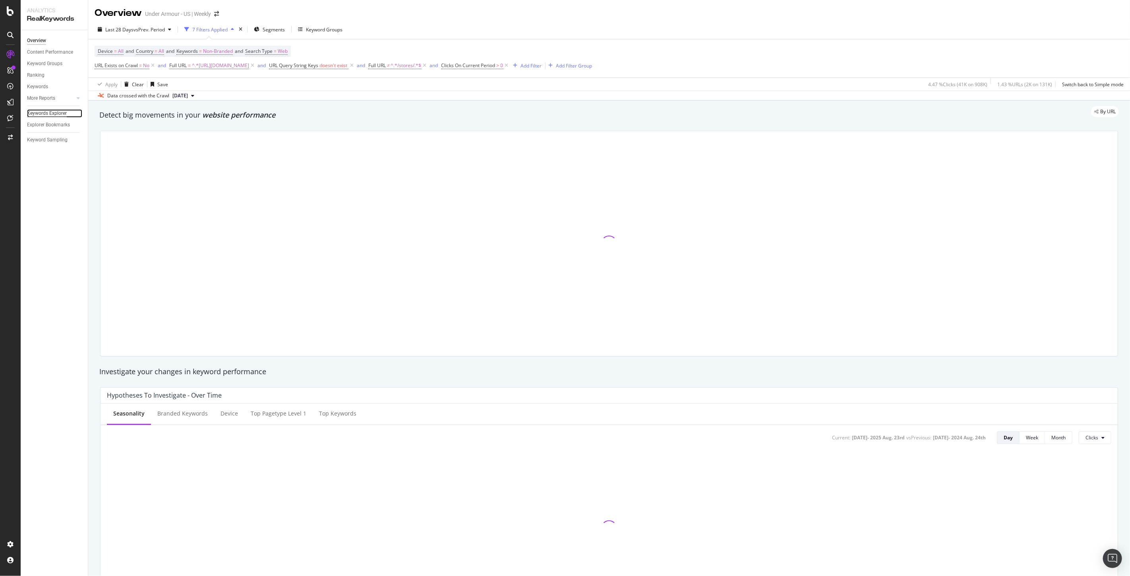
click at [41, 111] on div "Keywords Explorer" at bounding box center [47, 113] width 40 height 8
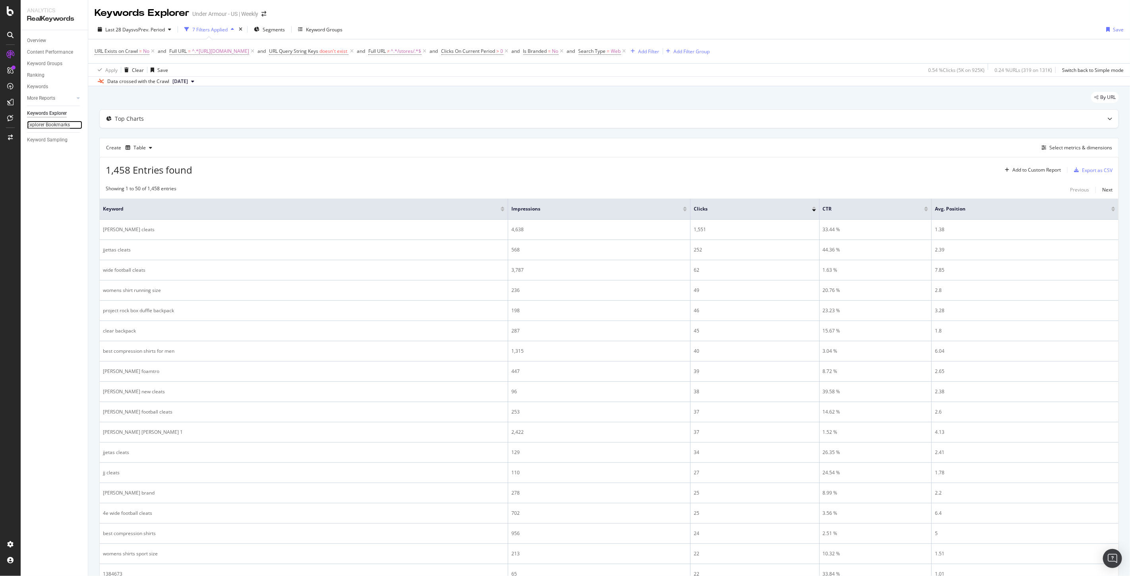
click at [53, 129] on div "Explorer Bookmarks" at bounding box center [48, 125] width 43 height 8
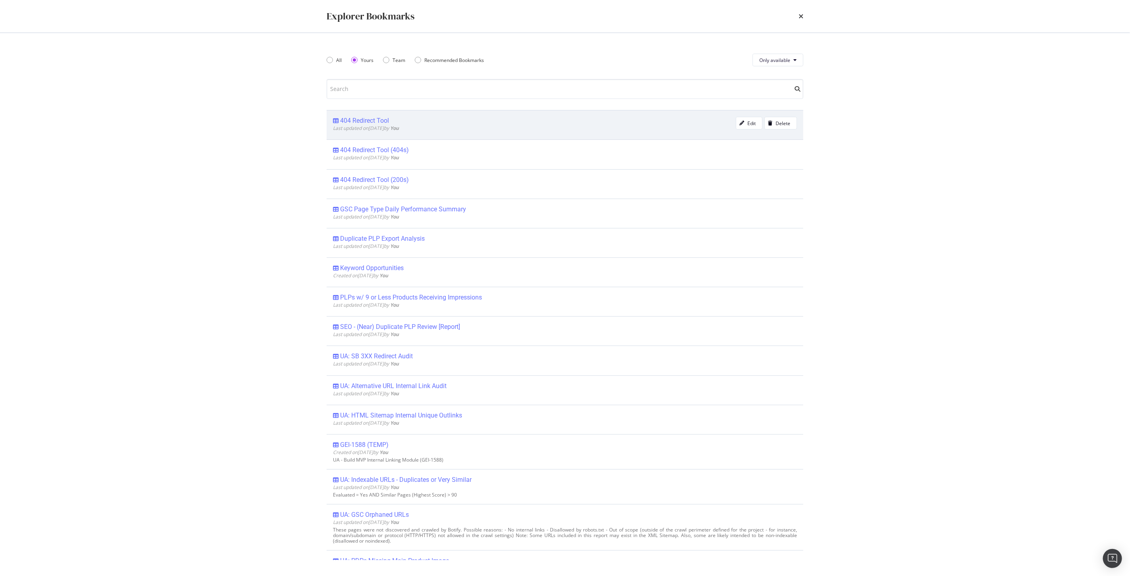
click at [365, 122] on div "404 Redirect Tool" at bounding box center [364, 121] width 49 height 8
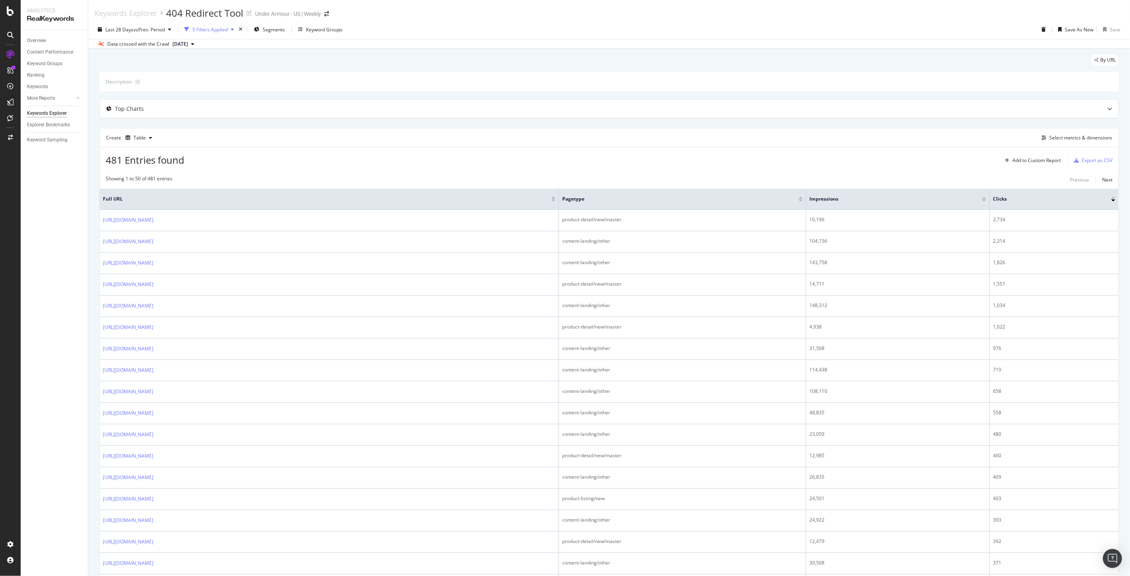
click at [214, 30] on div "5 Filters Applied" at bounding box center [209, 29] width 35 height 7
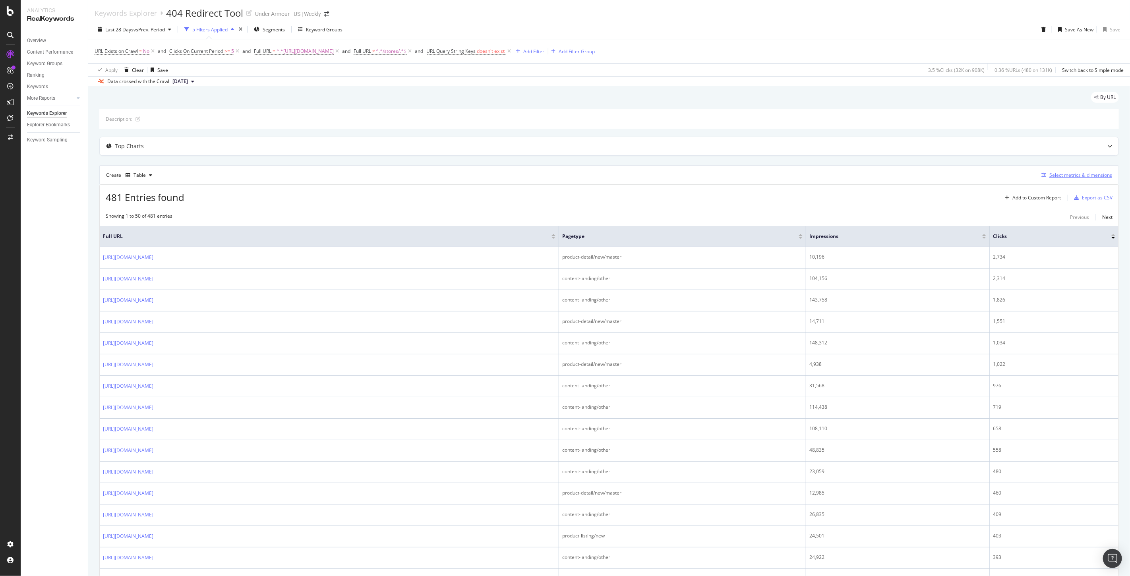
click at [1054, 172] on div "Select metrics & dimensions" at bounding box center [1076, 175] width 74 height 9
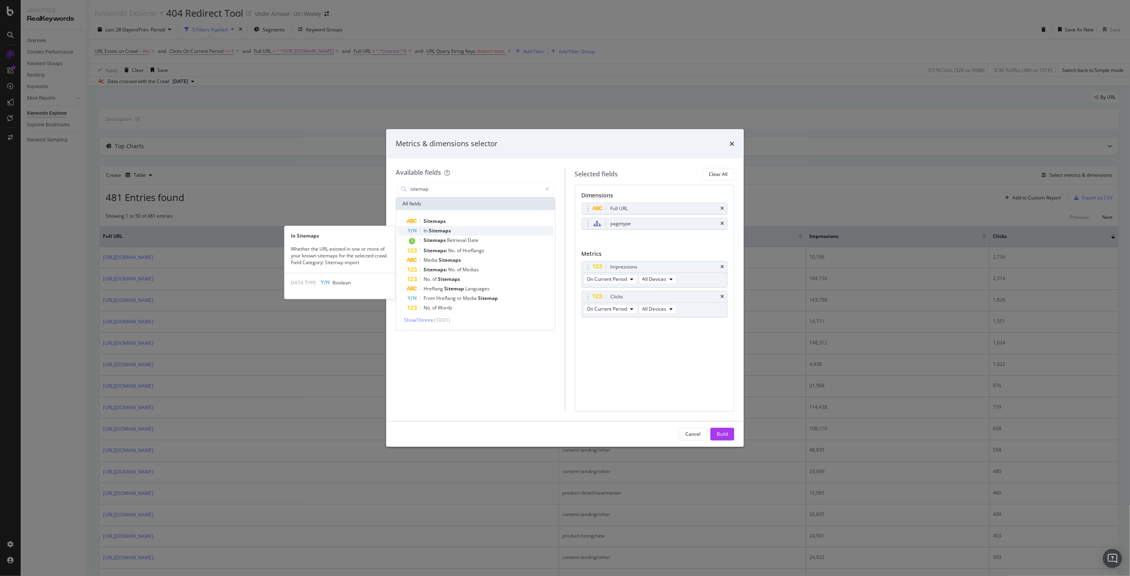
type input "sitemap"
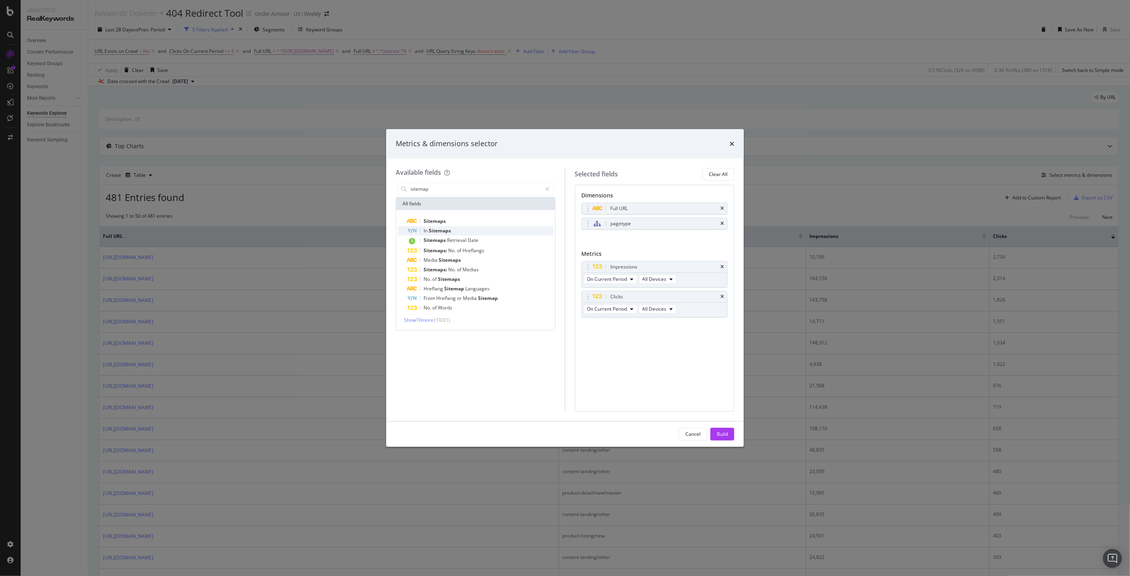
click at [444, 226] on div "In Sitemaps" at bounding box center [480, 231] width 146 height 10
click at [736, 429] on div "Cancel Build" at bounding box center [565, 434] width 358 height 25
click at [729, 432] on button "Build" at bounding box center [723, 434] width 24 height 13
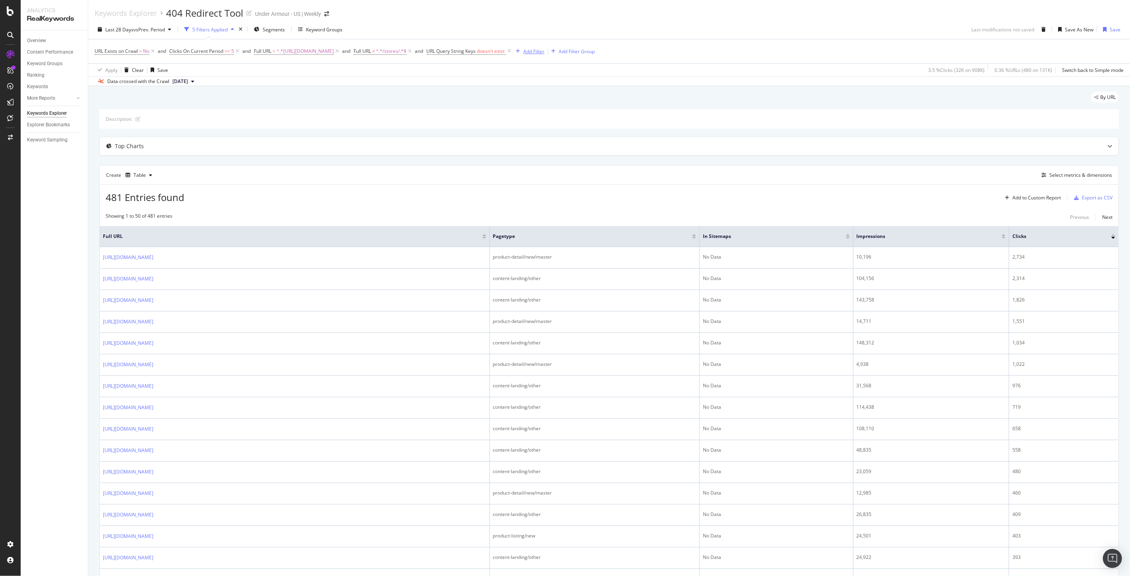
click at [545, 54] on div "Add Filter" at bounding box center [534, 51] width 21 height 7
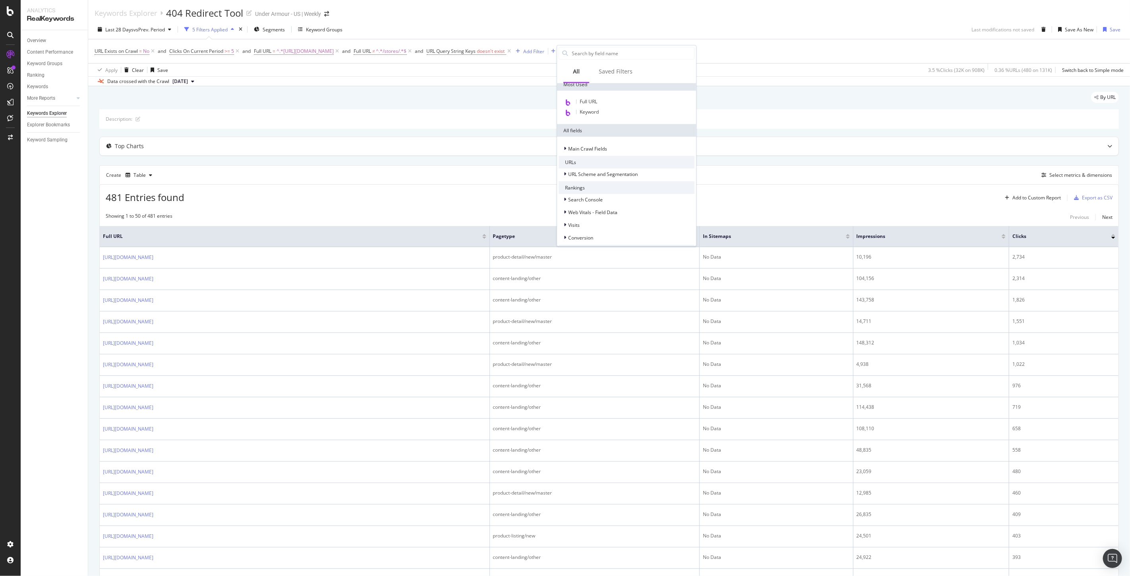
scroll to position [176, 0]
click at [595, 187] on span "Crawls and Visits (Logs)" at bounding box center [594, 187] width 52 height 7
click at [585, 199] on span "Crawls (Logs)" at bounding box center [588, 199] width 30 height 7
click at [667, 161] on span "Crawls HTTP Status Code Consistency (Logs)" at bounding box center [638, 160] width 99 height 7
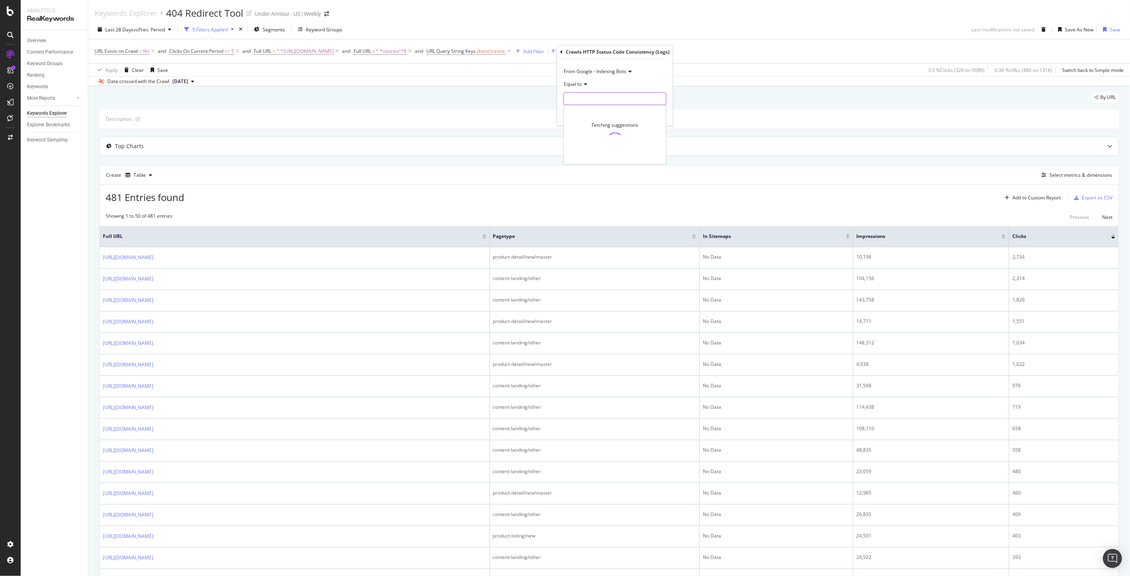
click at [585, 93] on input "text" at bounding box center [615, 98] width 102 height 13
click at [630, 85] on div "Equal to" at bounding box center [615, 84] width 103 height 13
click at [752, 98] on div "By URL" at bounding box center [609, 100] width 1020 height 17
click at [736, 48] on icon at bounding box center [732, 51] width 7 height 8
click at [1057, 172] on div "Select metrics & dimensions" at bounding box center [1081, 175] width 63 height 7
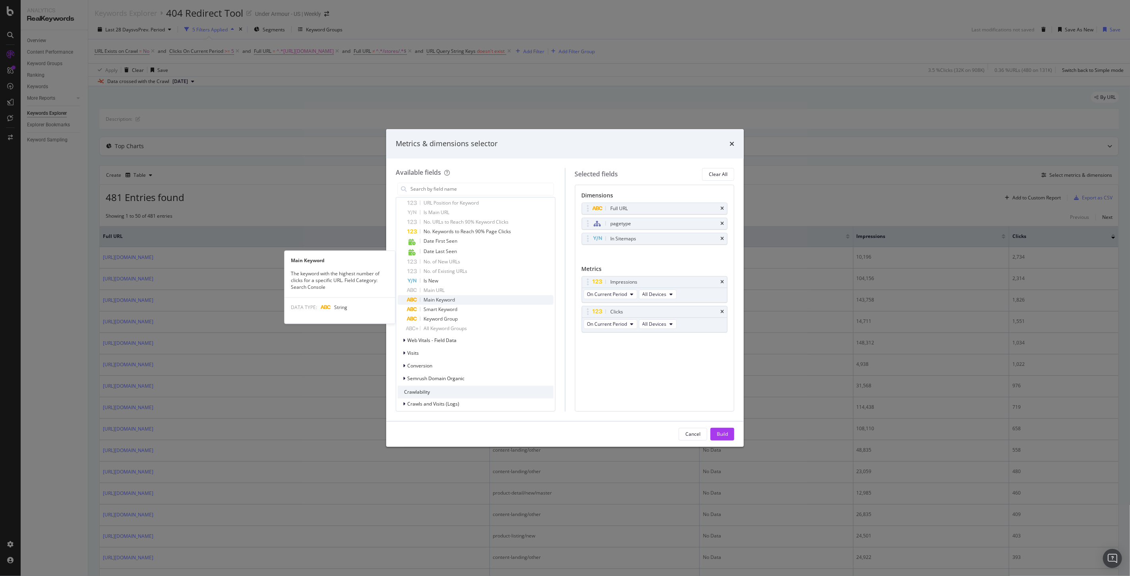
scroll to position [744, 0]
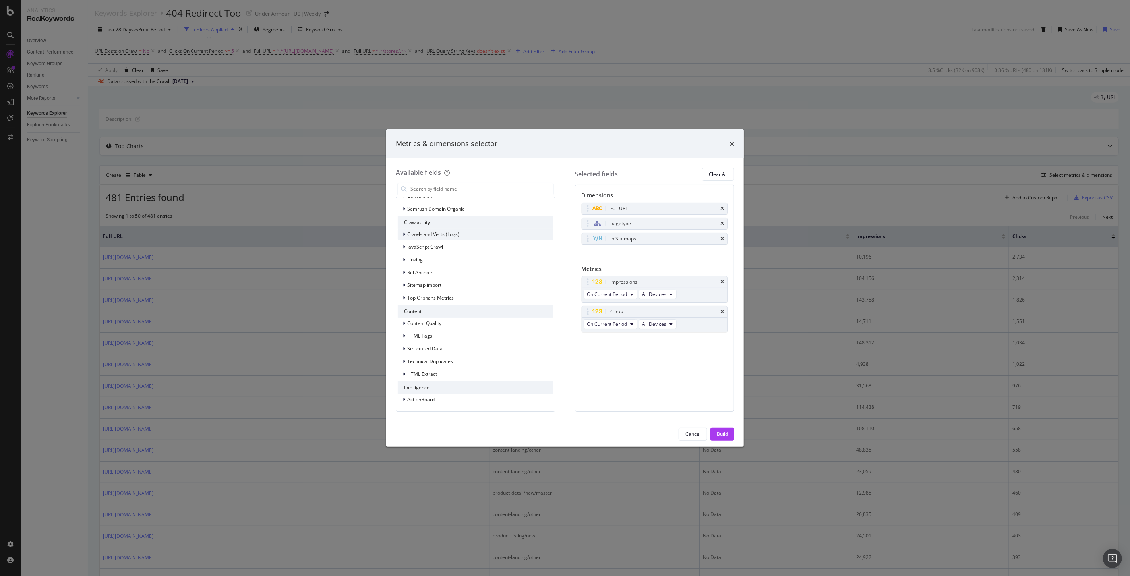
click at [403, 233] on icon "modal" at bounding box center [404, 234] width 2 height 5
click at [406, 244] on div "Crawls (Logs)" at bounding box center [420, 246] width 44 height 8
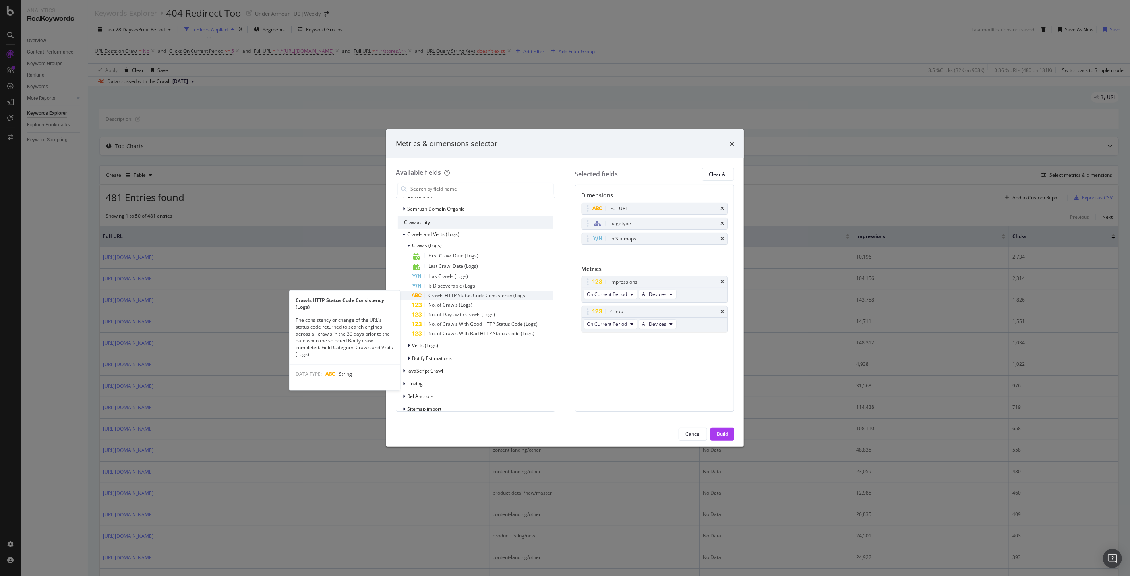
click at [507, 293] on span "Crawls HTTP Status Code Consistency (Logs)" at bounding box center [477, 295] width 99 height 7
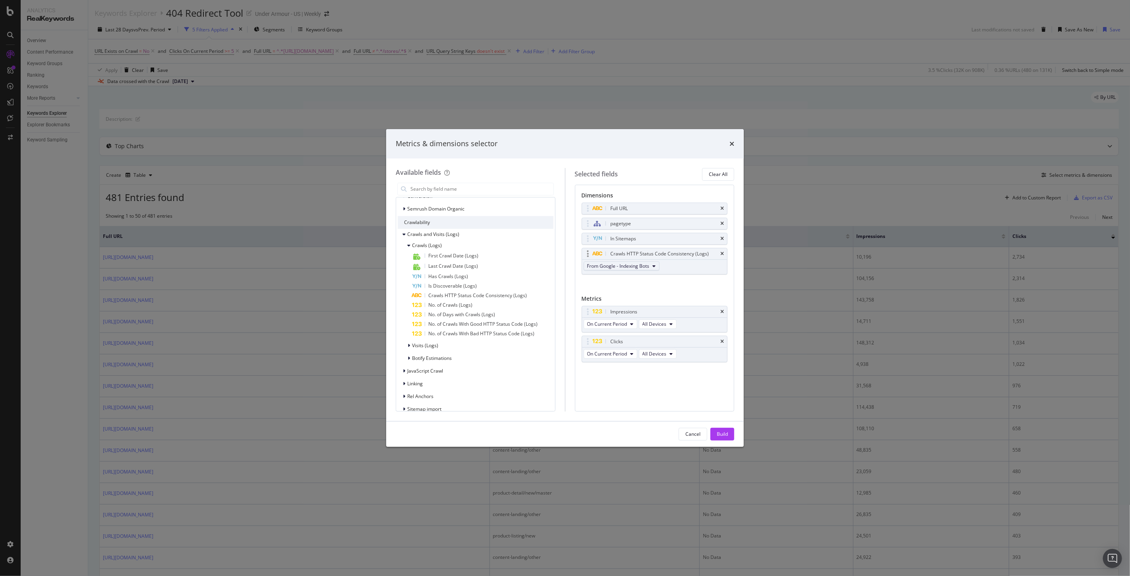
click at [626, 269] on span "From Google - Indexing Bots" at bounding box center [618, 266] width 62 height 7
click at [705, 297] on div "Metrics" at bounding box center [655, 300] width 146 height 11
click at [725, 433] on div "Build" at bounding box center [722, 434] width 11 height 7
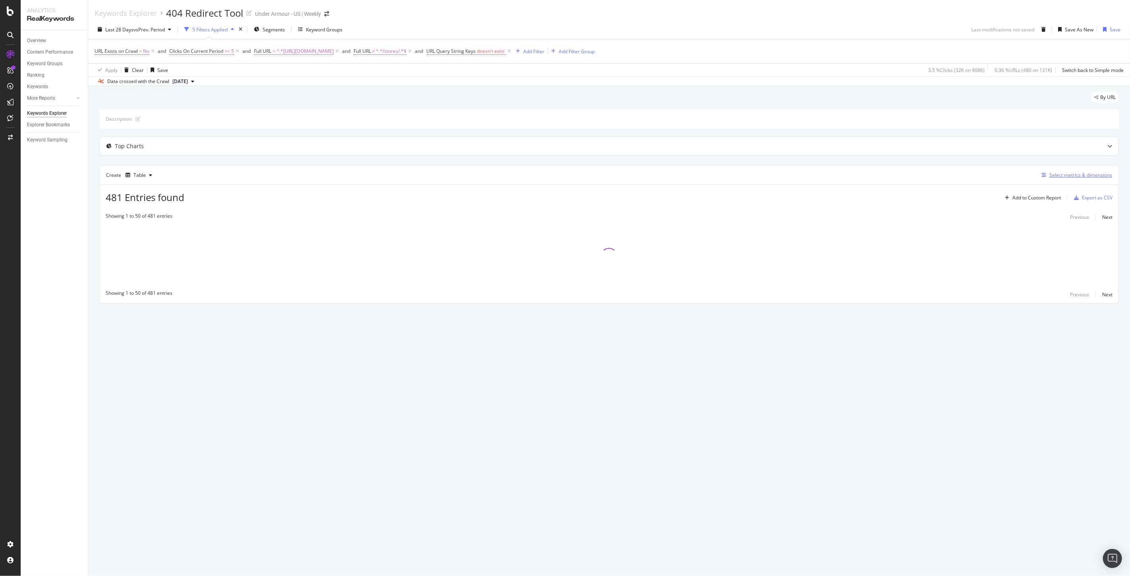
click at [1067, 177] on div "Select metrics & dimensions" at bounding box center [1081, 175] width 63 height 7
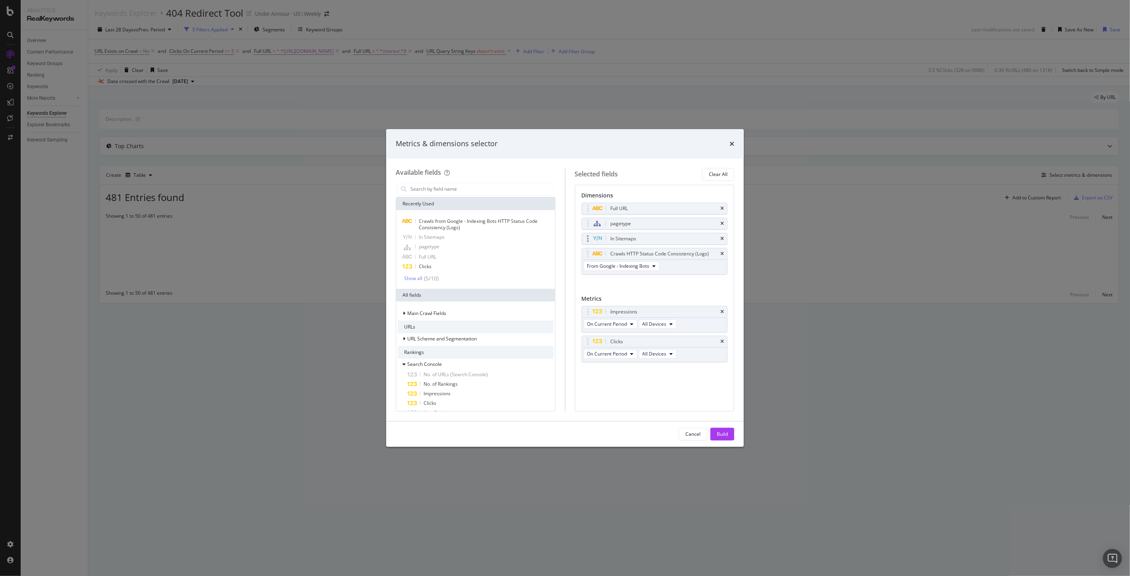
click at [720, 238] on div "In Sitemaps" at bounding box center [654, 238] width 145 height 11
click at [722, 238] on icon "times" at bounding box center [723, 239] width 4 height 5
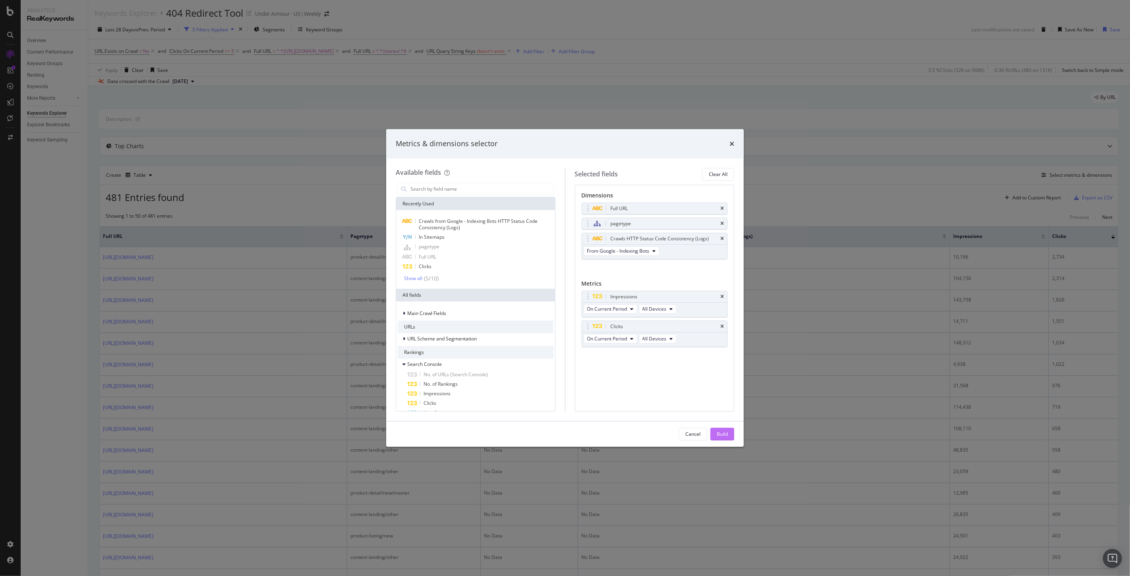
click at [724, 438] on div "Build" at bounding box center [722, 434] width 11 height 7
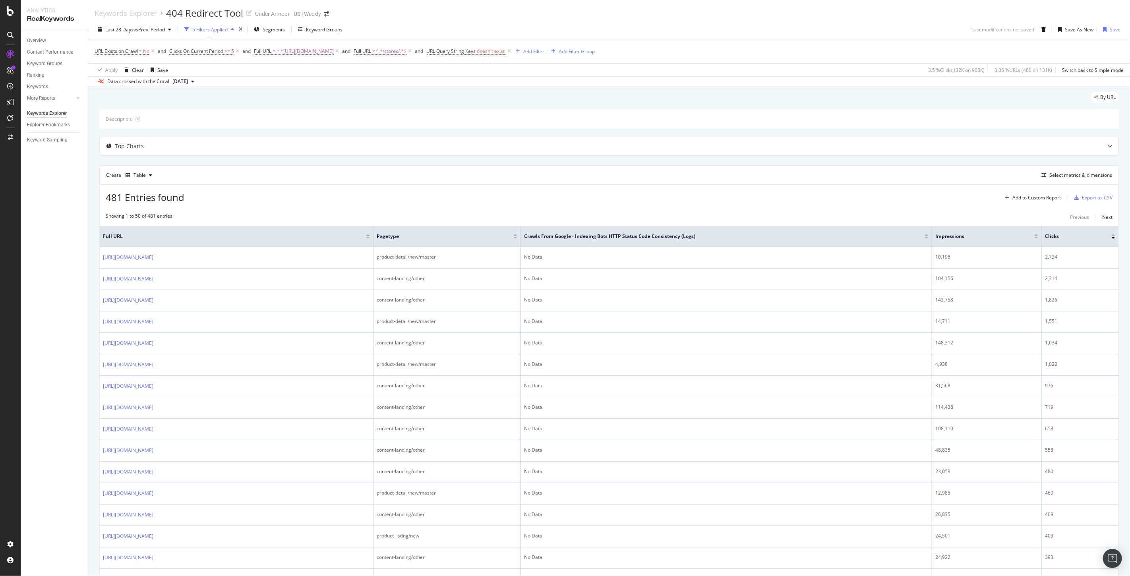
click at [929, 237] on div at bounding box center [927, 238] width 4 height 2
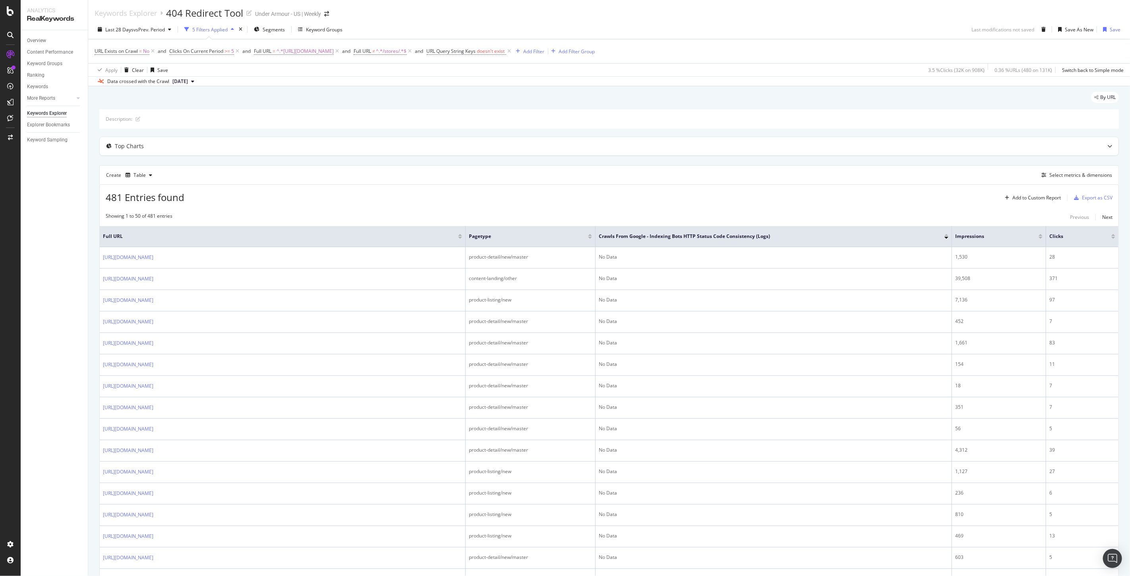
click at [946, 237] on div at bounding box center [947, 238] width 4 height 2
click at [1068, 178] on div "Select metrics & dimensions" at bounding box center [1081, 175] width 63 height 7
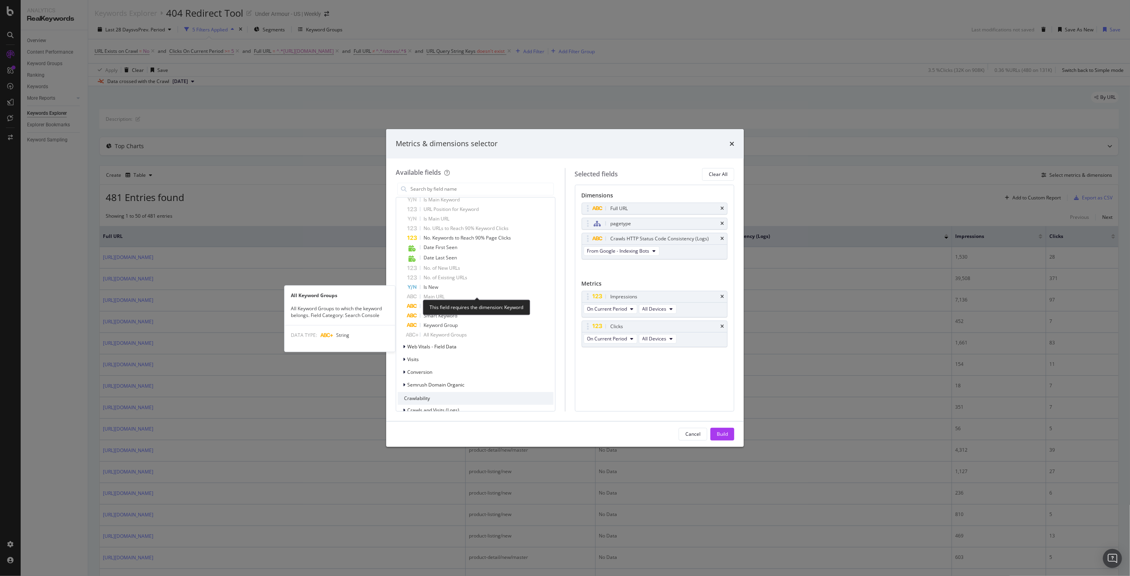
scroll to position [706, 0]
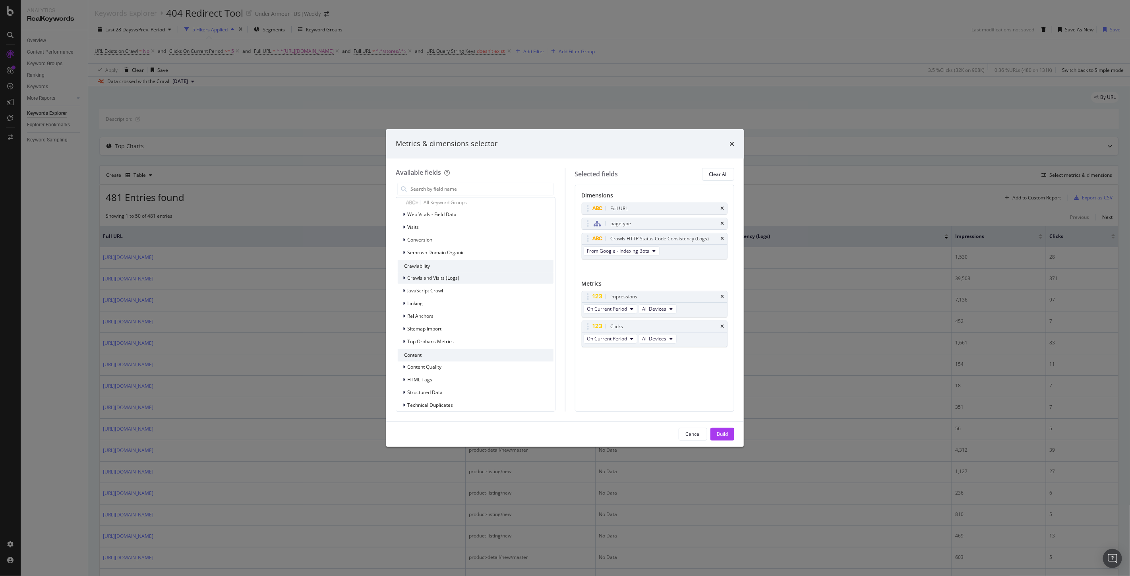
click at [403, 279] on icon "modal" at bounding box center [404, 278] width 2 height 5
click at [413, 289] on span "Crawls (Logs)" at bounding box center [427, 289] width 30 height 7
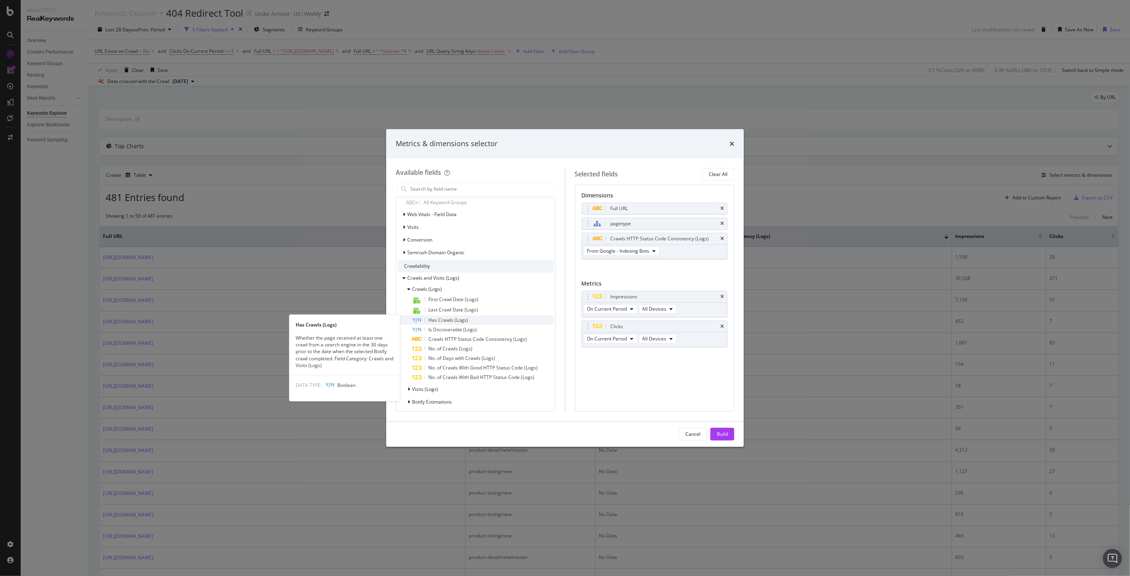
click at [444, 320] on span "Has Crawls (Logs)" at bounding box center [448, 320] width 40 height 7
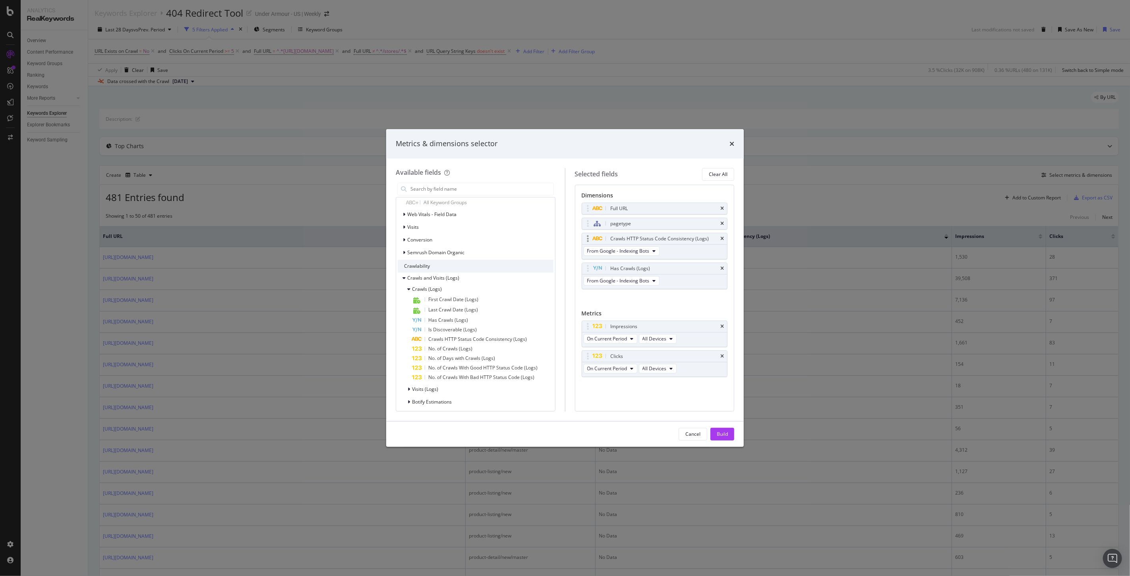
click at [599, 257] on div "From Google - Indexing Bots" at bounding box center [622, 252] width 81 height 14
click at [603, 255] on button "From Google - Indexing Bots" at bounding box center [622, 251] width 76 height 10
click at [722, 237] on icon "times" at bounding box center [723, 239] width 4 height 5
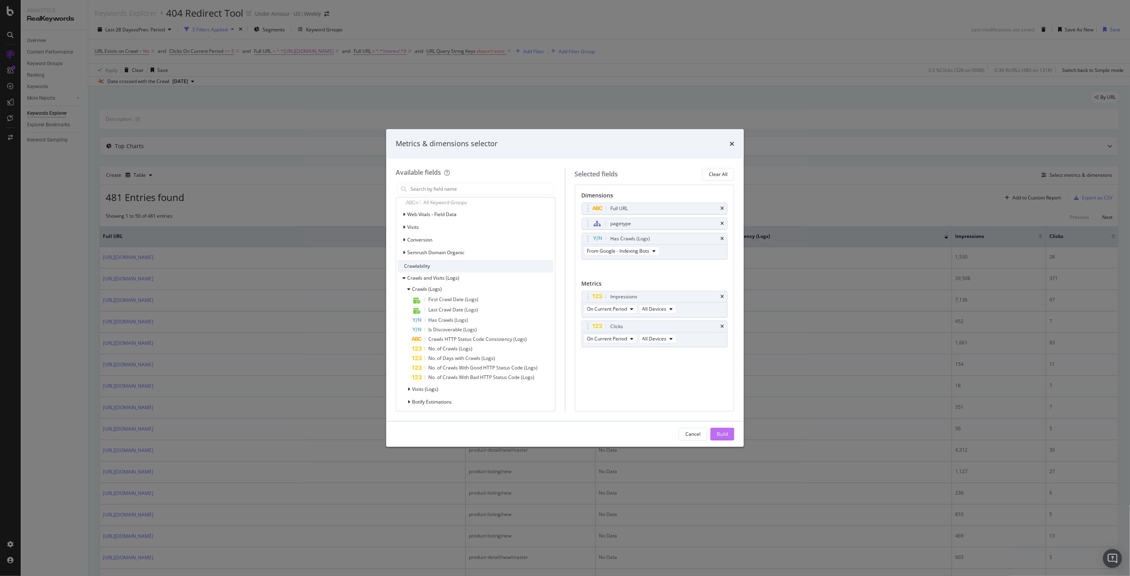
click at [730, 436] on button "Build" at bounding box center [723, 434] width 24 height 13
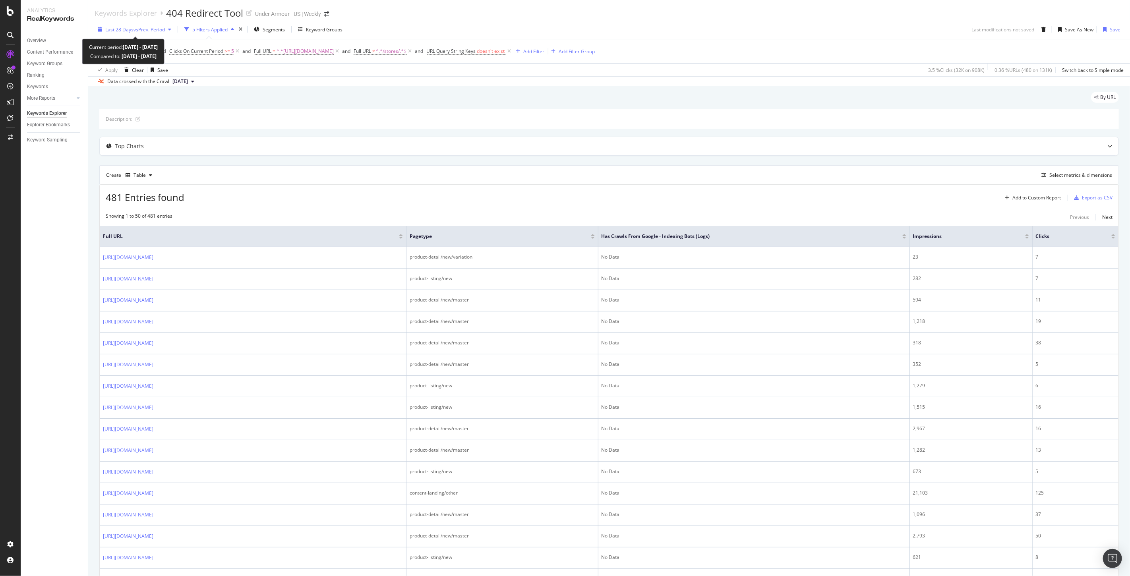
click at [142, 31] on span "vs Prev. Period" at bounding box center [149, 29] width 31 height 7
click at [899, 237] on icon at bounding box center [896, 236] width 6 height 6
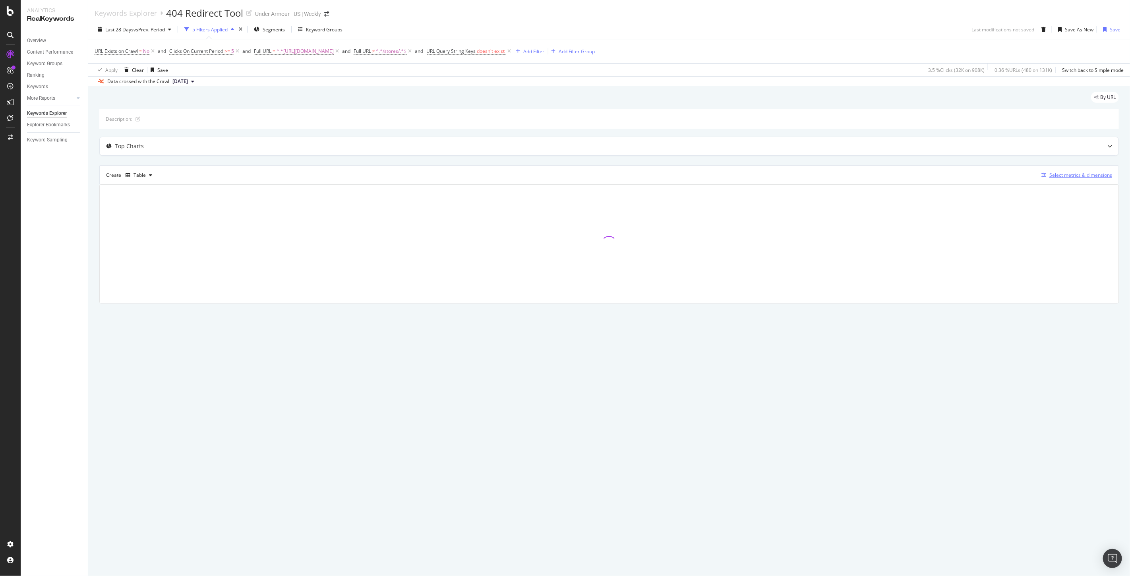
click at [1078, 180] on div "Select metrics & dimensions" at bounding box center [1076, 175] width 74 height 9
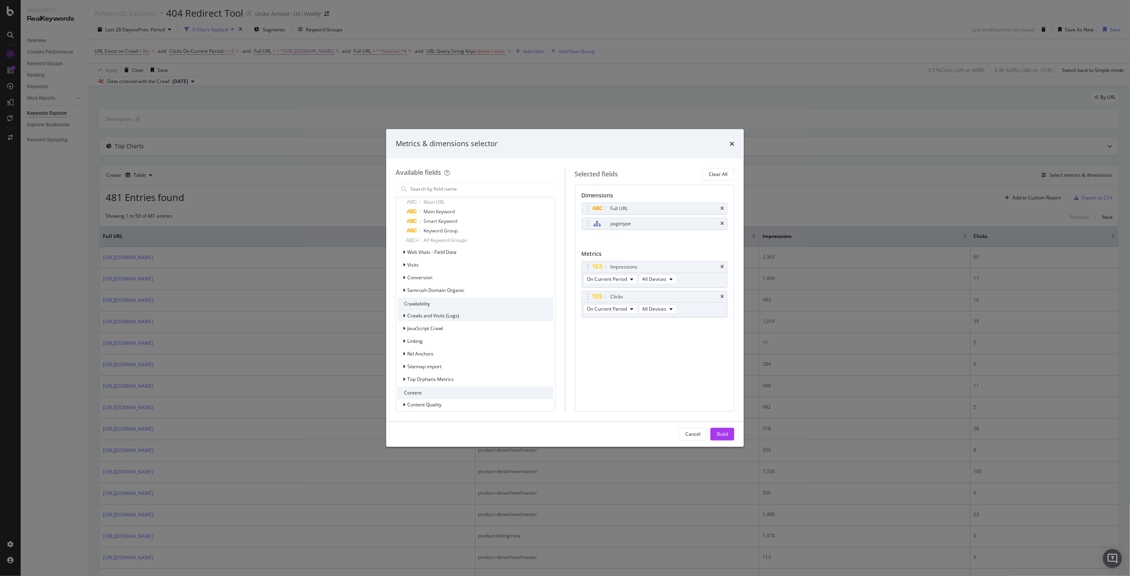
scroll to position [744, 0]
click at [422, 289] on div "Sitemap import" at bounding box center [476, 285] width 156 height 11
click at [436, 284] on span "Sitemap import" at bounding box center [424, 285] width 34 height 7
click at [411, 260] on span "Linking" at bounding box center [415, 259] width 16 height 7
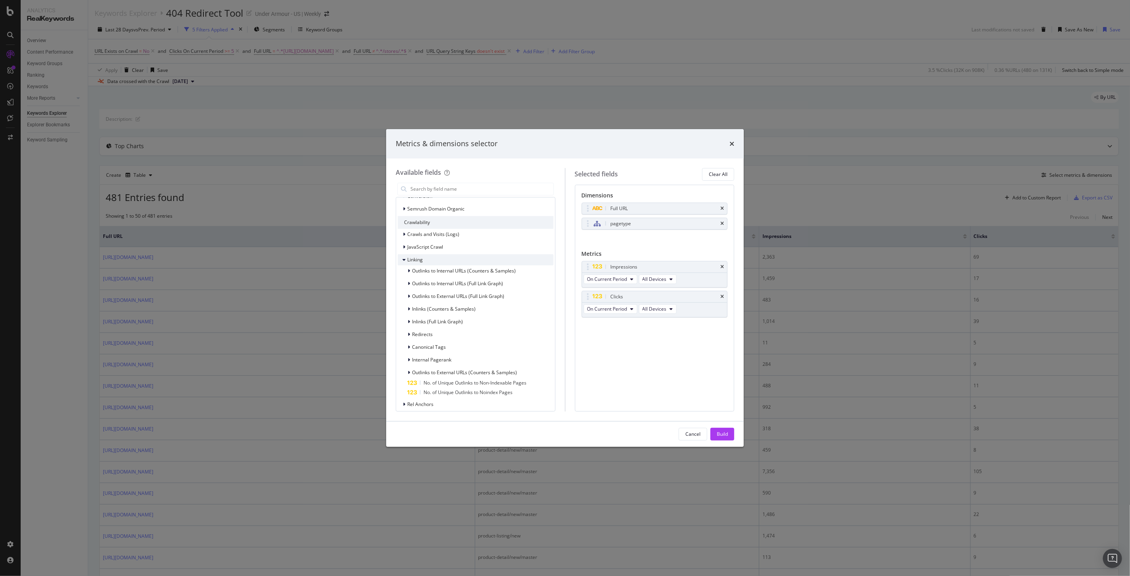
click at [411, 260] on span "Linking" at bounding box center [415, 259] width 16 height 7
drag, startPoint x: 425, startPoint y: 237, endPoint x: 421, endPoint y: 246, distance: 10.1
click at [423, 243] on div "Crawls and Visits (Logs) JavaScript Crawl Linking Rel Anchors Sitemap import To…" at bounding box center [476, 266] width 156 height 75
click at [421, 246] on span "JavaScript Crawl" at bounding box center [425, 247] width 36 height 7
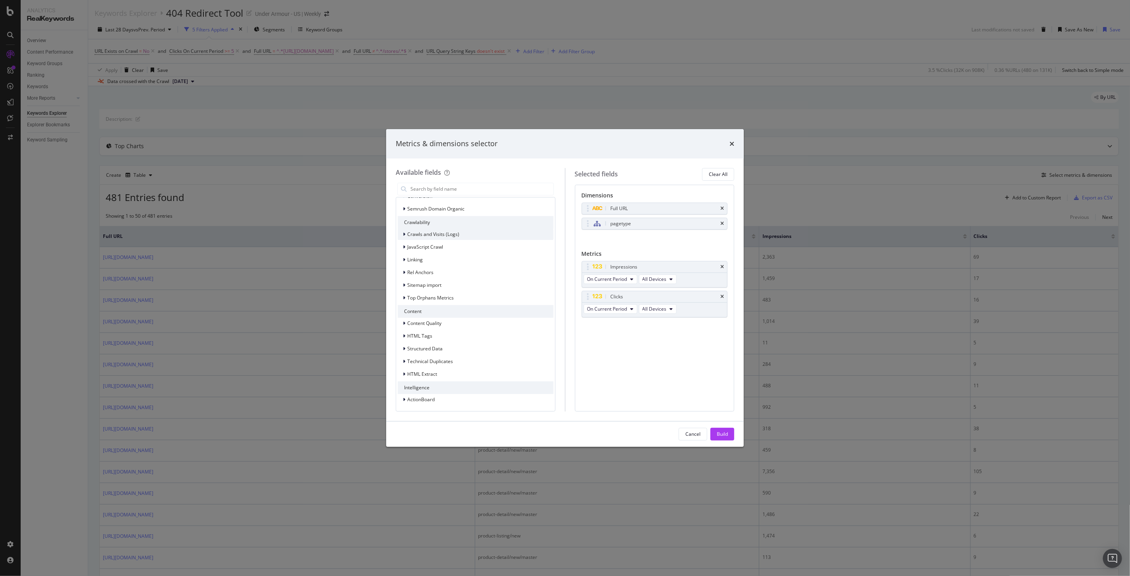
click at [437, 235] on span "Crawls and Visits (Logs)" at bounding box center [433, 234] width 52 height 7
click at [420, 271] on span "Botify Estimations" at bounding box center [432, 271] width 40 height 7
click at [423, 242] on div "Crawls (Logs)" at bounding box center [420, 246] width 44 height 8
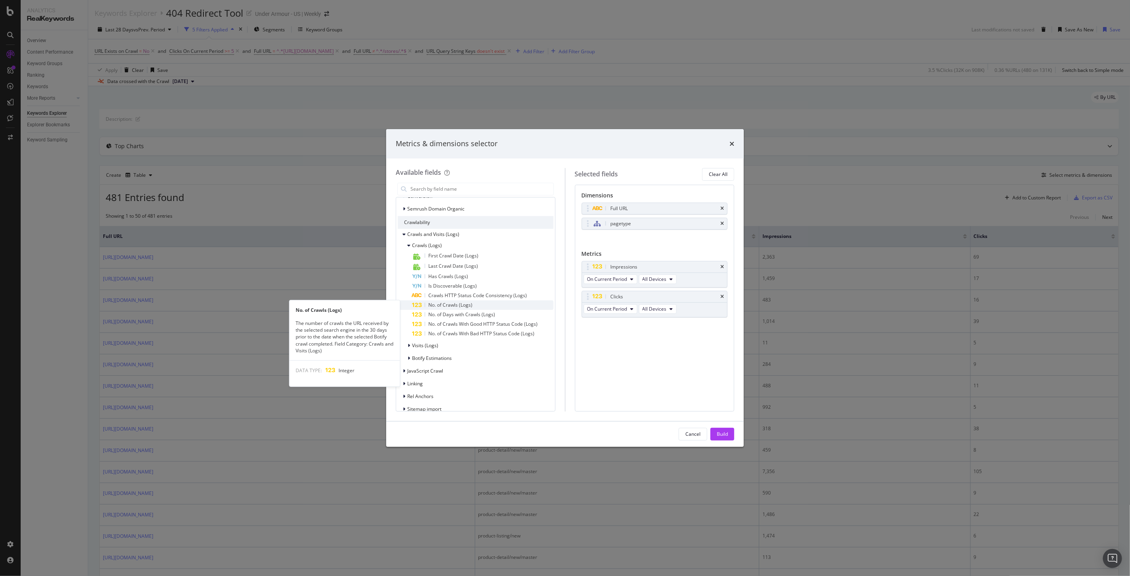
click at [436, 307] on span "No. of Crawls (Logs)" at bounding box center [450, 305] width 44 height 7
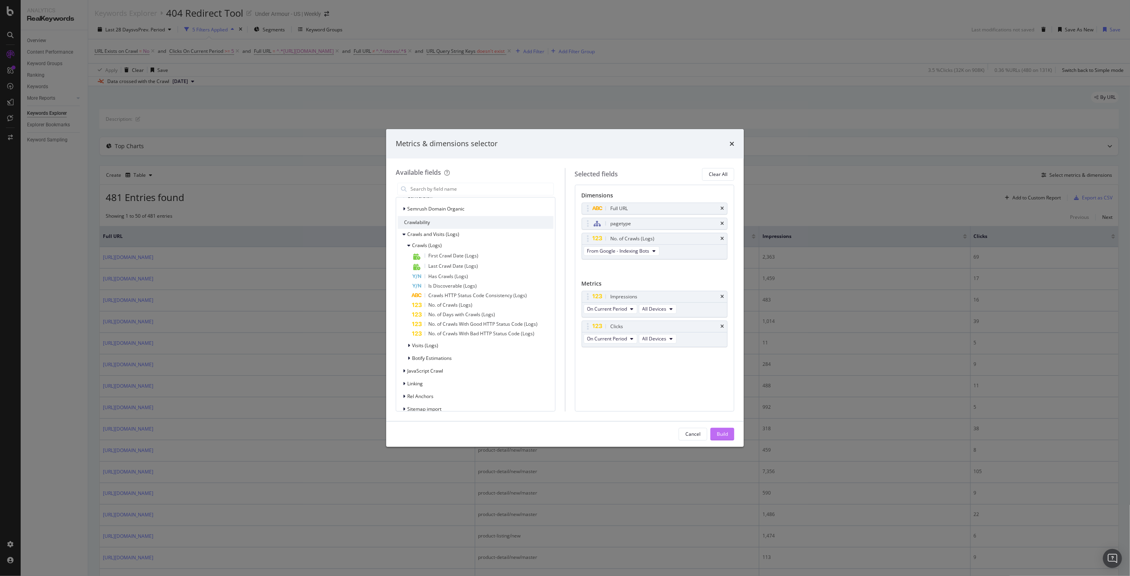
click at [725, 436] on div "Build" at bounding box center [722, 434] width 11 height 7
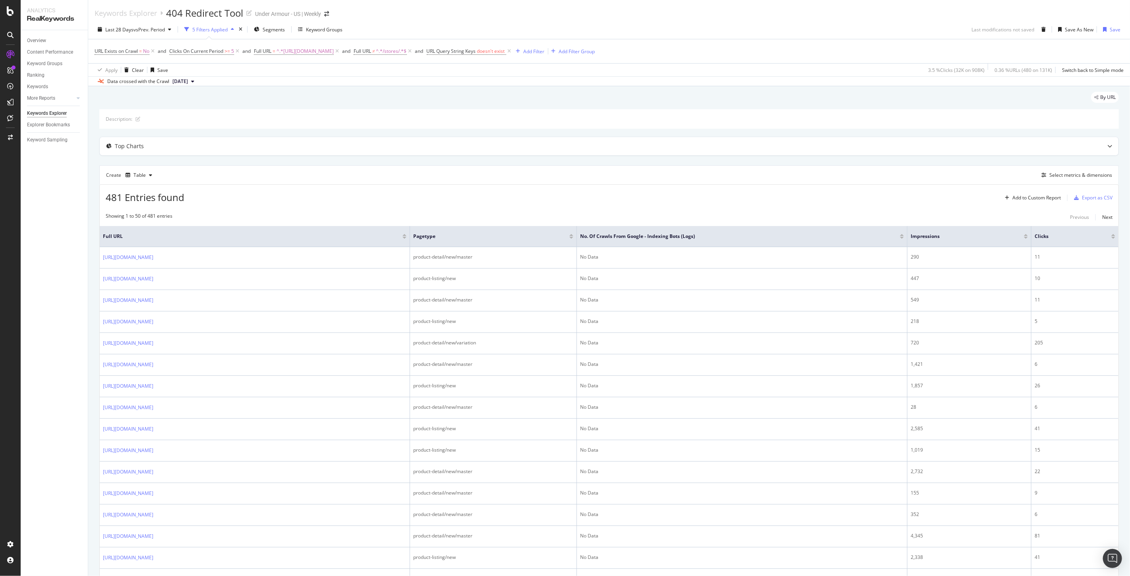
click at [904, 238] on div at bounding box center [902, 238] width 4 height 2
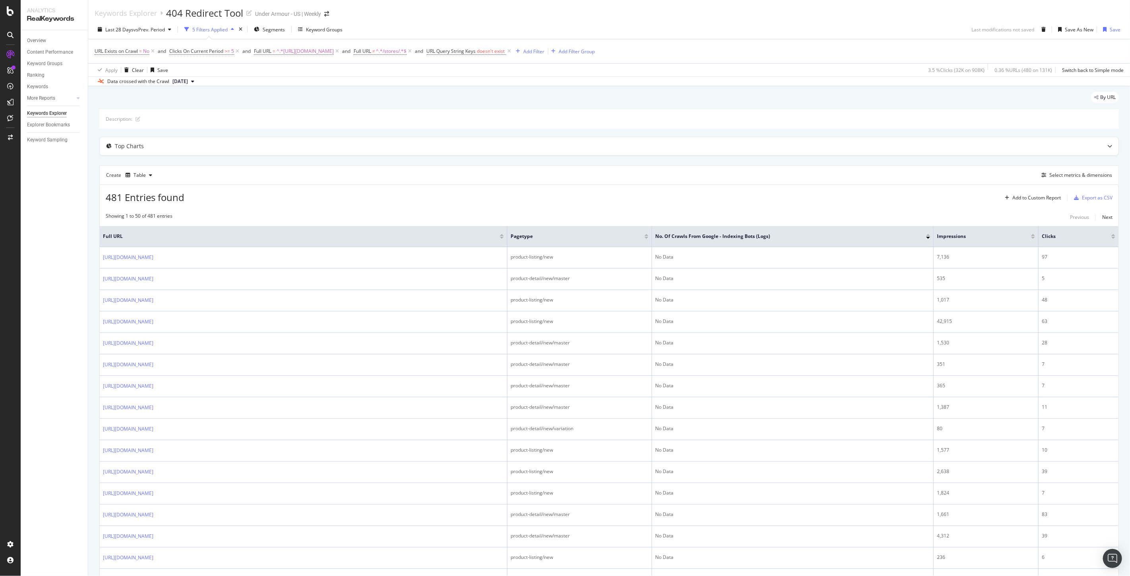
click at [104, 84] on icon at bounding box center [101, 81] width 6 height 5
click at [928, 236] on div at bounding box center [929, 235] width 4 height 2
click at [237, 52] on icon at bounding box center [237, 51] width 7 height 8
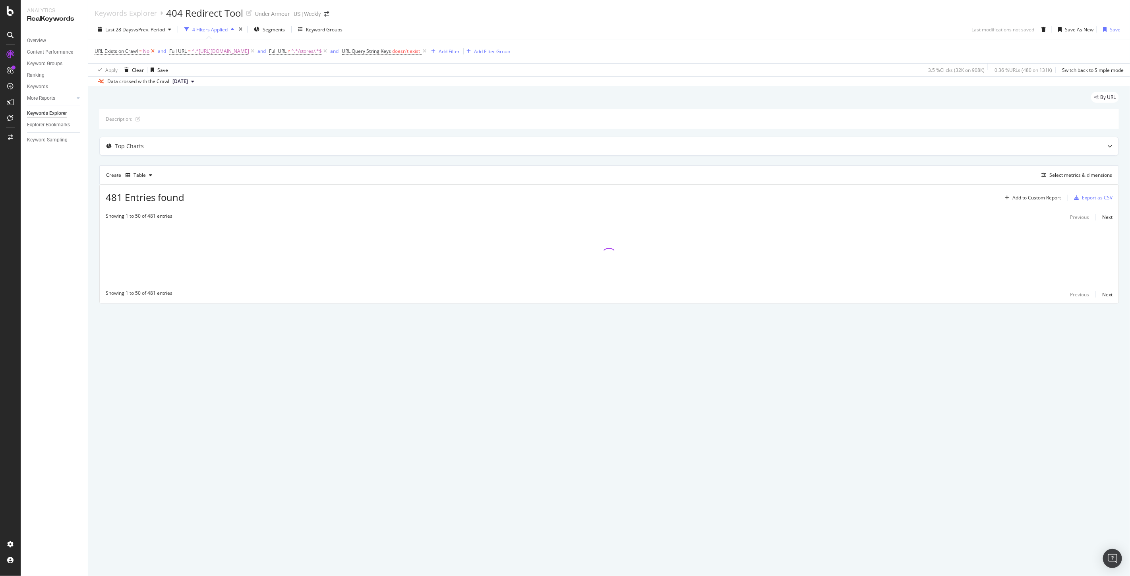
click at [153, 48] on icon at bounding box center [152, 51] width 7 height 8
click at [254, 54] on icon at bounding box center [251, 51] width 7 height 8
click at [281, 51] on icon at bounding box center [277, 51] width 7 height 8
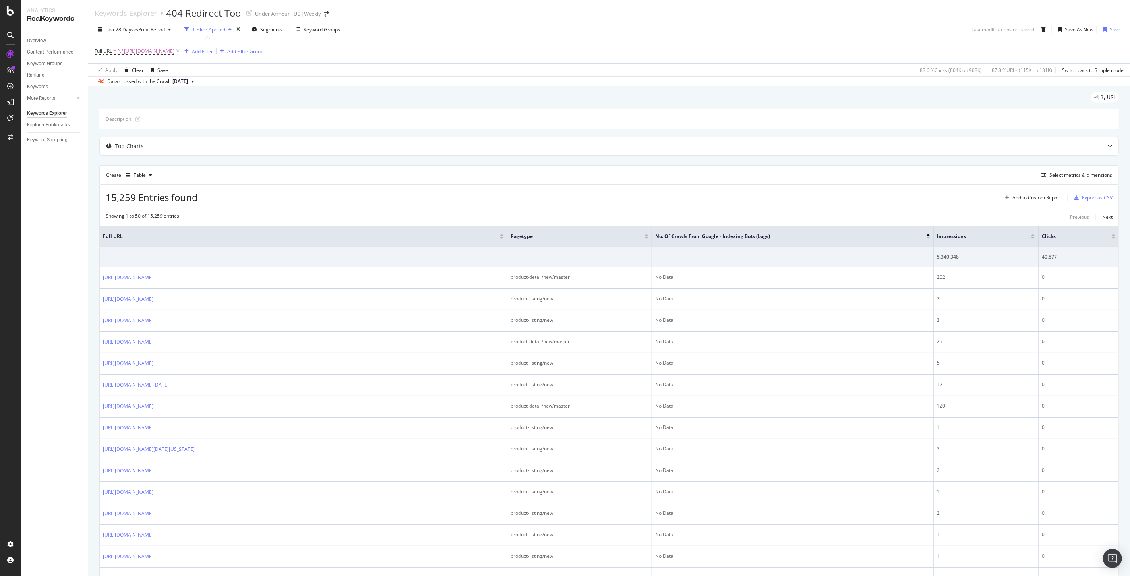
click at [928, 239] on div "No. of Crawls from Google - Indexing Bots (Logs)" at bounding box center [792, 237] width 275 height 8
click at [929, 238] on div at bounding box center [929, 238] width 4 height 2
click at [62, 123] on div "Explorer Bookmarks" at bounding box center [48, 125] width 43 height 8
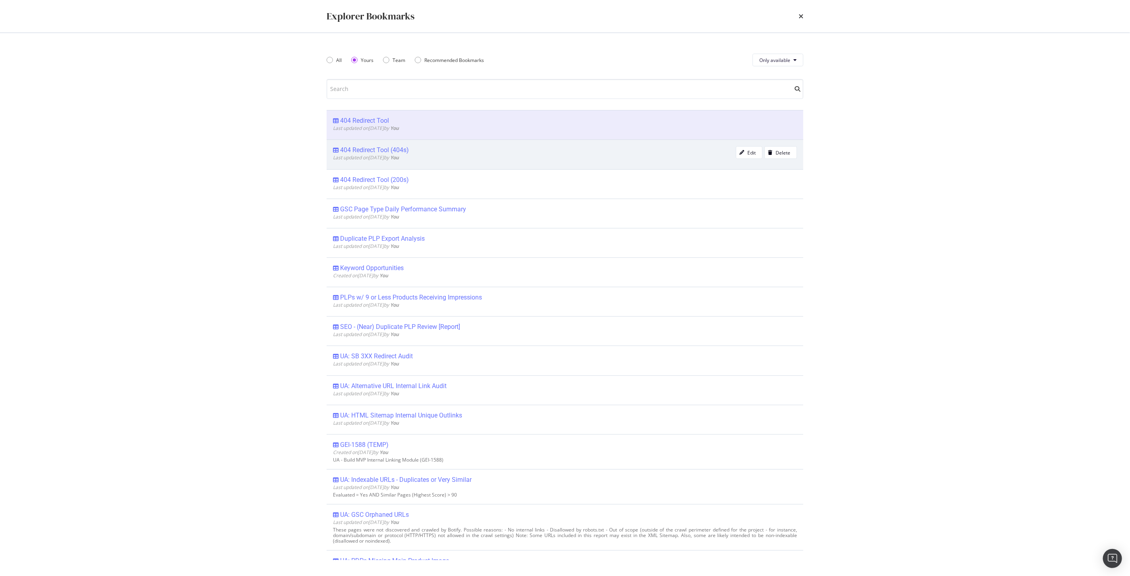
click at [399, 155] on b "You" at bounding box center [394, 157] width 9 height 7
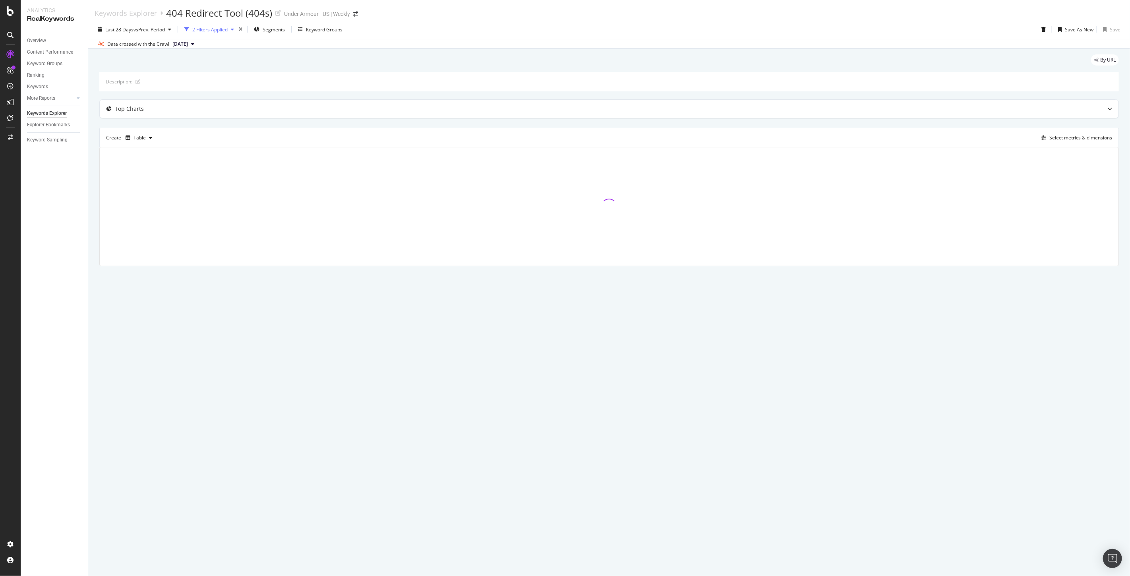
click at [203, 25] on div "2 Filters Applied" at bounding box center [209, 29] width 56 height 12
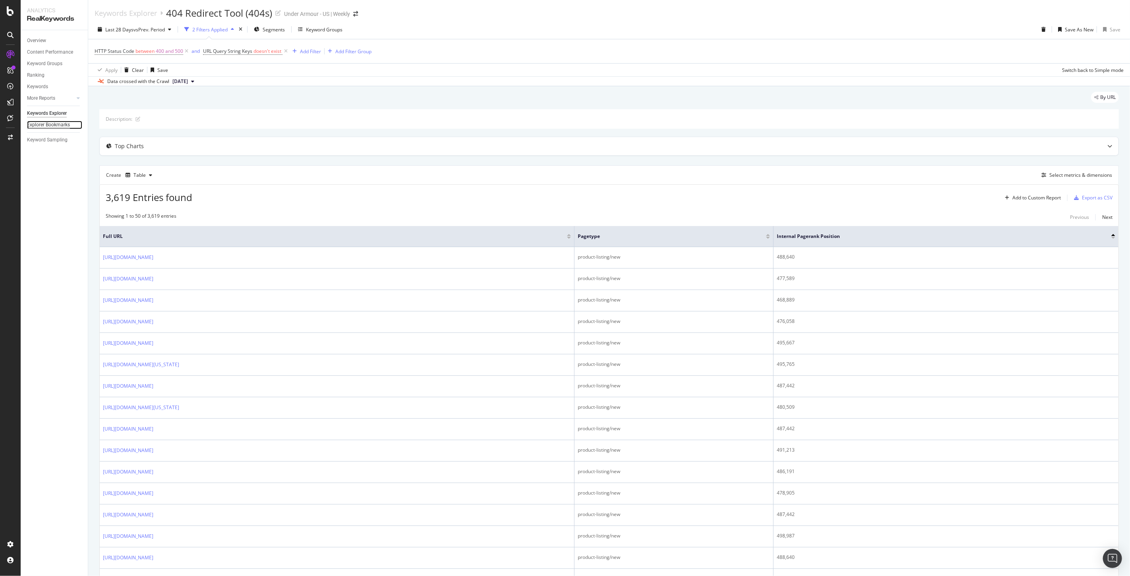
click at [48, 125] on div "Explorer Bookmarks" at bounding box center [48, 125] width 43 height 8
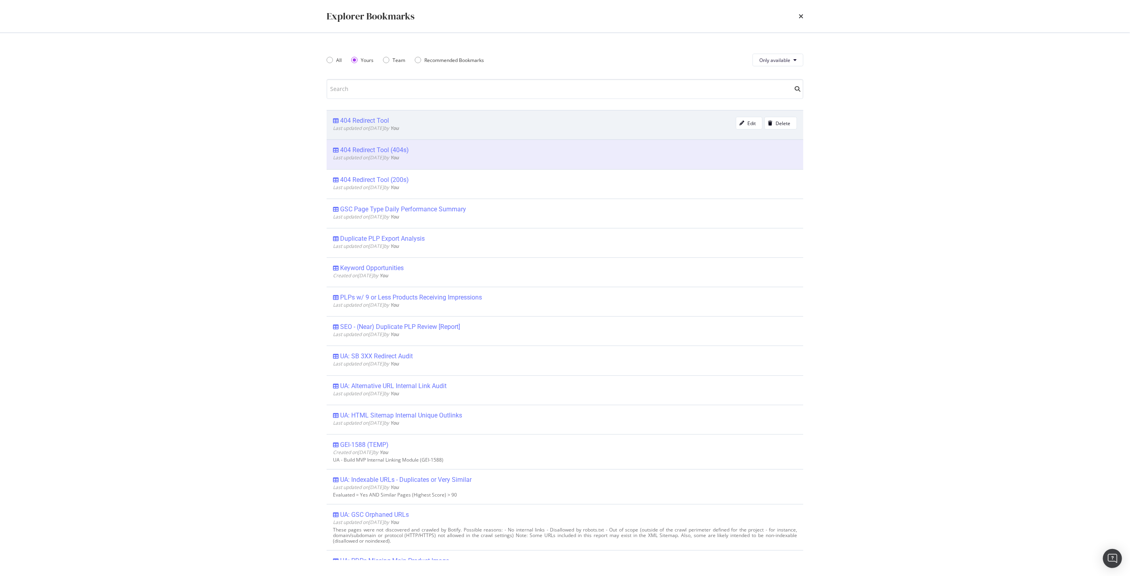
click at [423, 124] on div "404 Redirect Tool" at bounding box center [534, 121] width 403 height 8
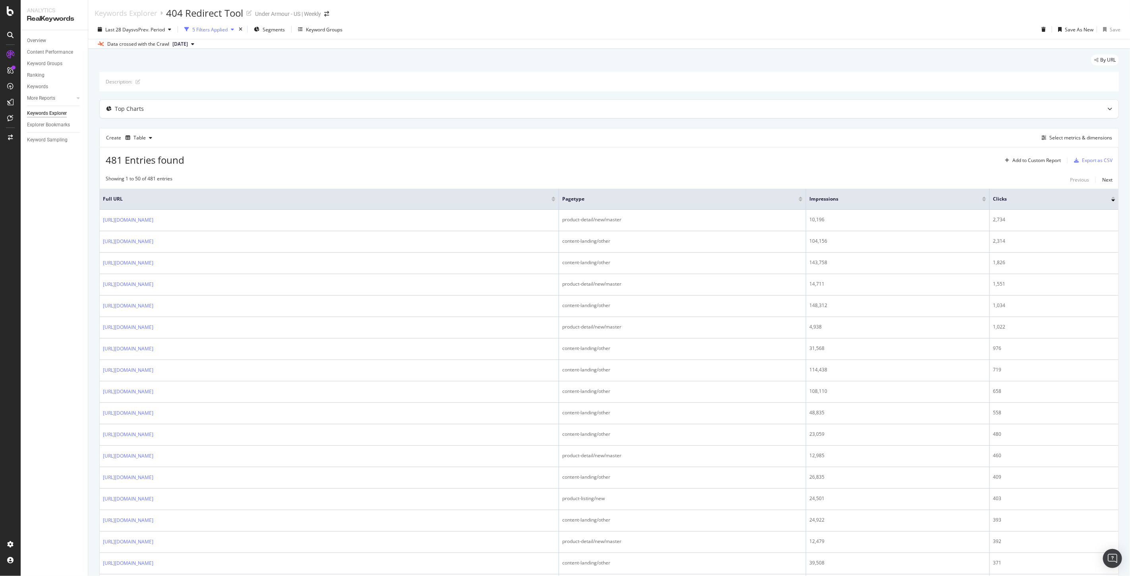
click at [207, 26] on div "5 Filters Applied" at bounding box center [209, 29] width 35 height 7
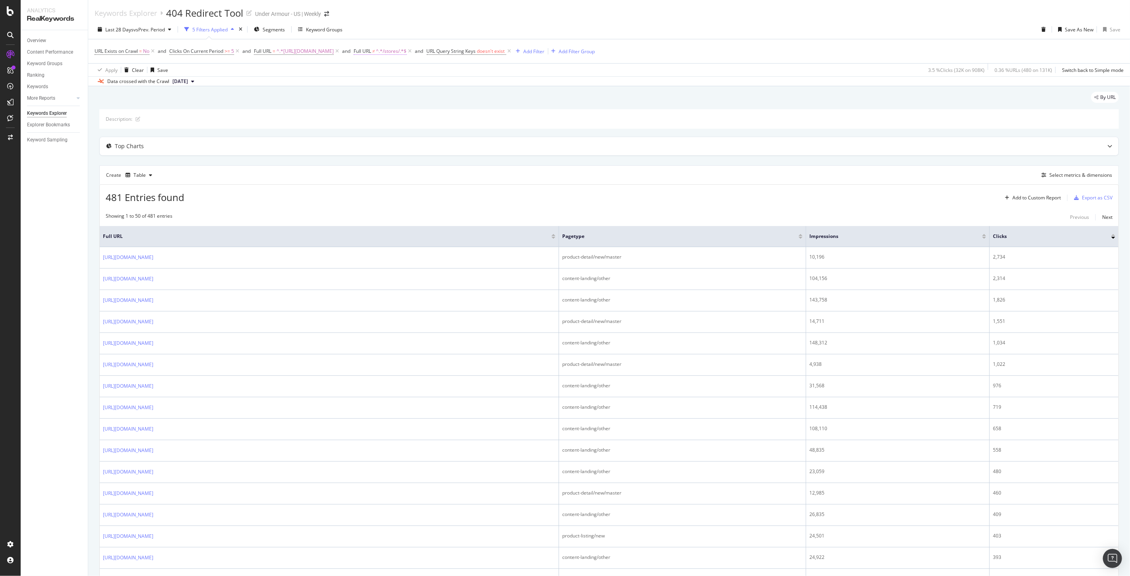
click at [407, 53] on span "^.*/stores/.*$" at bounding box center [391, 51] width 31 height 11
click at [423, 69] on span "Doesn't contain" at bounding box center [421, 70] width 35 height 7
click at [444, 180] on span "Doesn't match regex" at bounding box center [430, 179] width 46 height 7
click at [441, 84] on input "/stores/" at bounding box center [441, 84] width 75 height 13
click at [451, 85] on input "/stores/" at bounding box center [441, 84] width 75 height 13
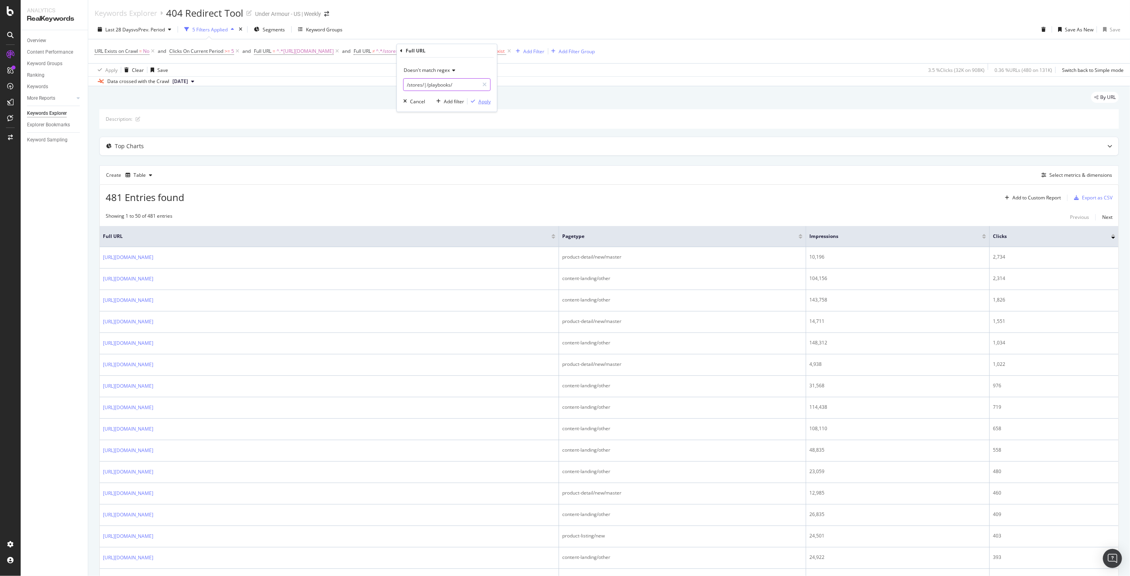
type input "/stores/|/playbooks/"
click at [487, 102] on div "Apply" at bounding box center [485, 101] width 12 height 7
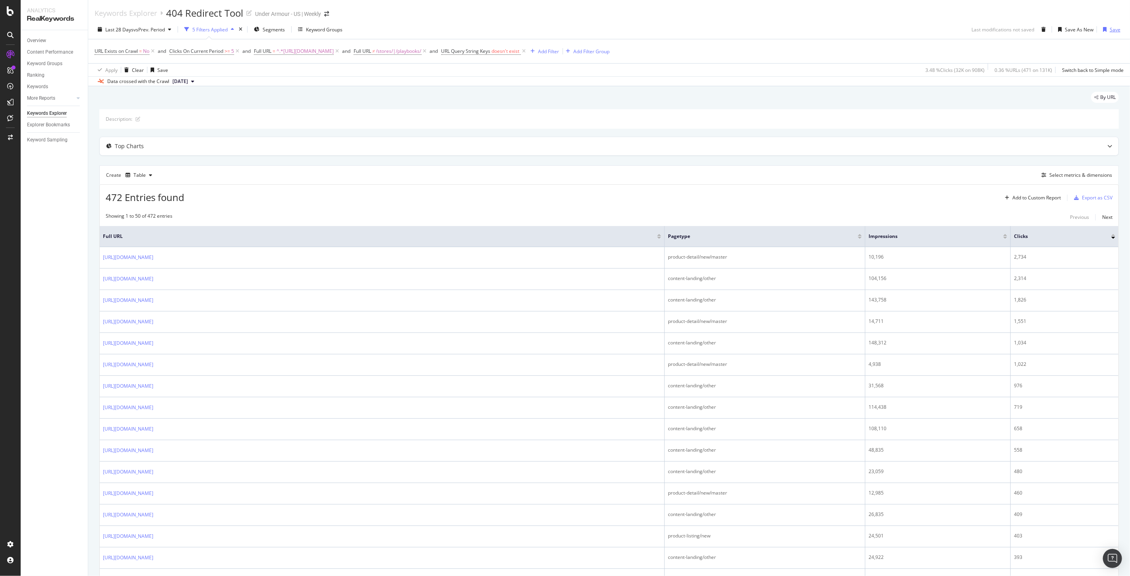
click at [1111, 33] on div "Save" at bounding box center [1115, 29] width 11 height 7
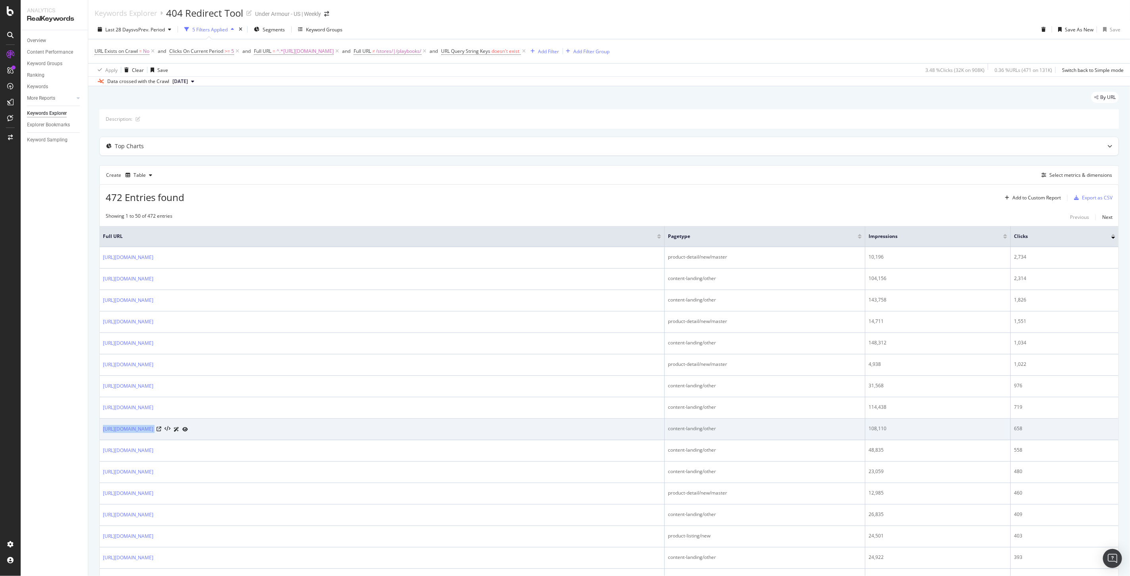
drag, startPoint x: 323, startPoint y: 435, endPoint x: 99, endPoint y: 430, distance: 223.9
click at [100, 430] on td "[URL][DOMAIN_NAME]" at bounding box center [382, 429] width 565 height 21
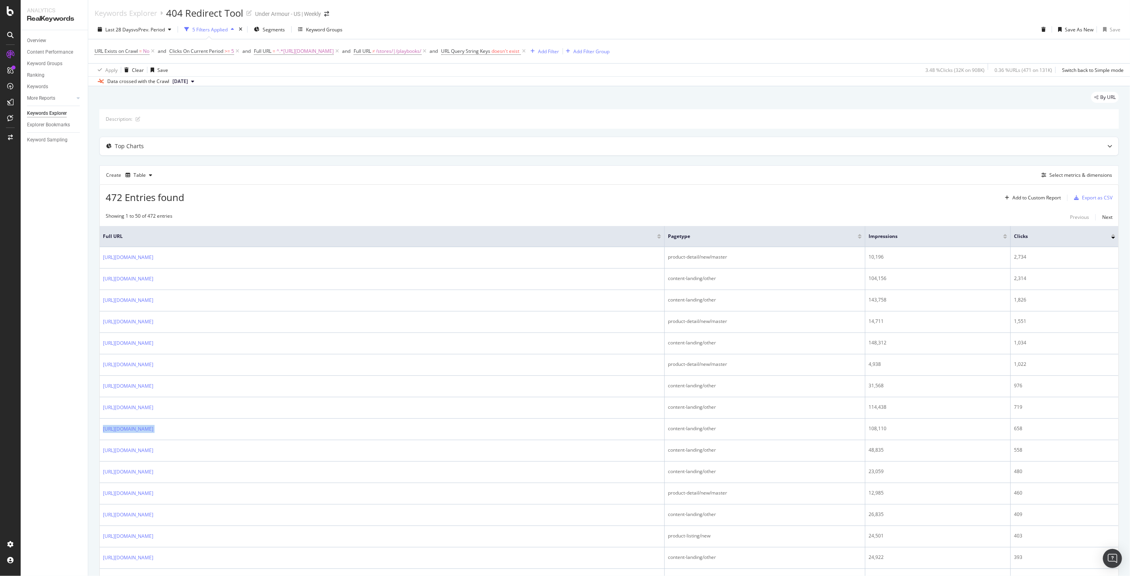
copy div "[URL][DOMAIN_NAME]"
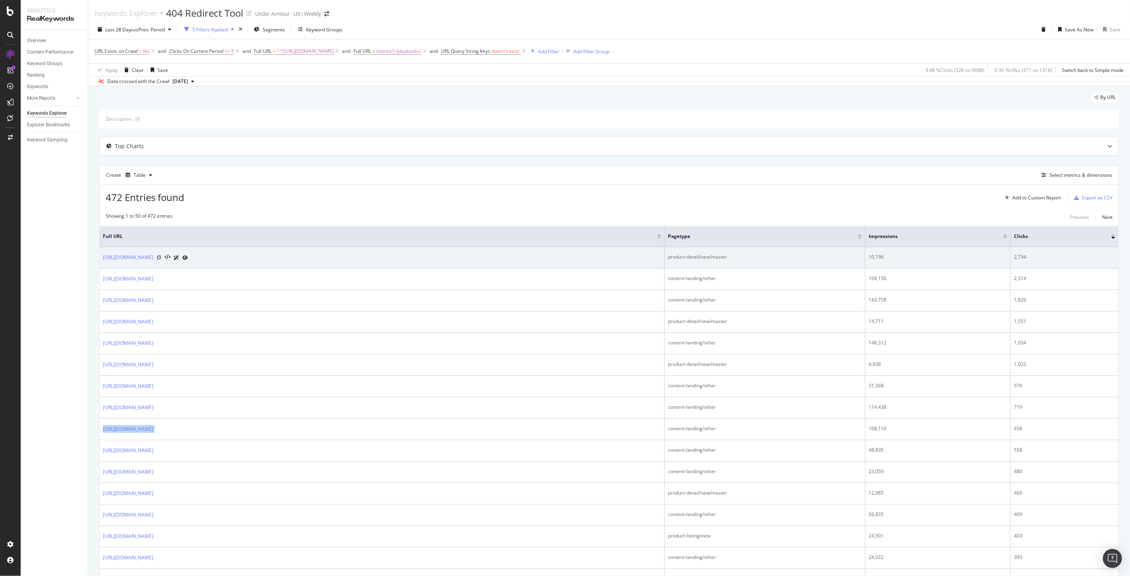
click at [161, 255] on icon at bounding box center [159, 257] width 5 height 5
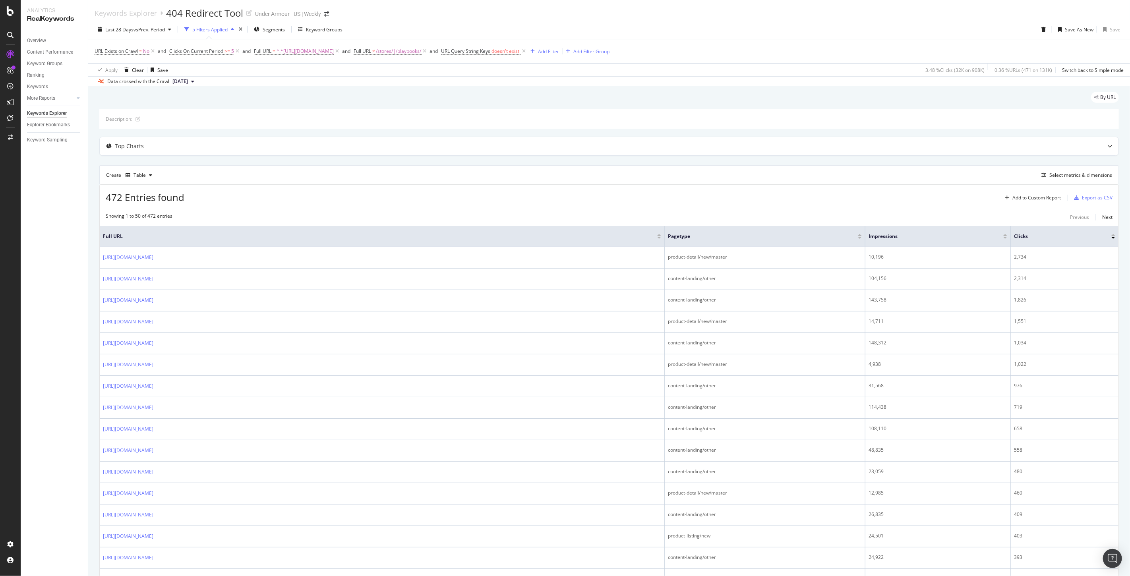
click at [405, 201] on div "472 Entries found Add to Custom Report Export as CSV" at bounding box center [609, 194] width 1019 height 19
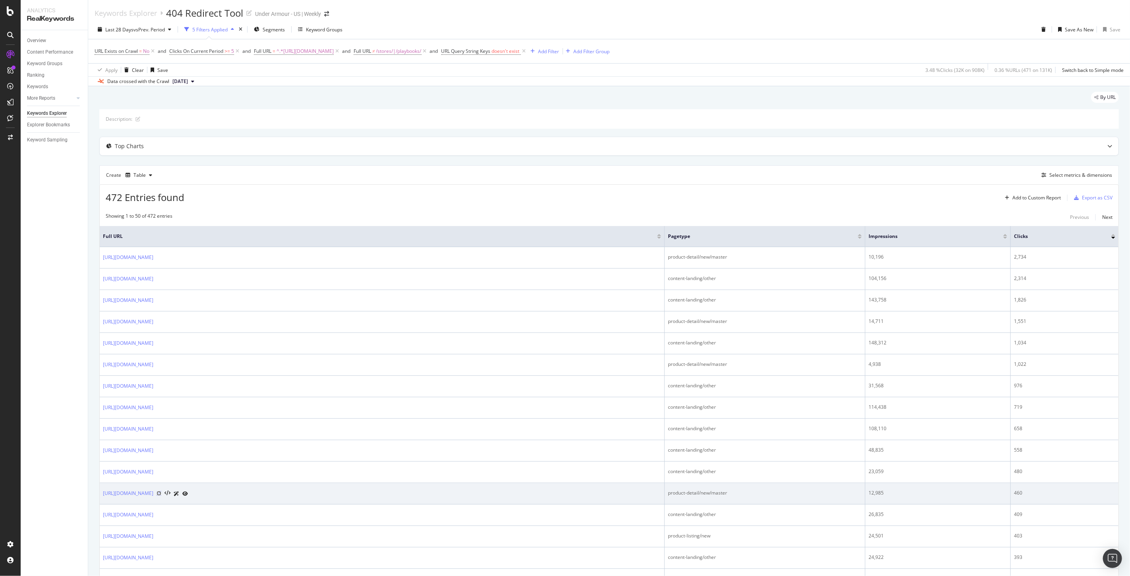
click at [161, 492] on icon at bounding box center [159, 493] width 5 height 5
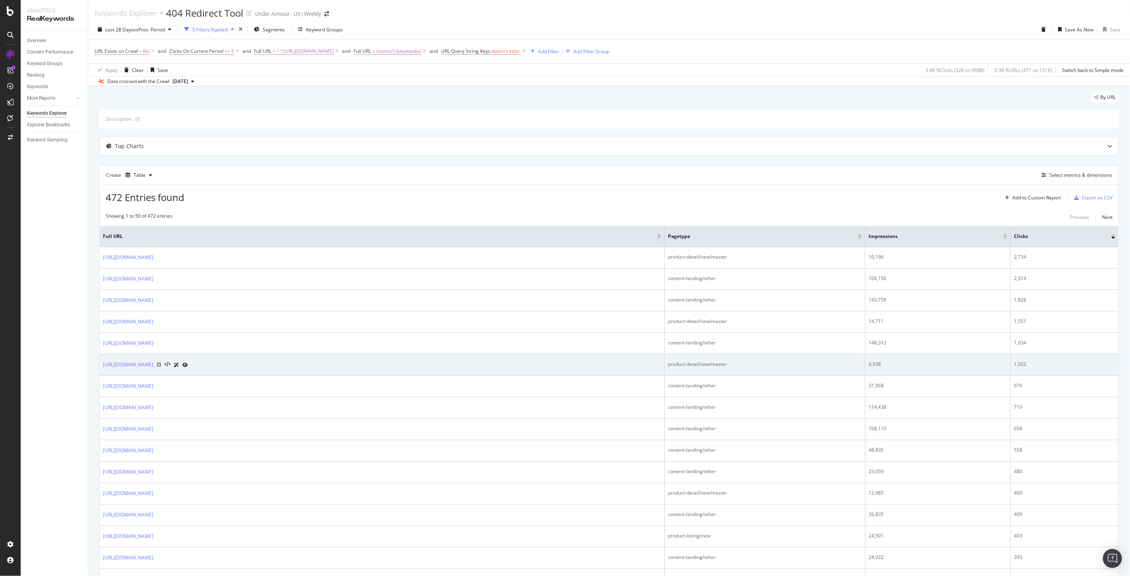
click at [161, 364] on icon at bounding box center [159, 365] width 5 height 5
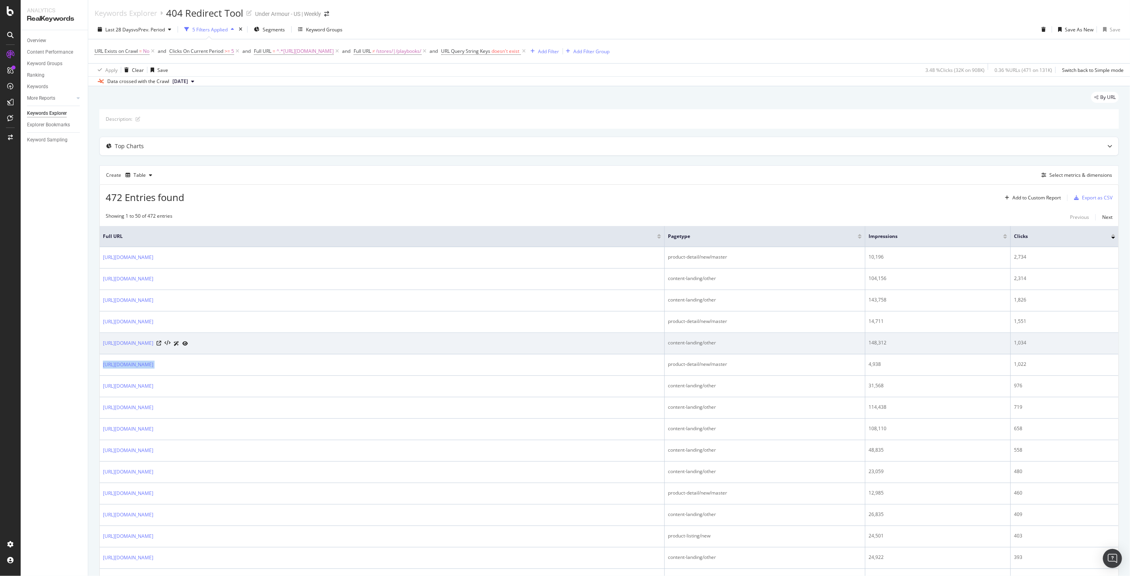
drag, startPoint x: 502, startPoint y: 361, endPoint x: 162, endPoint y: 351, distance: 340.8
click at [101, 363] on td "[URL][DOMAIN_NAME]" at bounding box center [382, 365] width 565 height 21
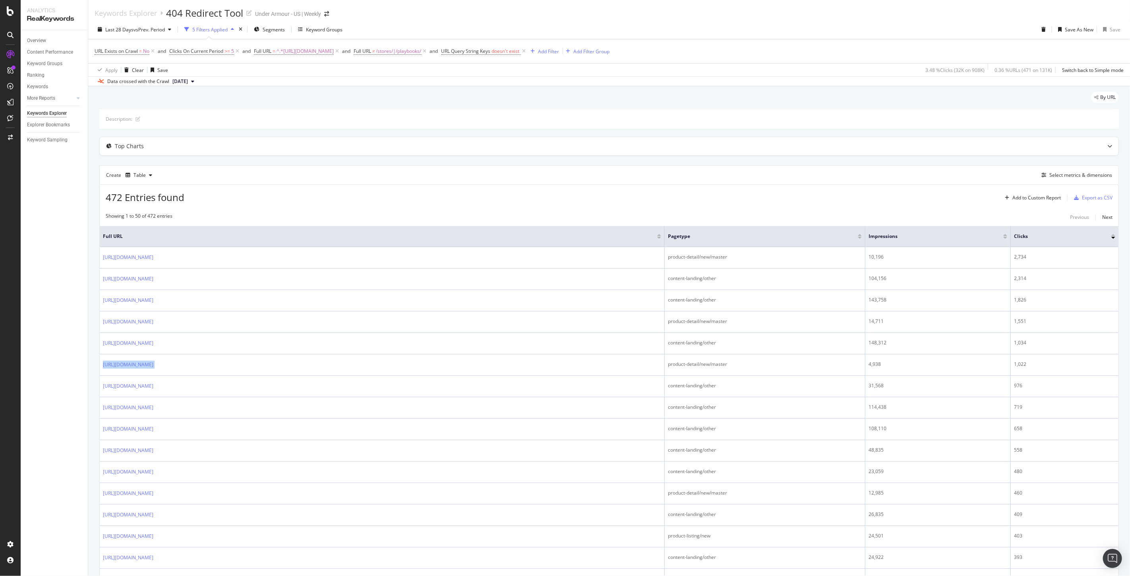
copy div "[URL][DOMAIN_NAME]"
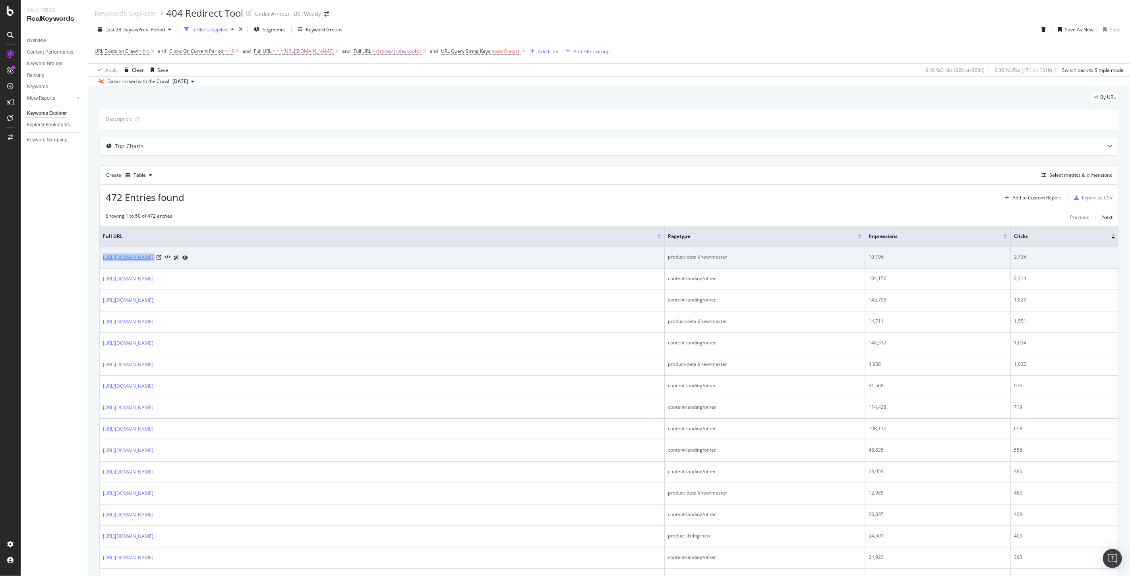
drag, startPoint x: 316, startPoint y: 262, endPoint x: 104, endPoint y: 257, distance: 212.7
click at [104, 257] on div "[URL][DOMAIN_NAME]" at bounding box center [382, 258] width 558 height 8
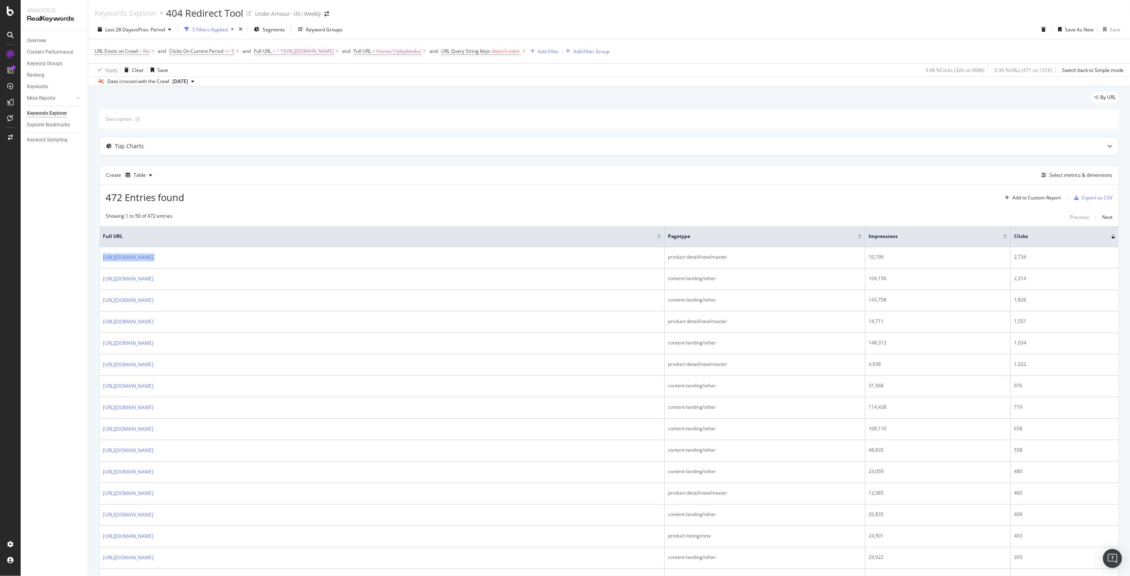
copy div "[URL][DOMAIN_NAME]"
